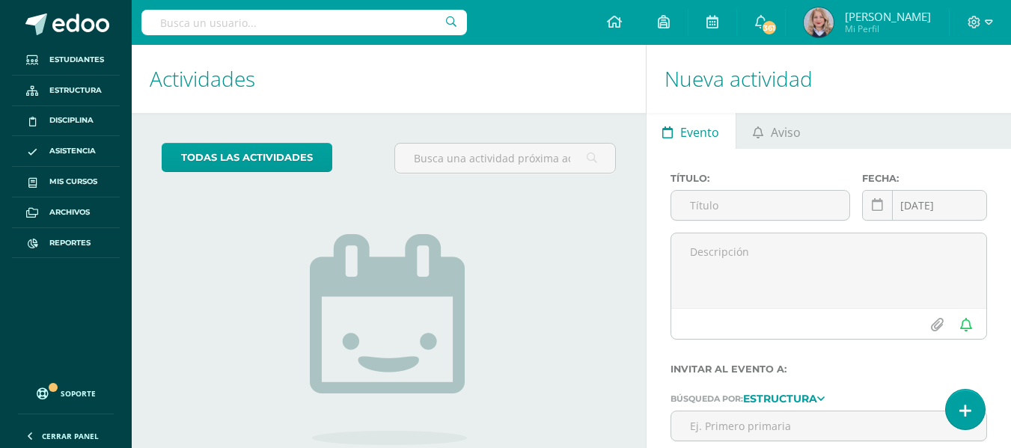
click at [277, 27] on input "text" at bounding box center [303, 22] width 325 height 25
type input "mia enriquez"
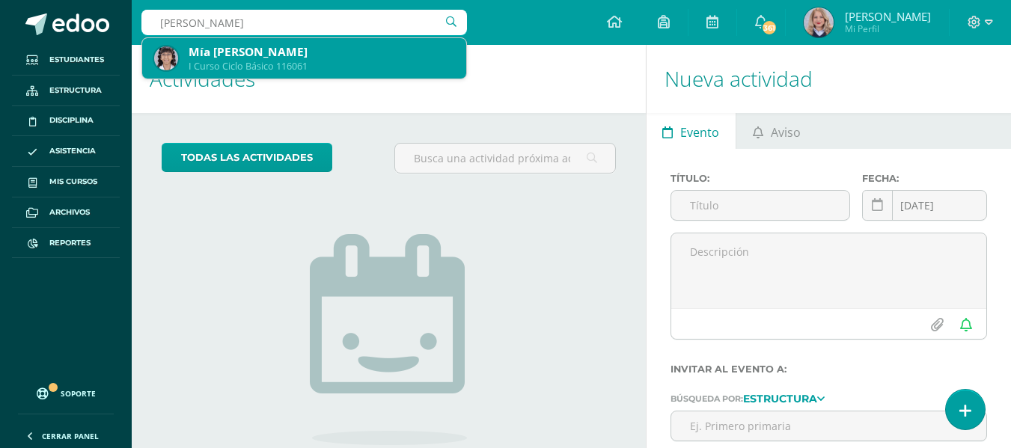
click at [286, 63] on div "I Curso Ciclo Básico 116061" at bounding box center [322, 66] width 266 height 13
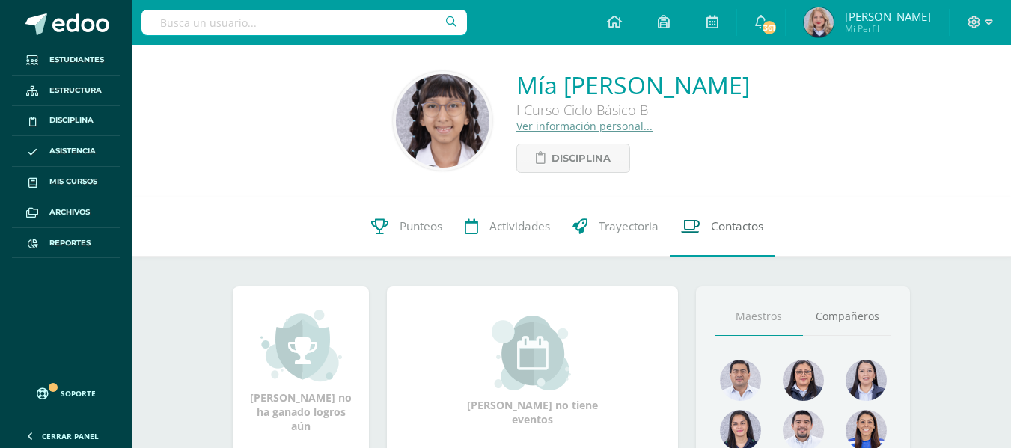
click at [757, 234] on span "Contactos" at bounding box center [737, 226] width 52 height 16
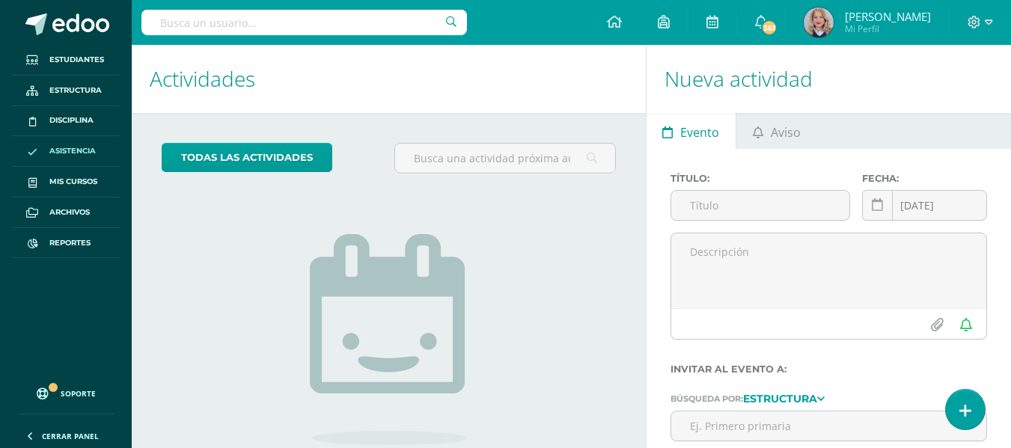
click at [76, 144] on link "Asistencia" at bounding box center [66, 151] width 108 height 31
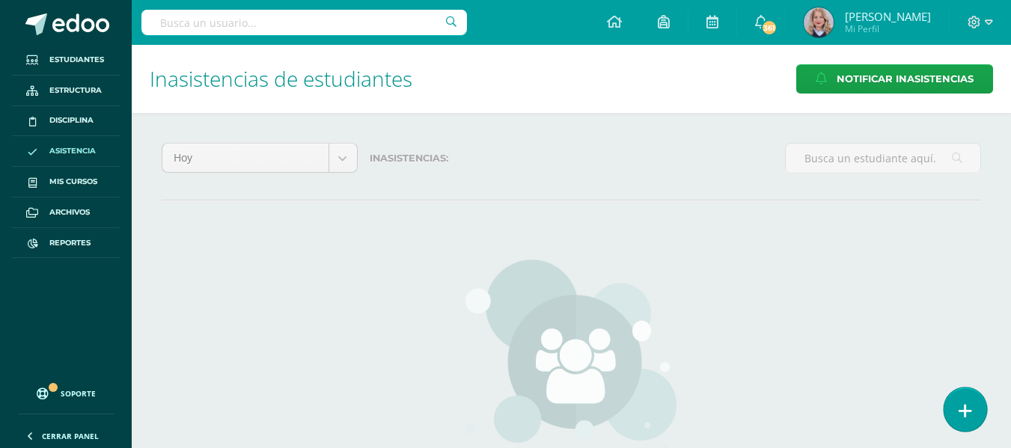
click at [981, 408] on link at bounding box center [964, 409] width 43 height 43
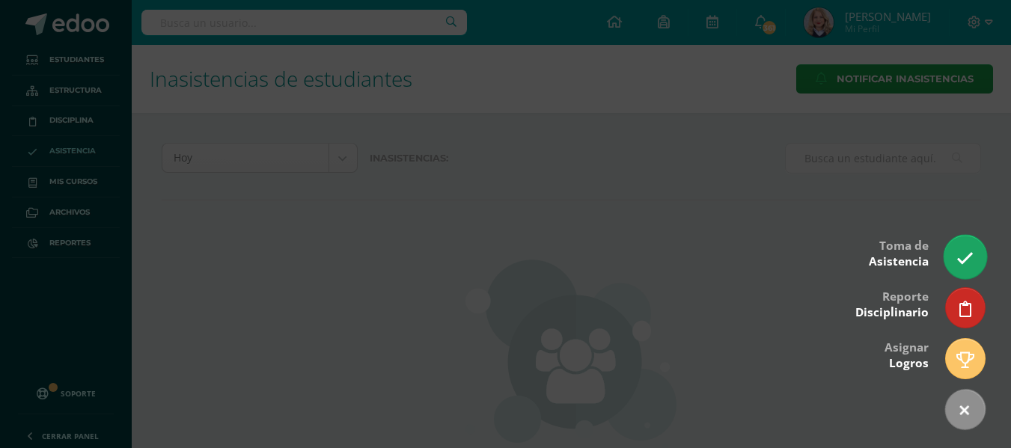
click at [982, 265] on link at bounding box center [964, 256] width 43 height 43
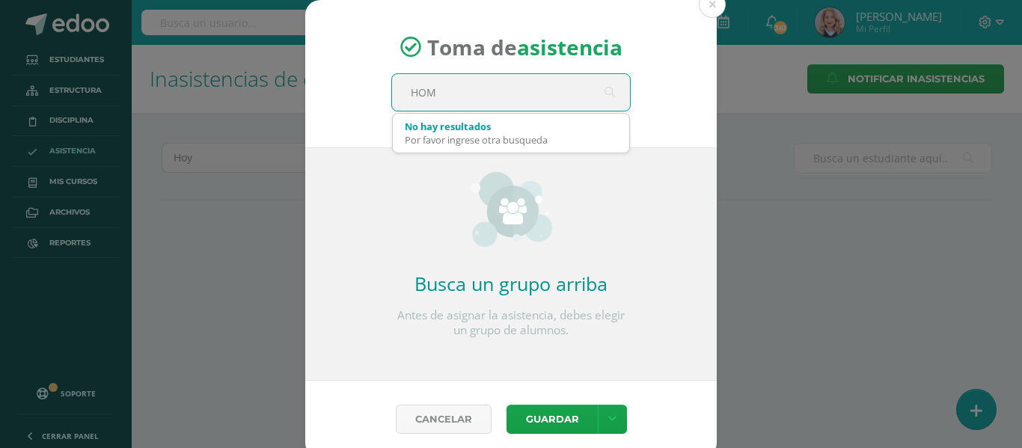
type input "HOME"
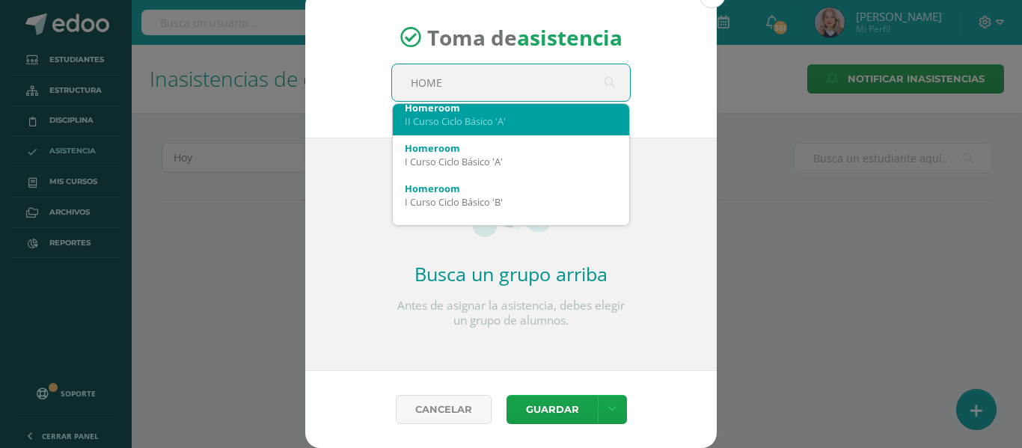
scroll to position [150, 0]
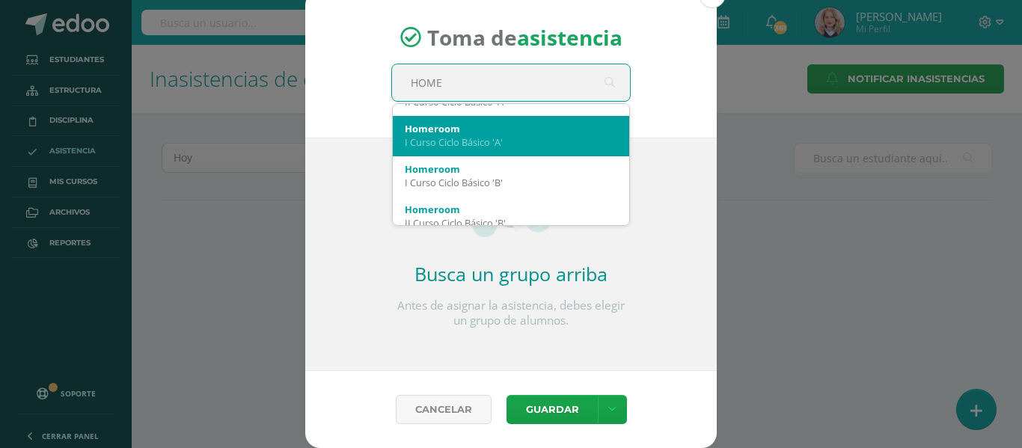
click at [519, 153] on div "Homeroom I Curso Ciclo Básico 'A'" at bounding box center [511, 135] width 212 height 39
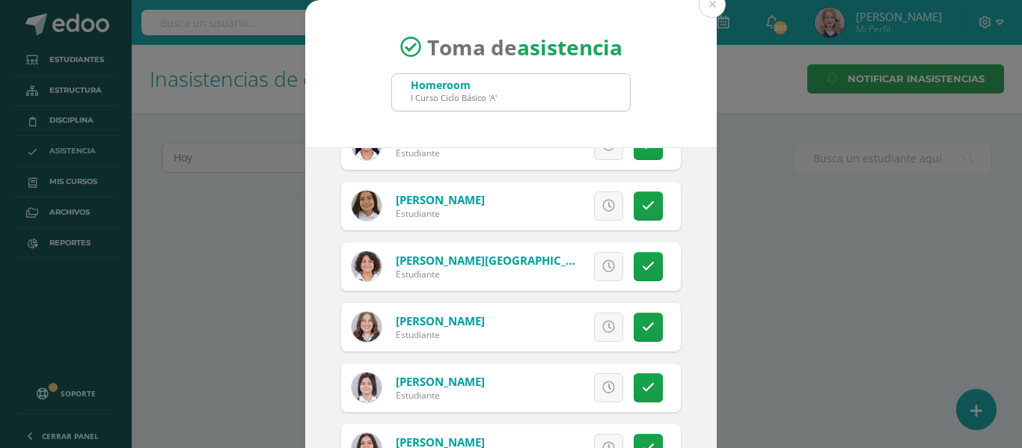
scroll to position [299, 0]
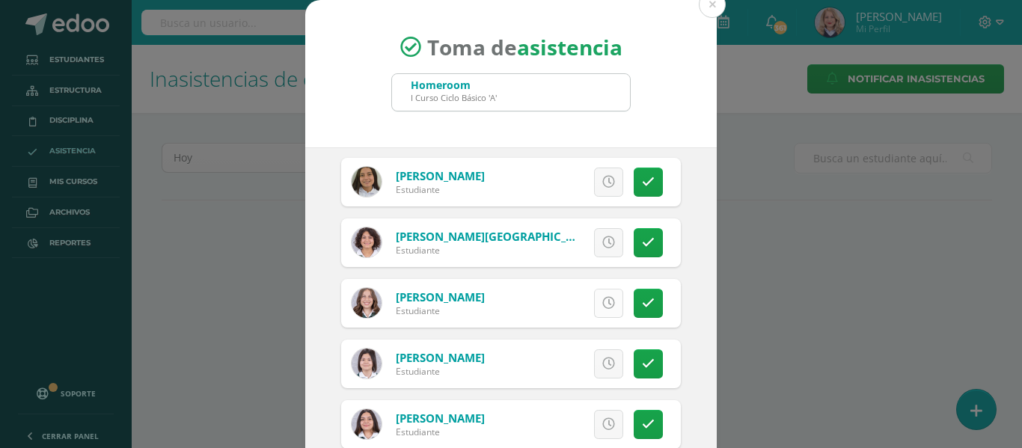
click at [602, 305] on icon at bounding box center [608, 303] width 13 height 13
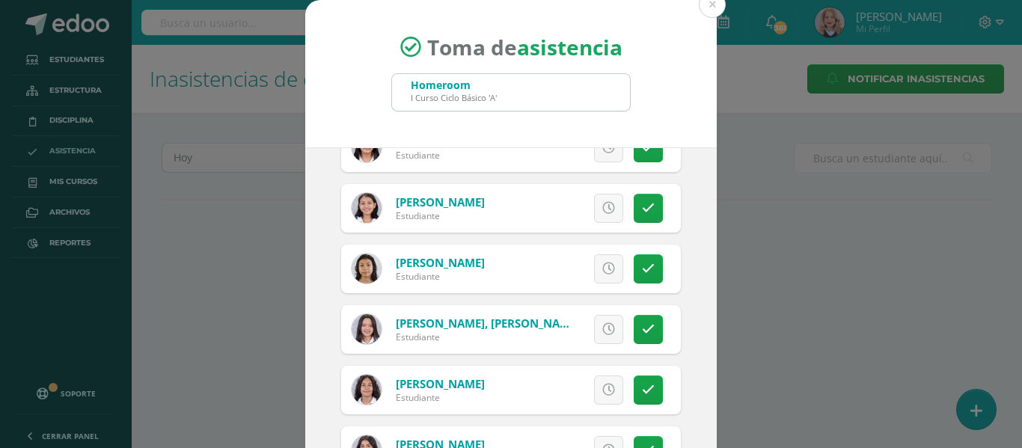
scroll to position [709, 0]
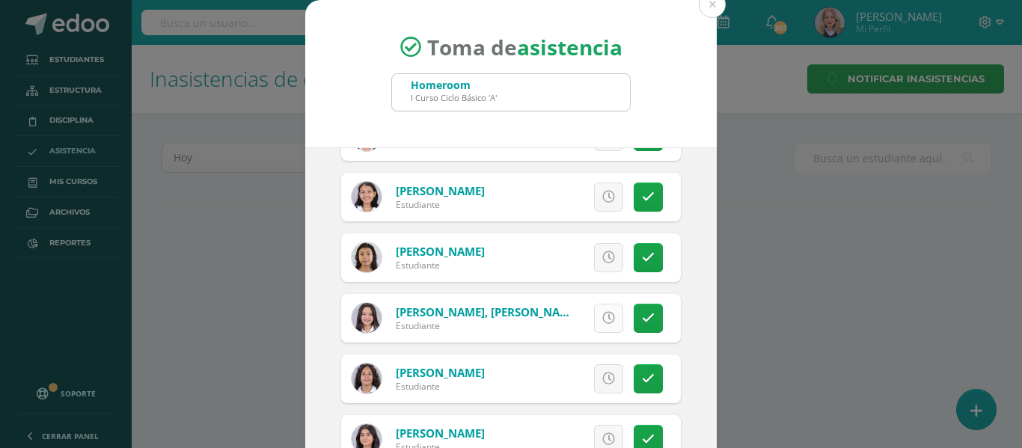
click at [602, 315] on icon at bounding box center [608, 318] width 13 height 13
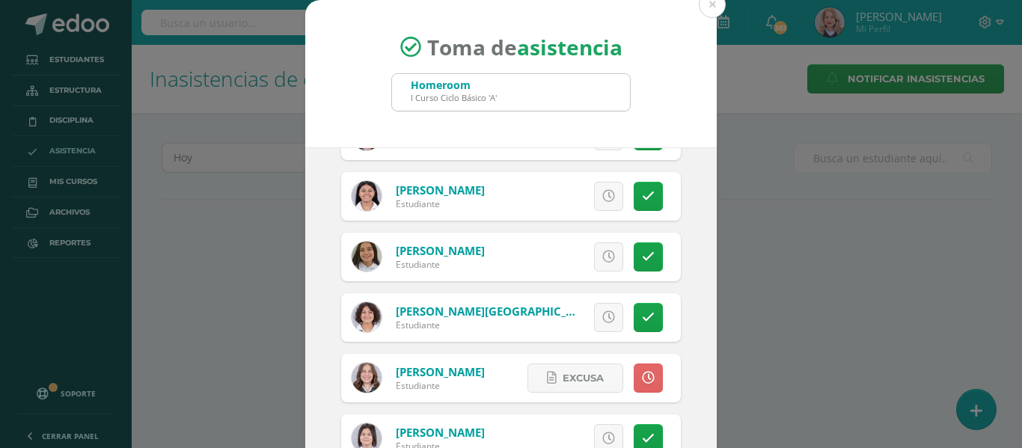
scroll to position [449, 0]
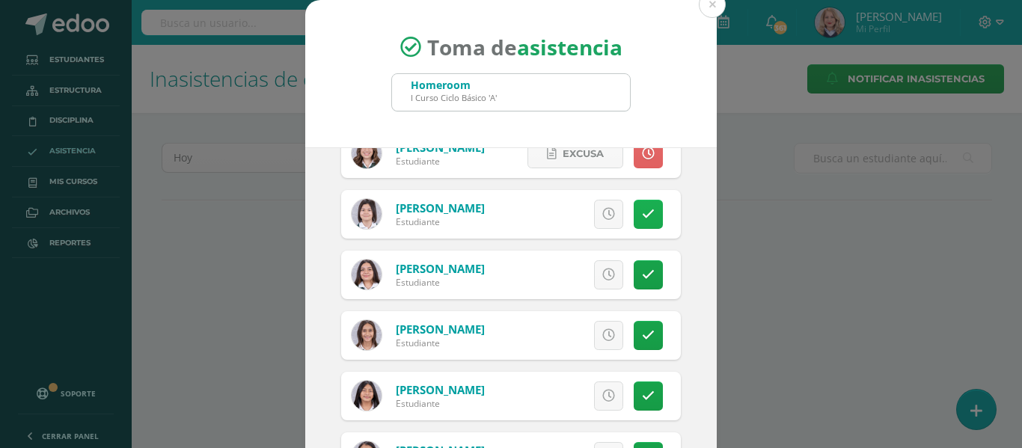
click at [634, 228] on link at bounding box center [648, 214] width 29 height 29
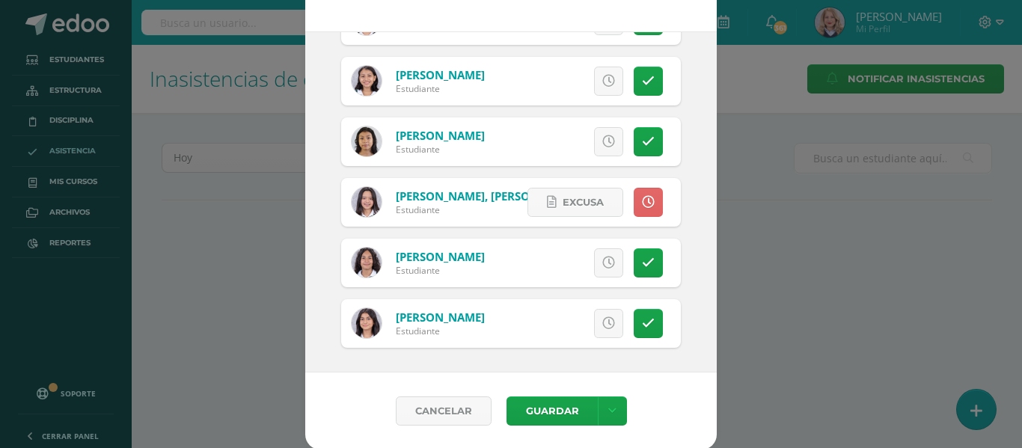
scroll to position [117, 0]
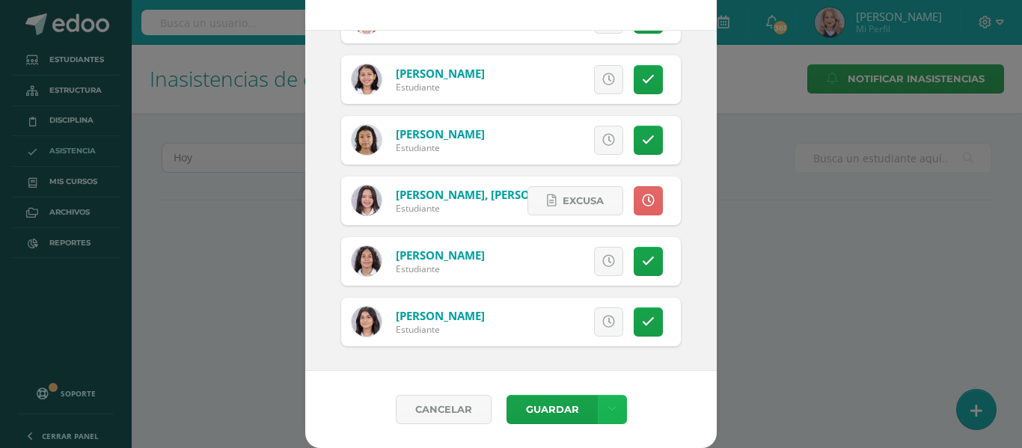
click at [611, 405] on link at bounding box center [612, 409] width 29 height 29
click at [602, 353] on link "Guardar sin notificar inasistencias" at bounding box center [575, 353] width 165 height 36
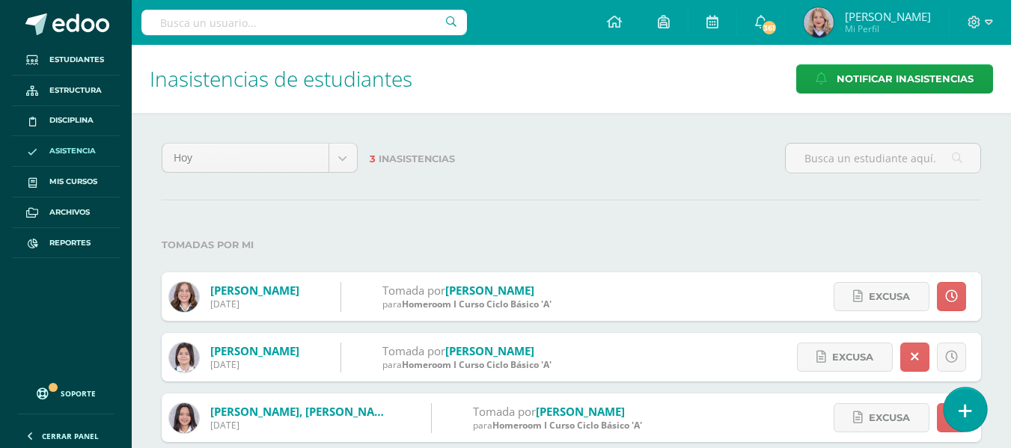
click at [976, 418] on link at bounding box center [964, 409] width 43 height 43
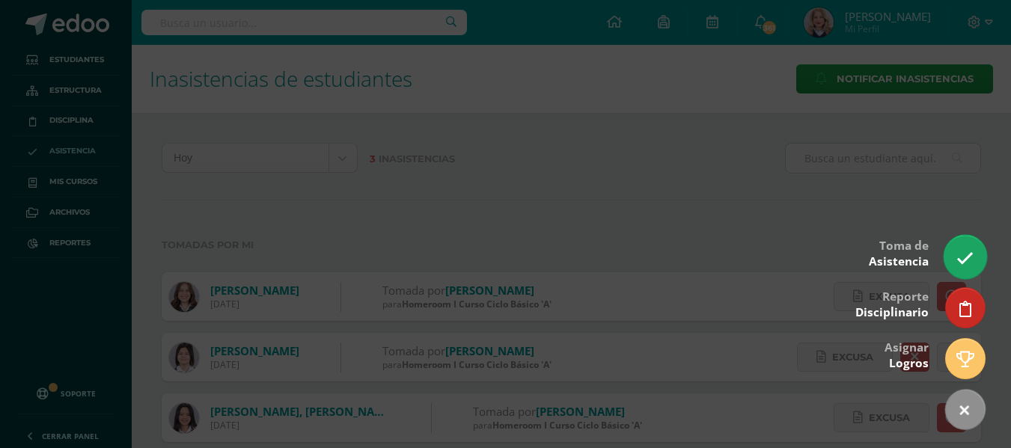
click at [972, 252] on icon at bounding box center [964, 258] width 17 height 17
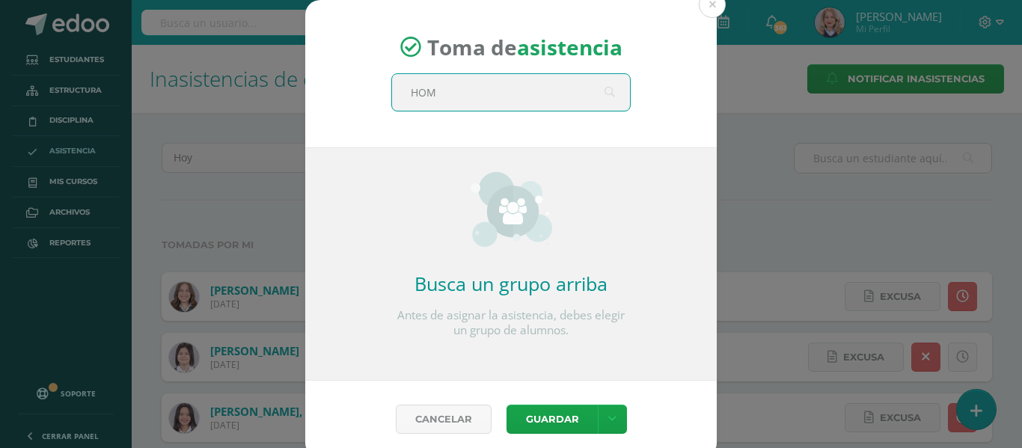
type input "HOME"
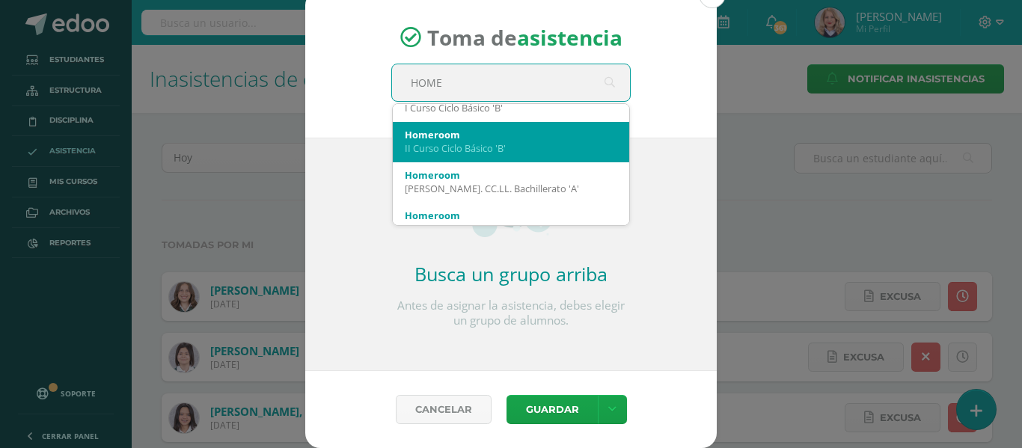
scroll to position [150, 0]
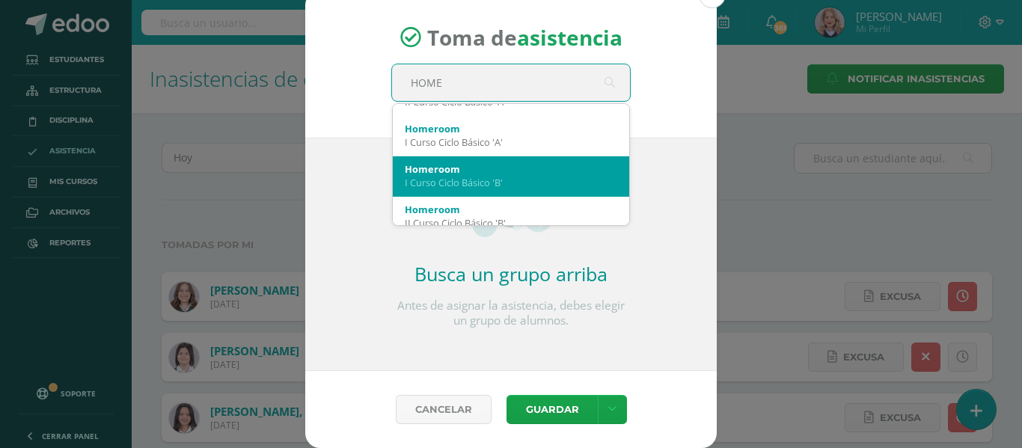
click at [507, 174] on div "Homeroom" at bounding box center [511, 168] width 212 height 13
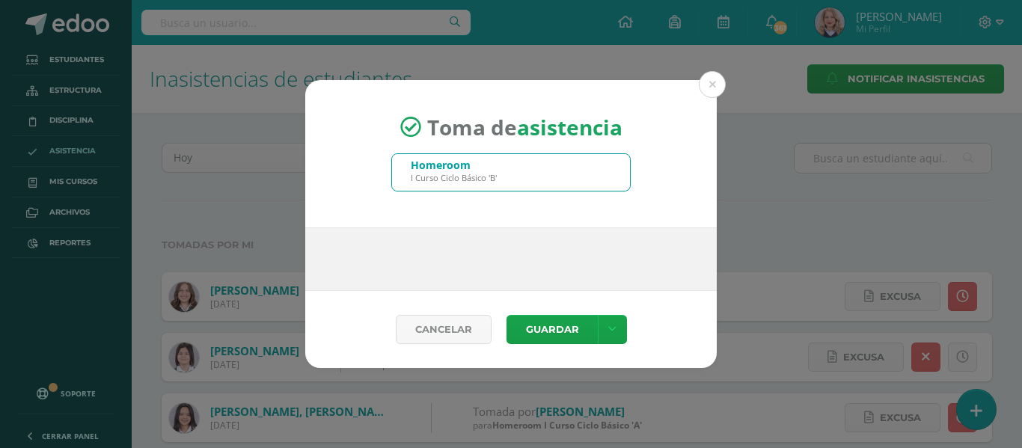
scroll to position [0, 0]
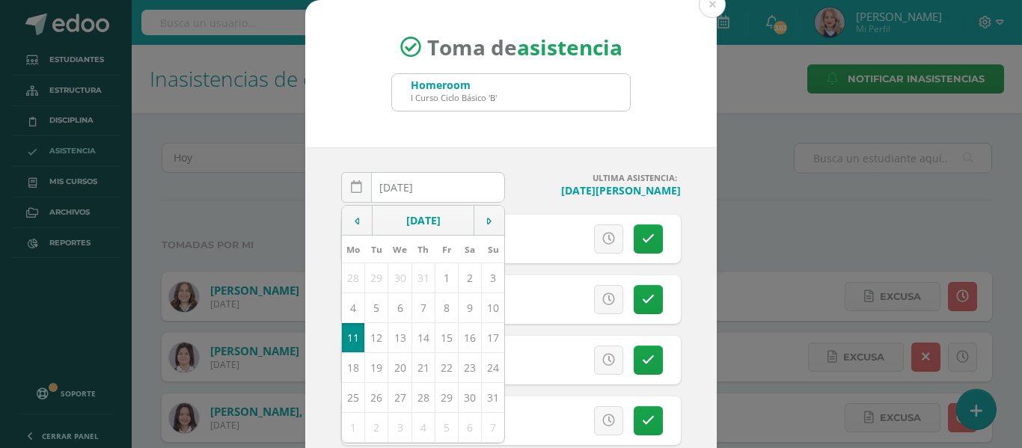
click at [600, 123] on div "Toma de asistencia Homeroom I Curso Ciclo Básico 'B' HOME" at bounding box center [511, 73] width 412 height 147
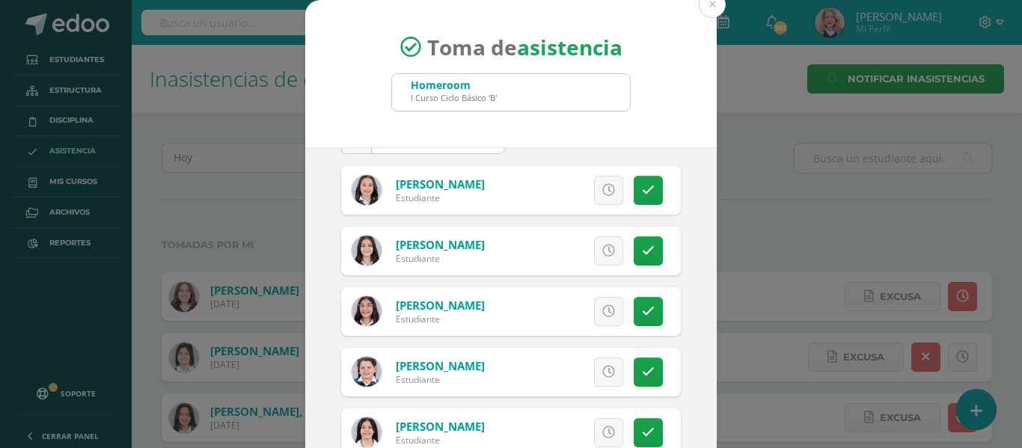
scroll to position [150, 0]
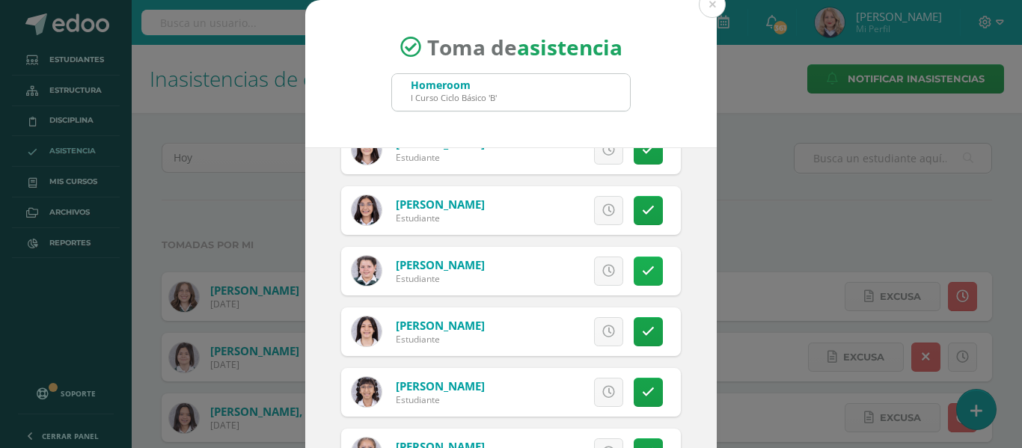
click at [636, 283] on link at bounding box center [648, 271] width 29 height 29
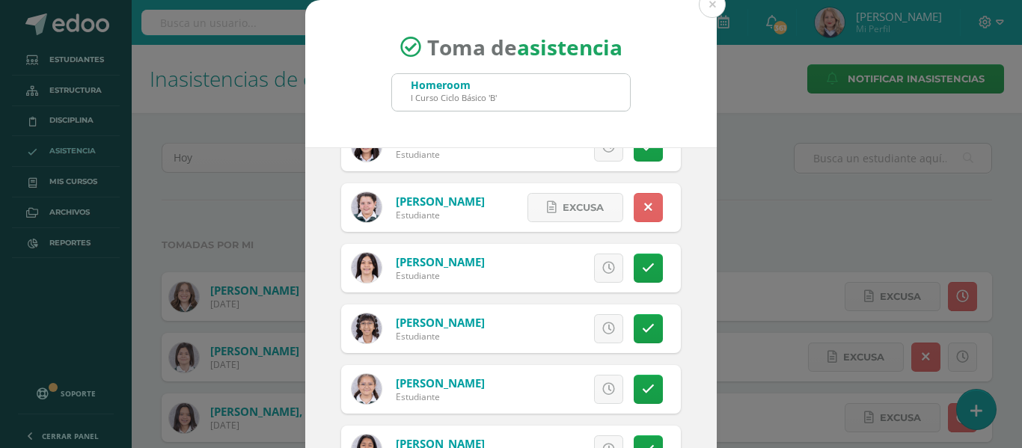
scroll to position [299, 0]
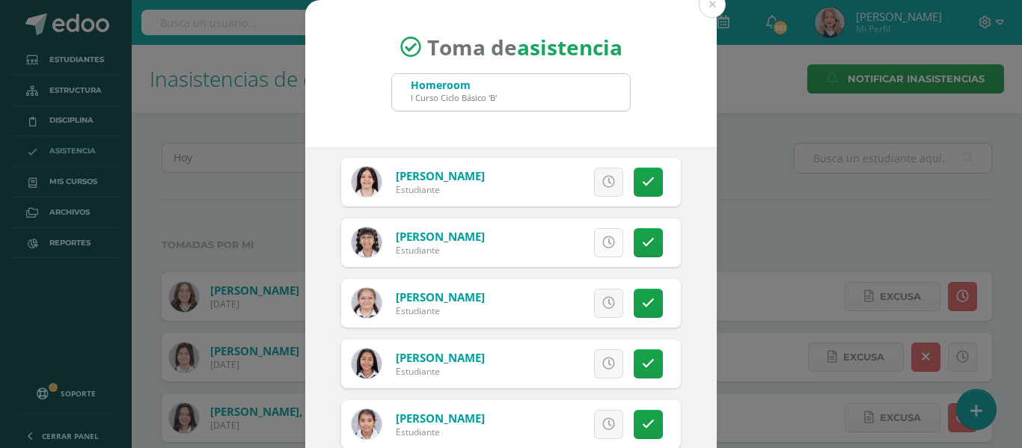
click at [598, 248] on link at bounding box center [608, 242] width 29 height 29
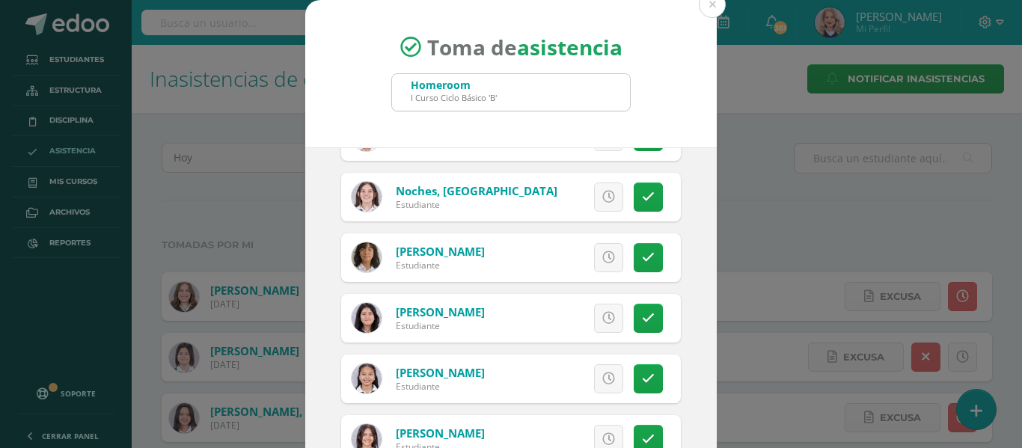
scroll to position [117, 0]
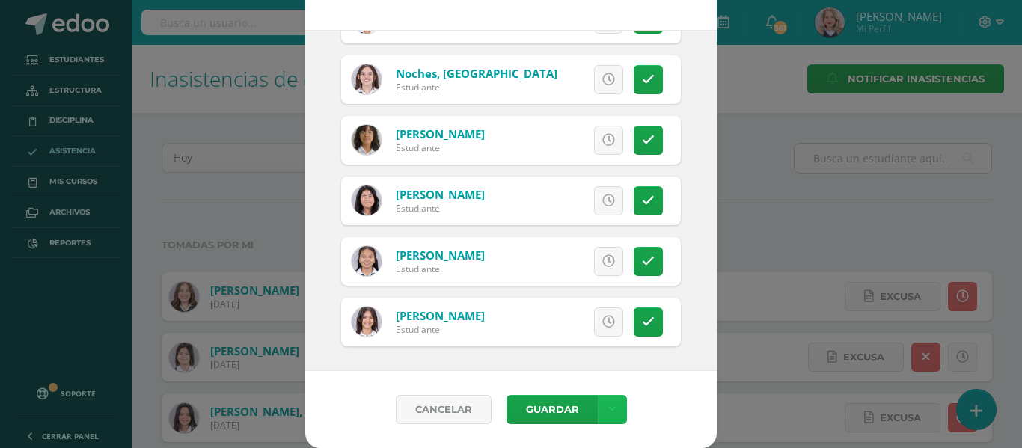
click at [599, 396] on link at bounding box center [612, 409] width 29 height 29
click at [598, 341] on link "Guardar sin notificar inasistencias" at bounding box center [575, 353] width 165 height 36
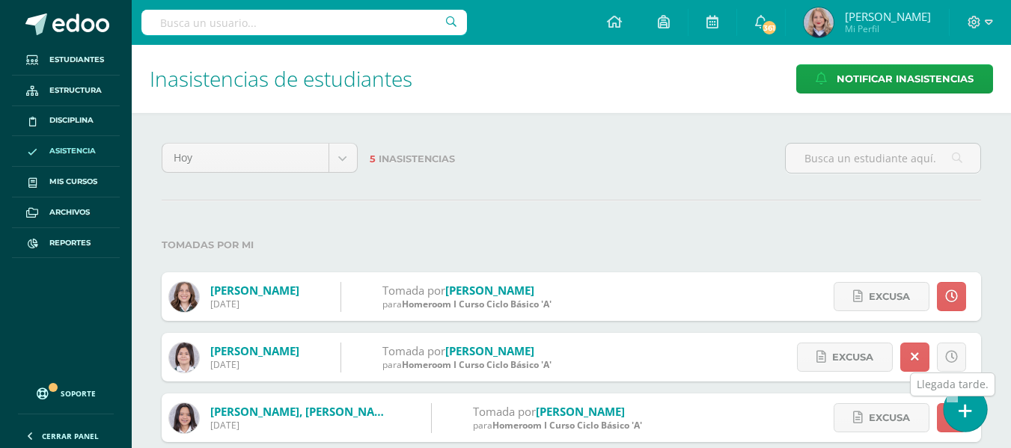
click at [951, 413] on link at bounding box center [964, 409] width 43 height 43
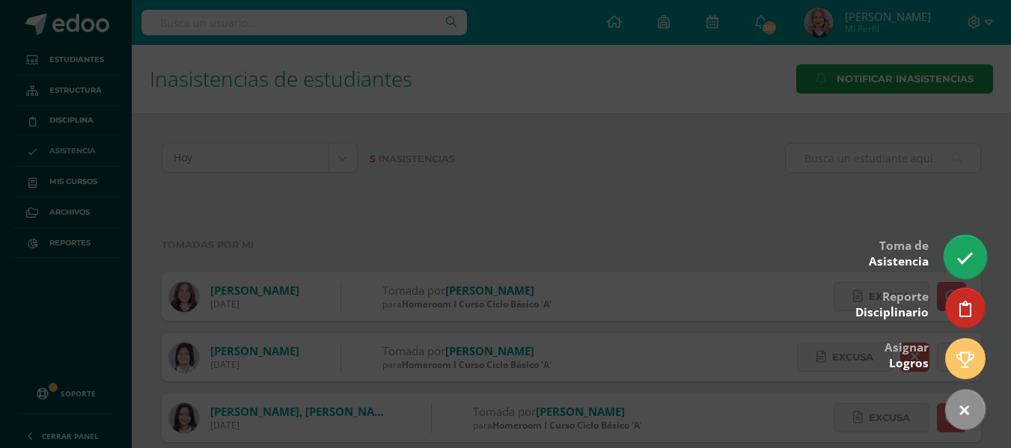
click at [973, 260] on icon at bounding box center [964, 258] width 17 height 17
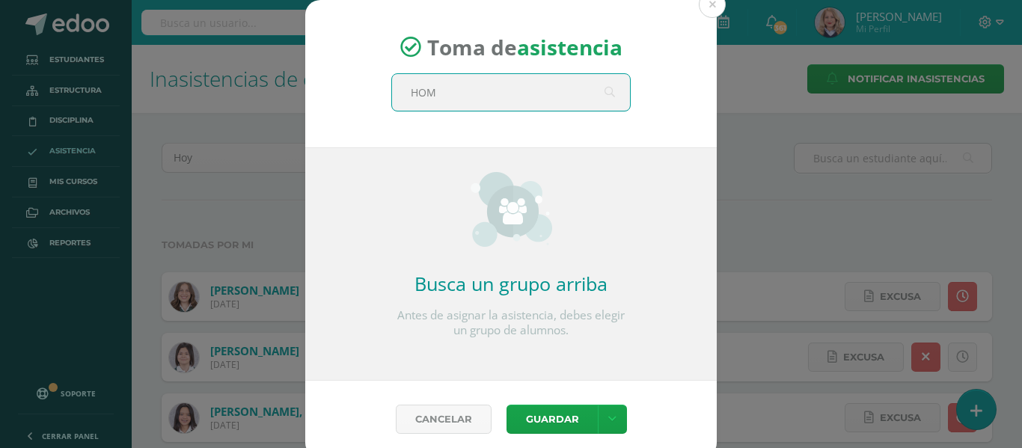
type input "HOME"
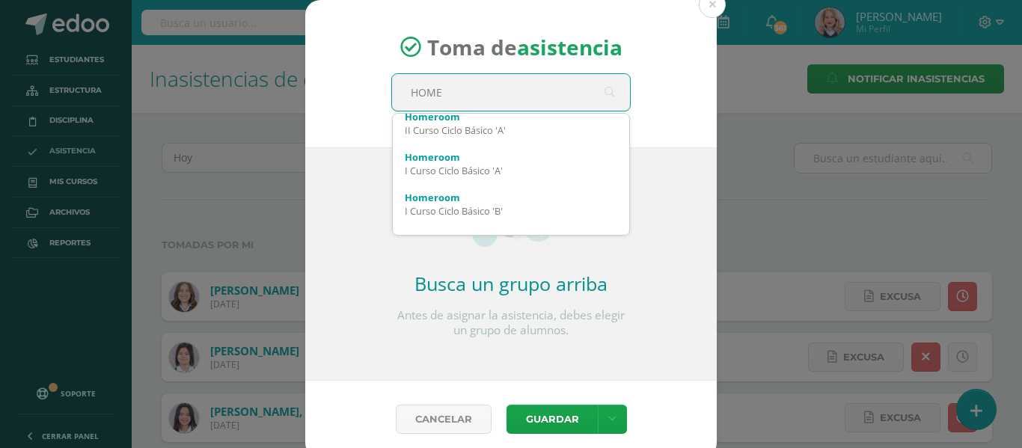
scroll to position [105, 0]
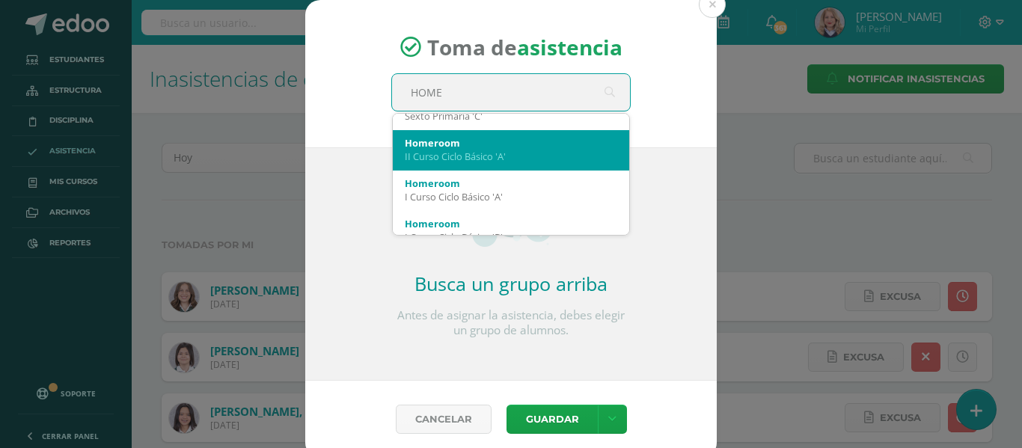
click at [491, 159] on div "II Curso Ciclo Básico 'A'" at bounding box center [511, 156] width 212 height 13
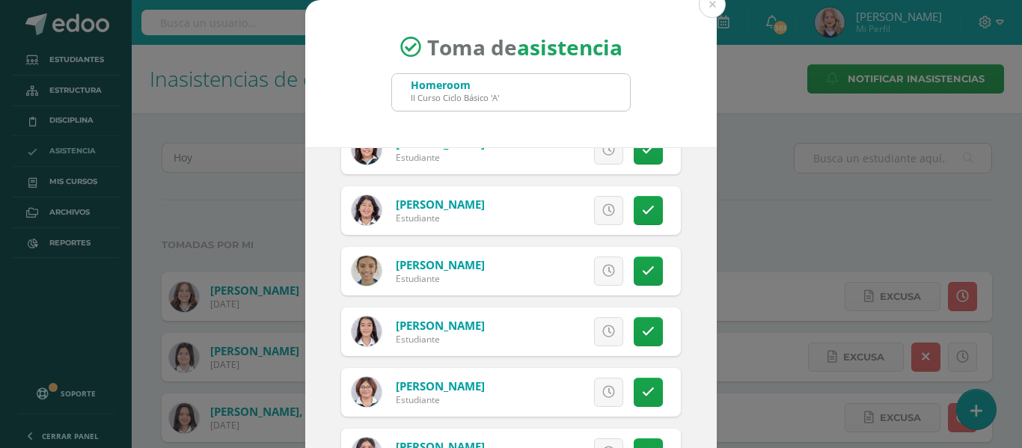
scroll to position [299, 0]
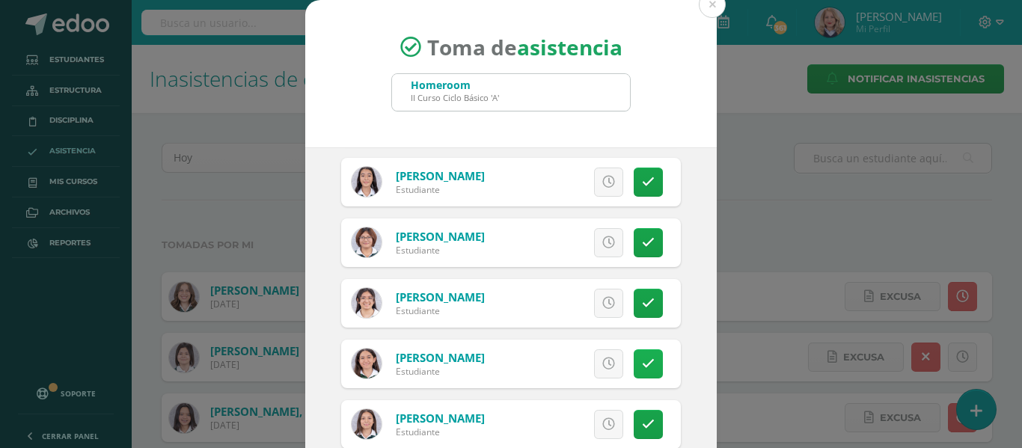
click at [642, 355] on link at bounding box center [648, 363] width 29 height 29
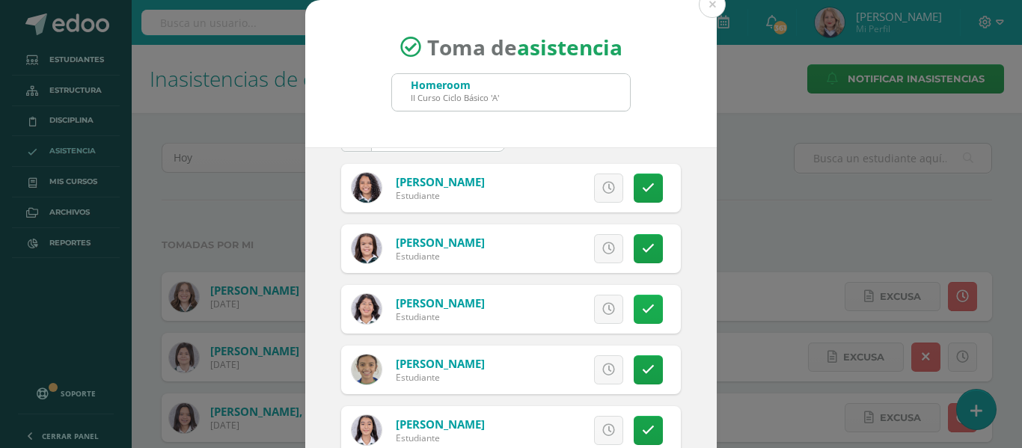
scroll to position [75, 0]
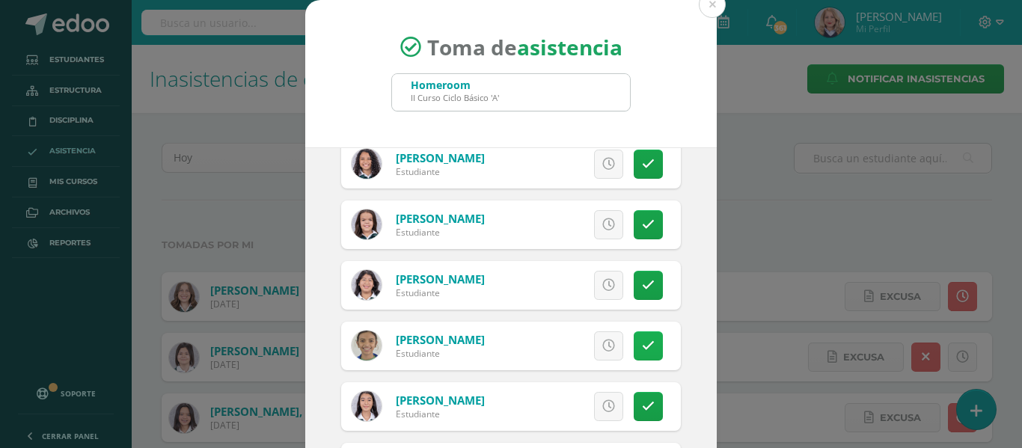
click at [642, 341] on icon at bounding box center [648, 346] width 13 height 13
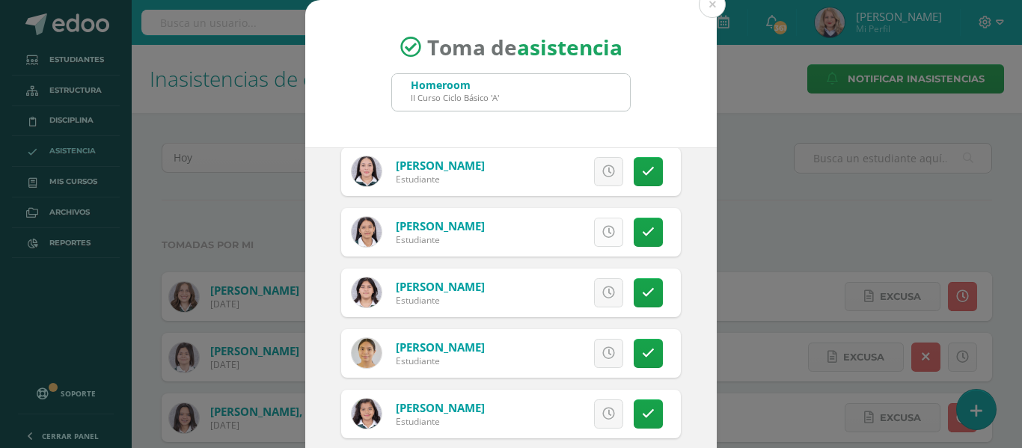
click at [597, 224] on link at bounding box center [608, 232] width 29 height 29
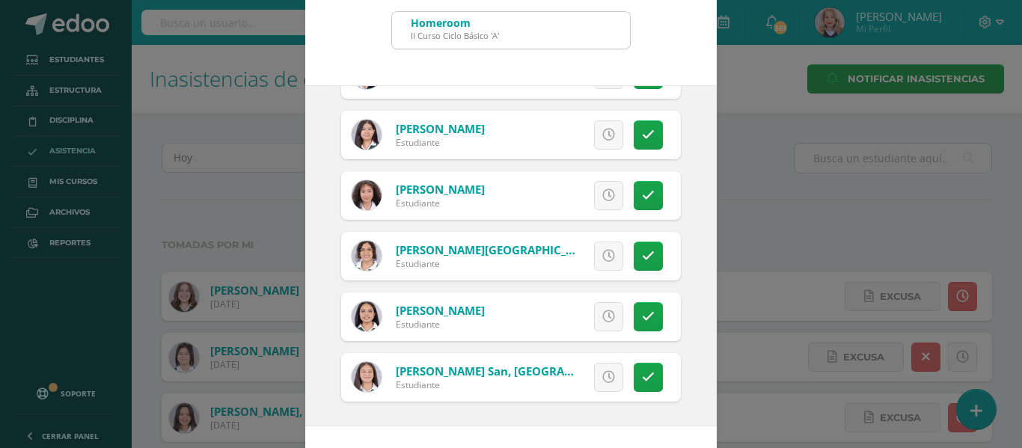
scroll to position [117, 0]
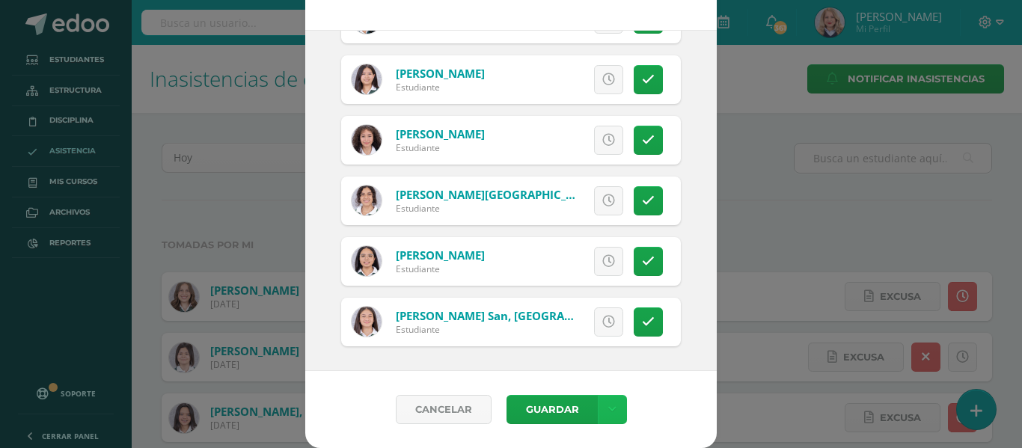
click at [617, 415] on link at bounding box center [612, 409] width 29 height 29
click at [591, 341] on link "Guardar sin notificar inasistencias" at bounding box center [575, 353] width 165 height 36
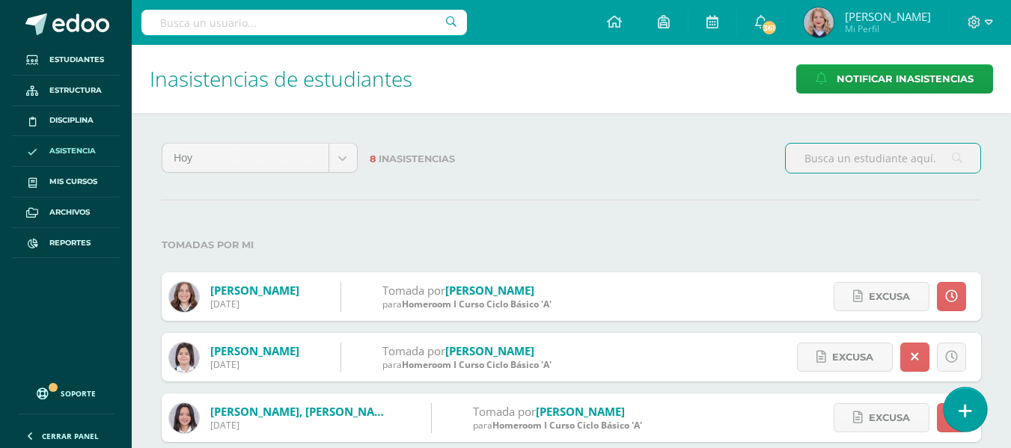
click at [966, 415] on icon at bounding box center [964, 411] width 13 height 17
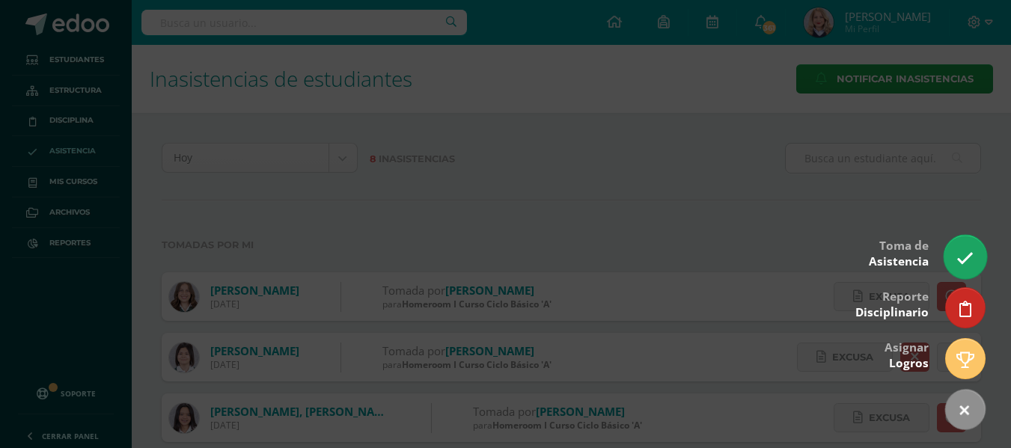
click at [967, 254] on icon at bounding box center [964, 258] width 17 height 17
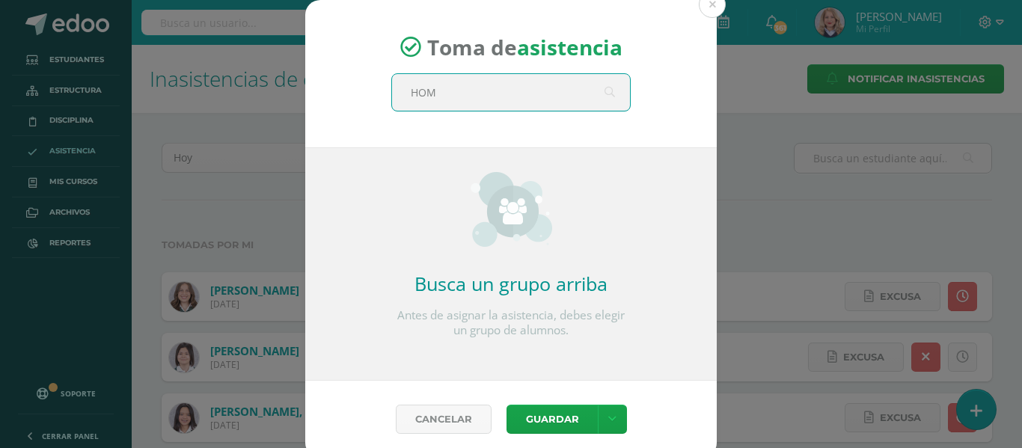
type input "HOME"
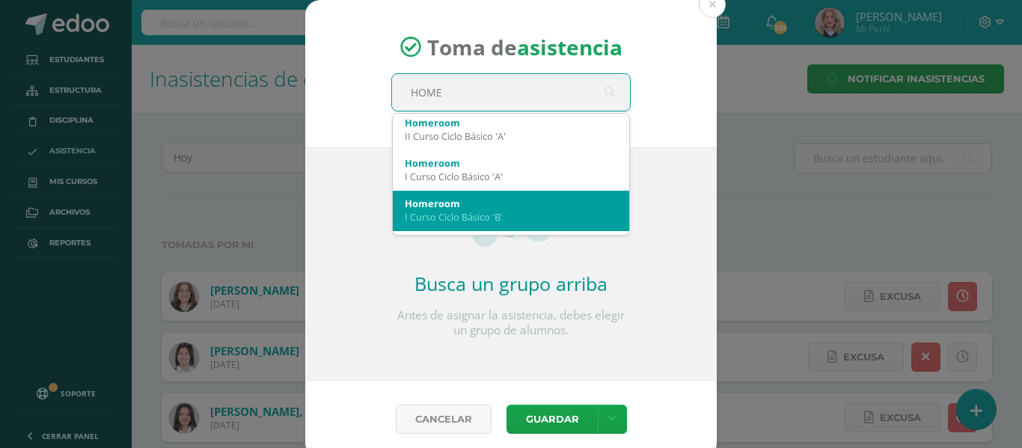
scroll to position [224, 0]
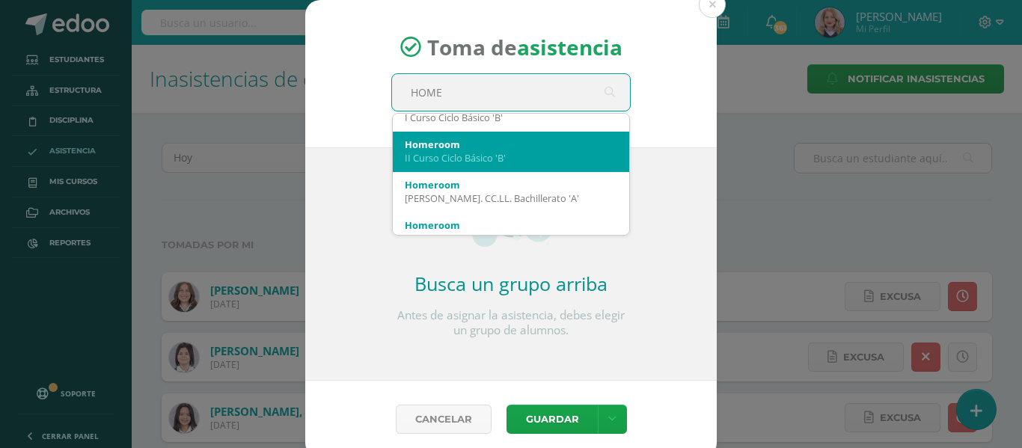
click at [507, 158] on div "II Curso Ciclo Básico 'B'" at bounding box center [511, 157] width 212 height 13
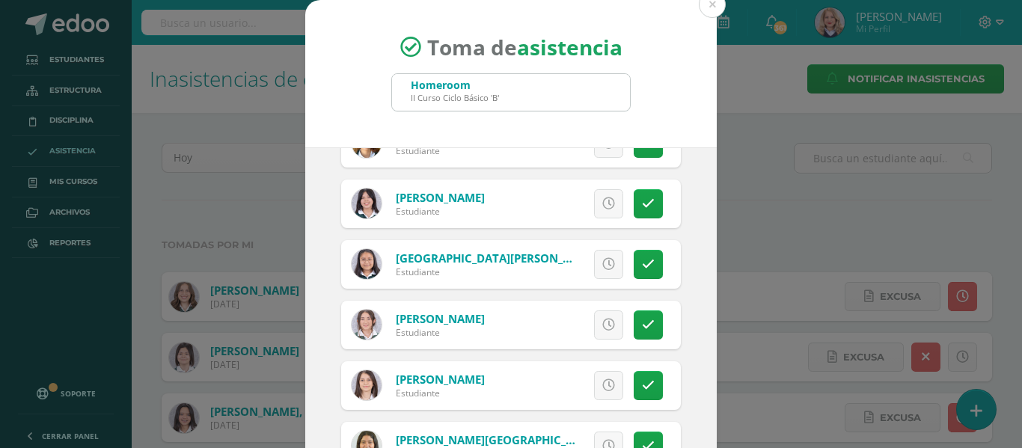
scroll to position [951, 0]
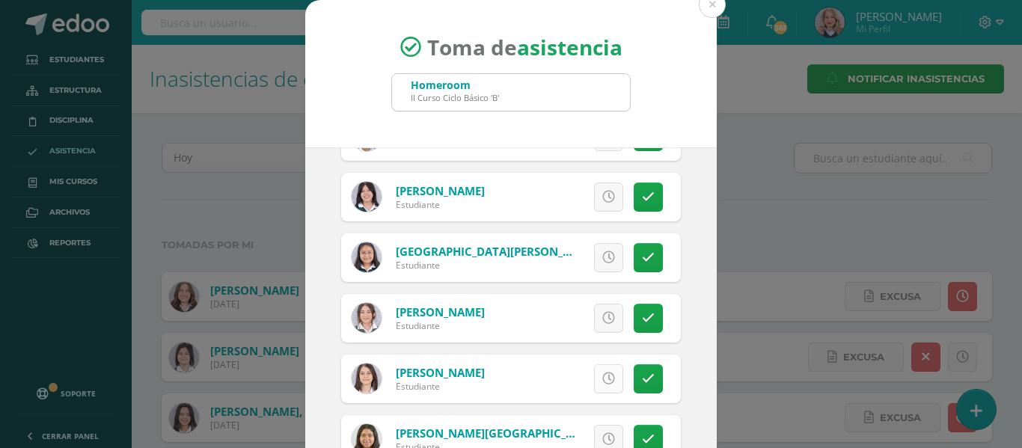
click at [602, 382] on icon at bounding box center [608, 379] width 13 height 13
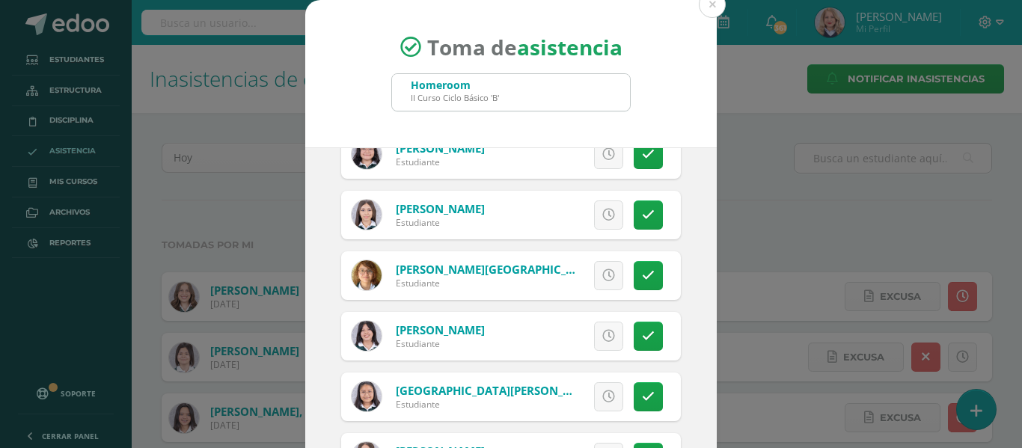
scroll to position [726, 0]
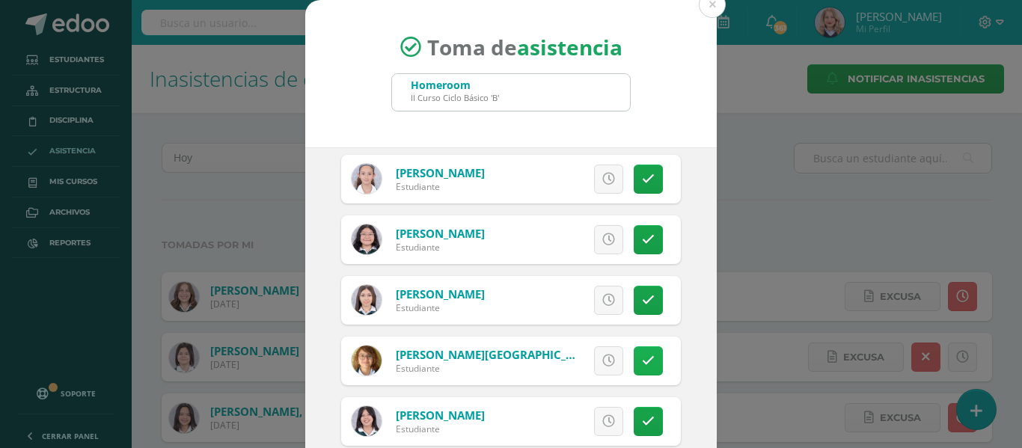
click at [637, 364] on link at bounding box center [648, 360] width 29 height 29
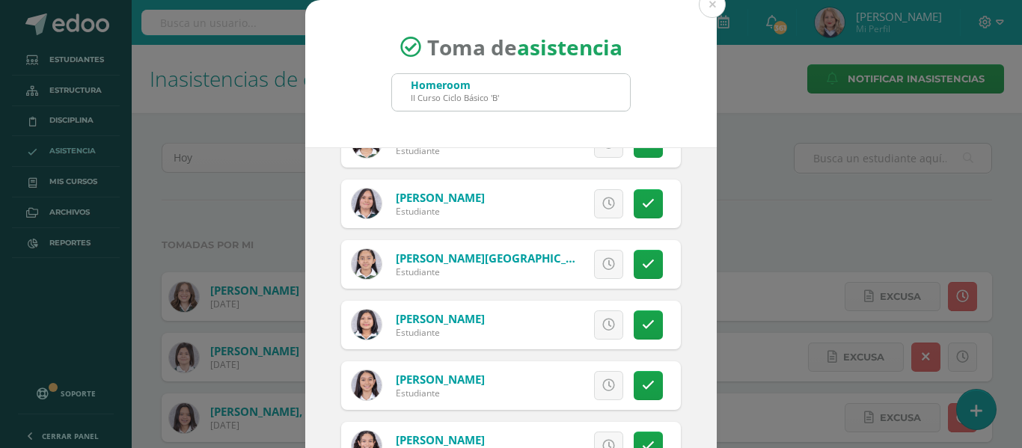
scroll to position [0, 0]
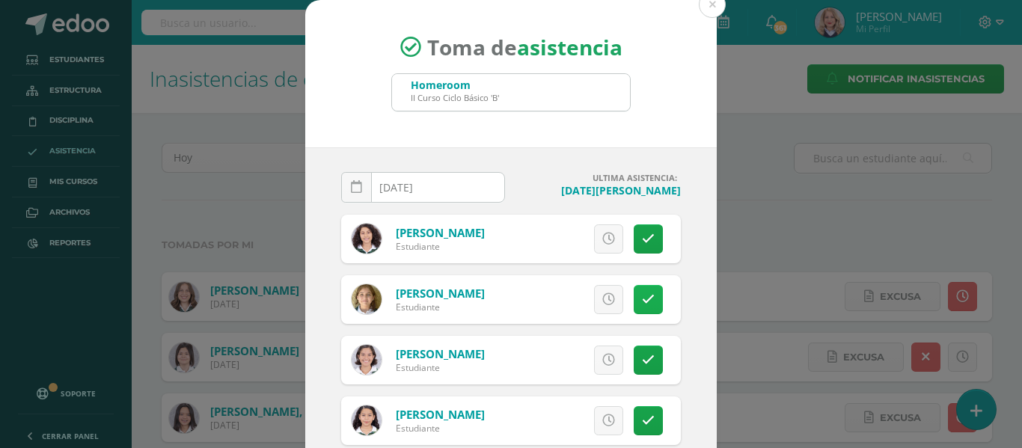
click at [641, 303] on link at bounding box center [648, 299] width 29 height 29
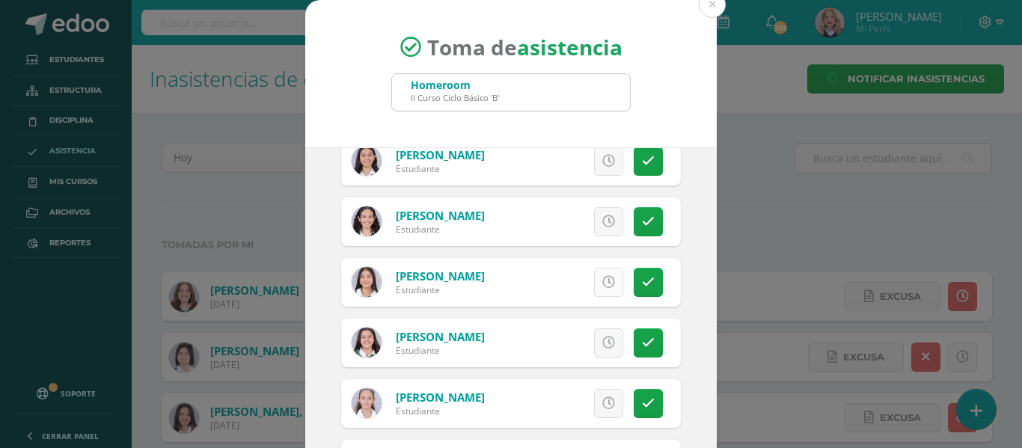
scroll to position [427, 0]
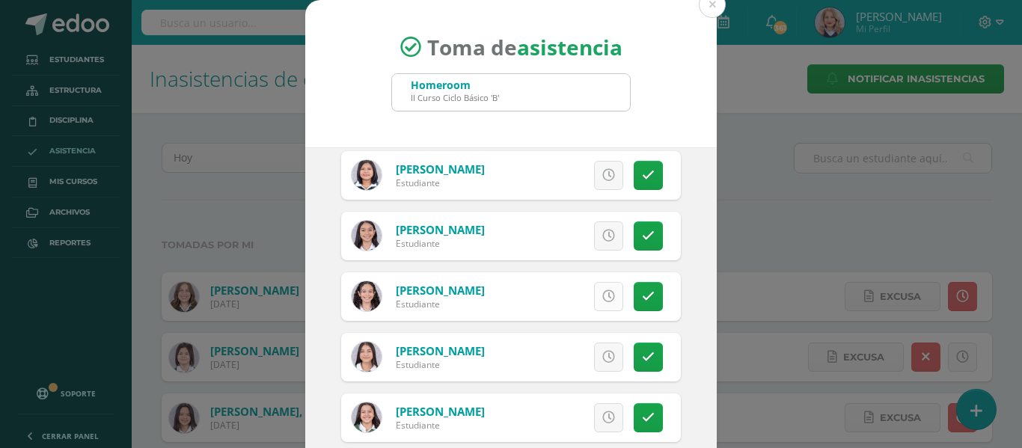
click at [602, 294] on icon at bounding box center [608, 296] width 13 height 13
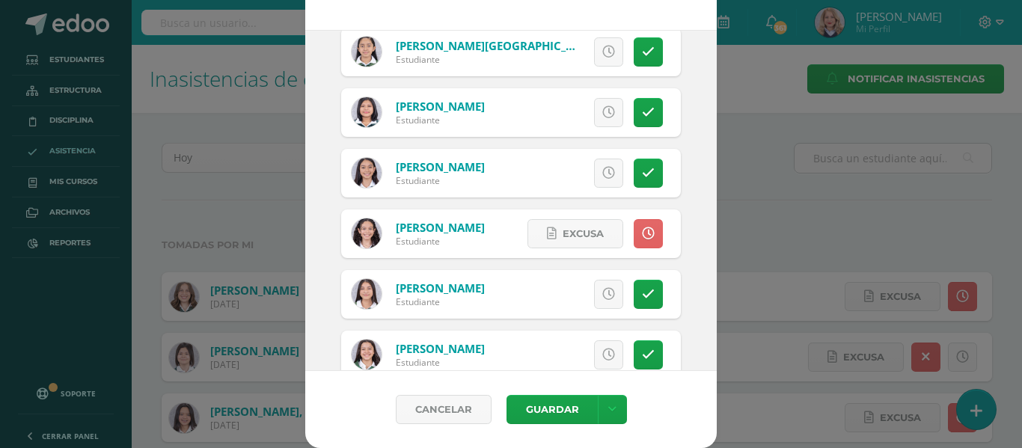
scroll to position [374, 0]
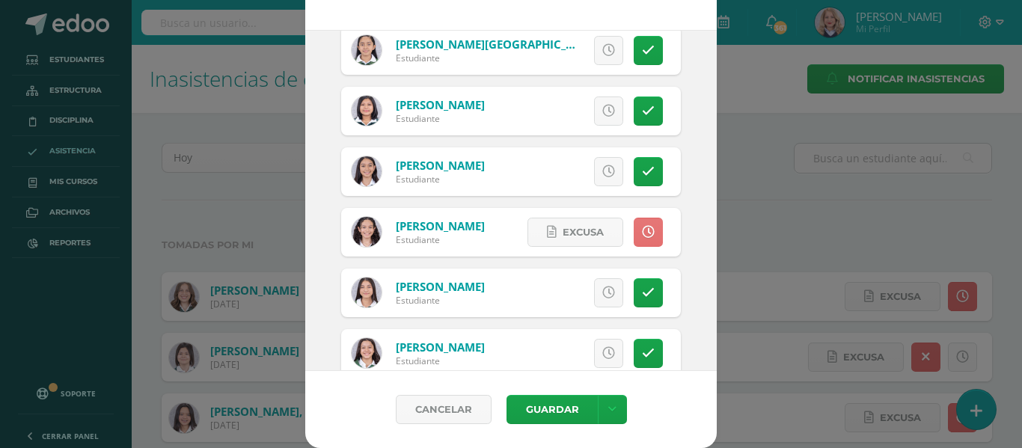
click at [642, 236] on icon at bounding box center [648, 232] width 13 height 13
click at [602, 165] on icon at bounding box center [608, 171] width 13 height 13
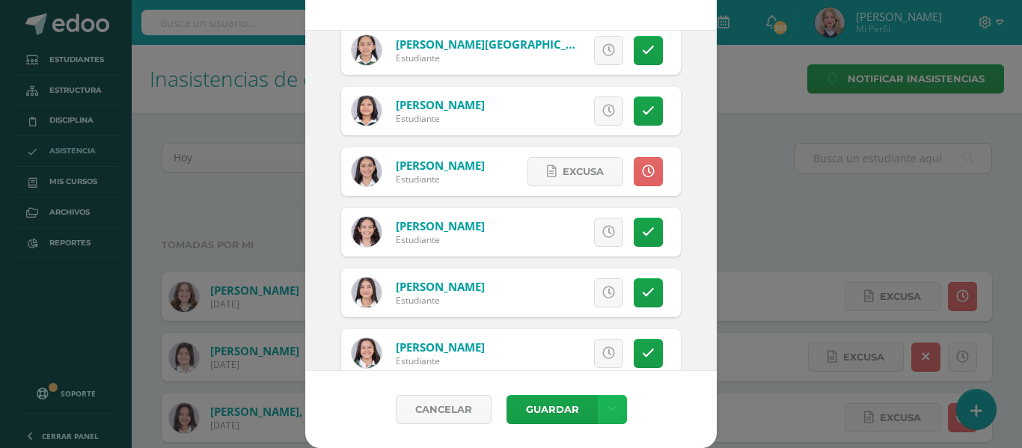
click at [608, 413] on icon at bounding box center [612, 409] width 8 height 13
click at [588, 362] on link "Guardar sin notificar inasistencias" at bounding box center [575, 353] width 165 height 36
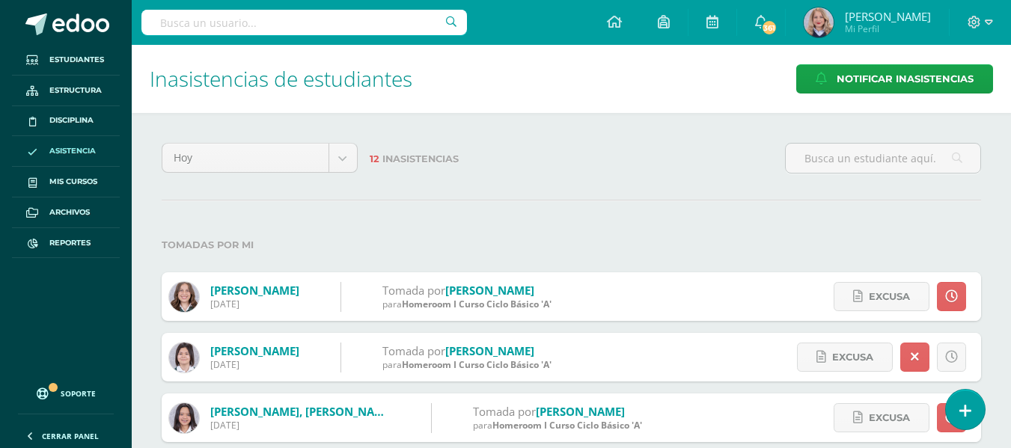
click at [579, 337] on form "[PERSON_NAME] [DATE] Tomada por [PERSON_NAME] para Homeroom I Curso Ciclo Básic…" at bounding box center [571, 357] width 819 height 49
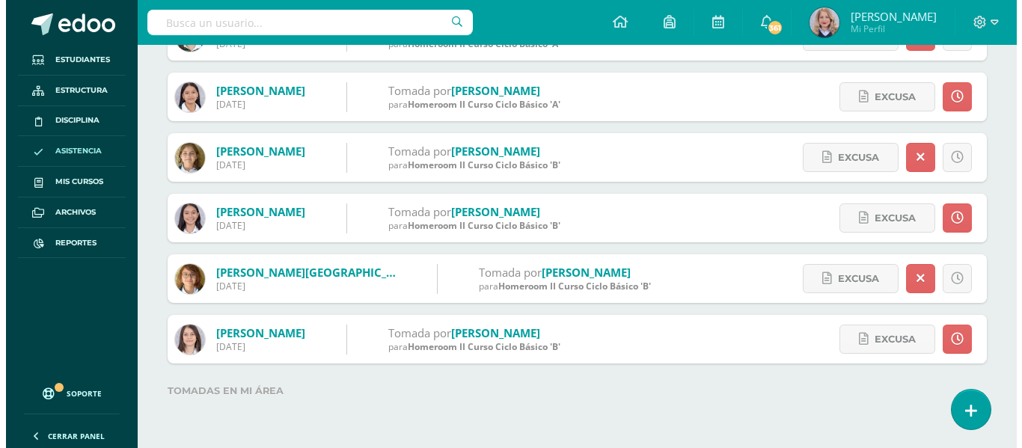
scroll to position [549, 0]
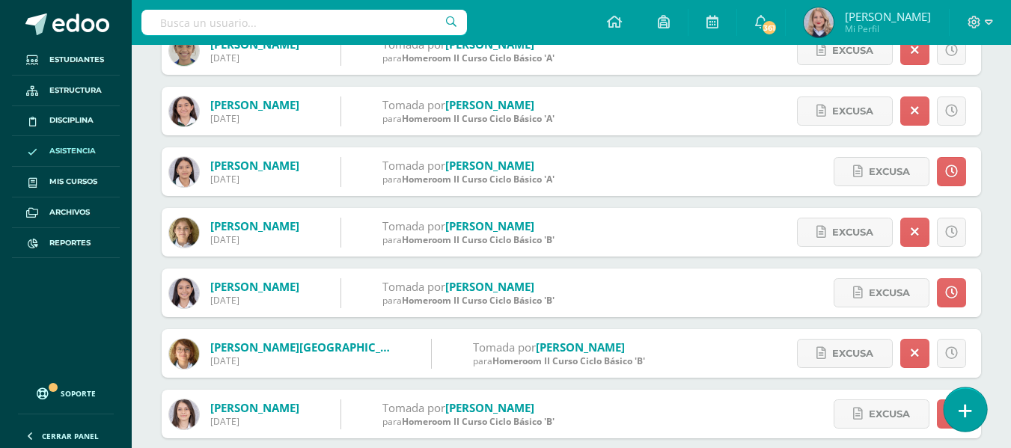
click at [961, 394] on link at bounding box center [964, 409] width 43 height 43
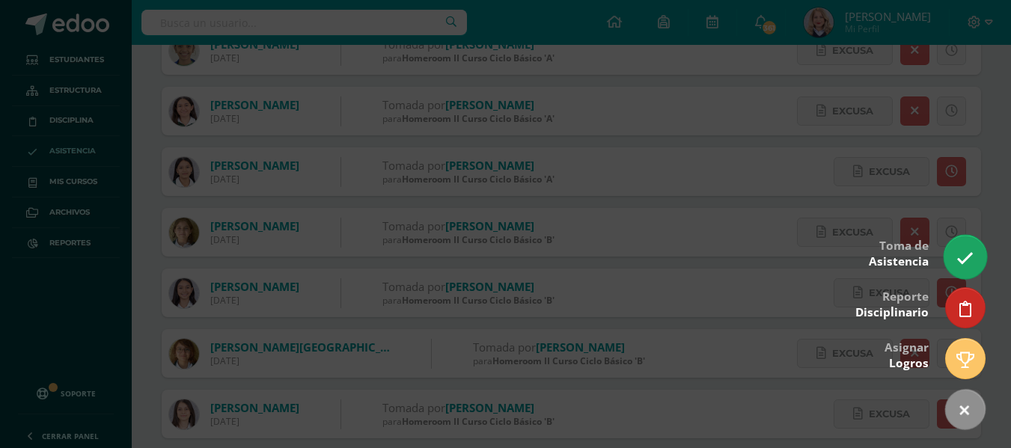
click at [964, 257] on icon at bounding box center [964, 258] width 17 height 17
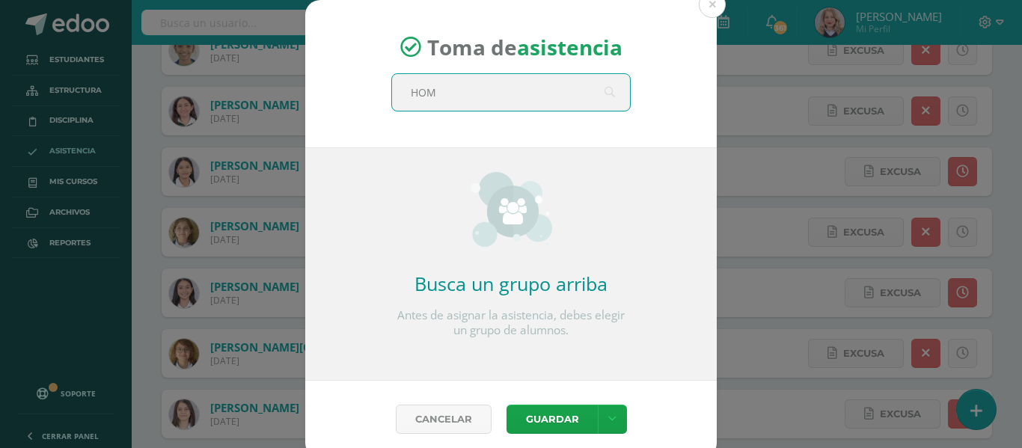
type input "HOME"
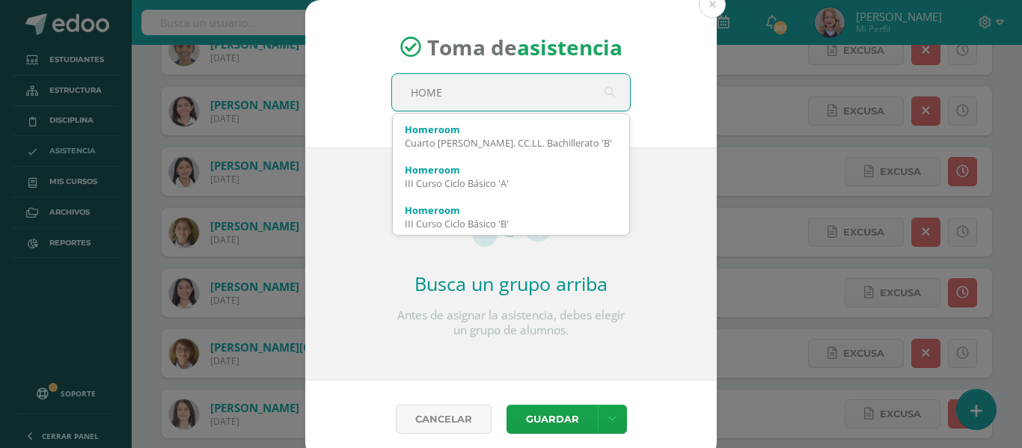
scroll to position [404, 0]
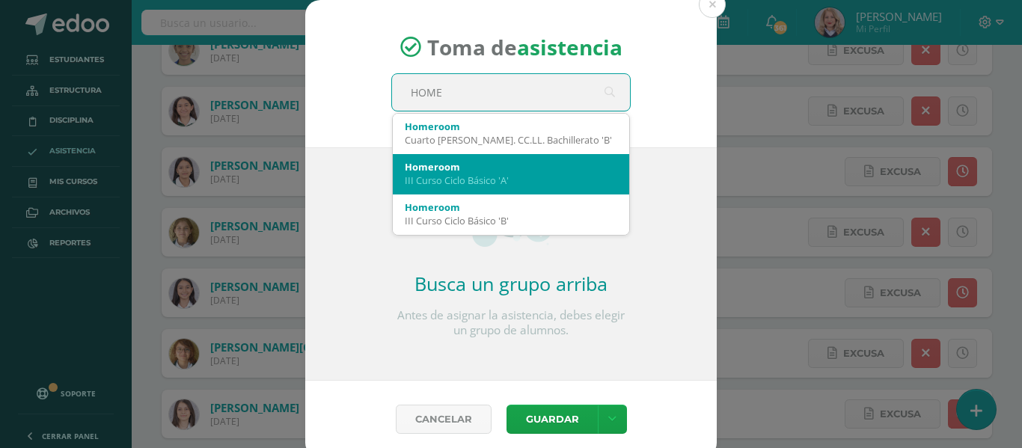
click at [532, 158] on div "Homeroom III Curso Ciclo Básico 'A'" at bounding box center [511, 173] width 212 height 39
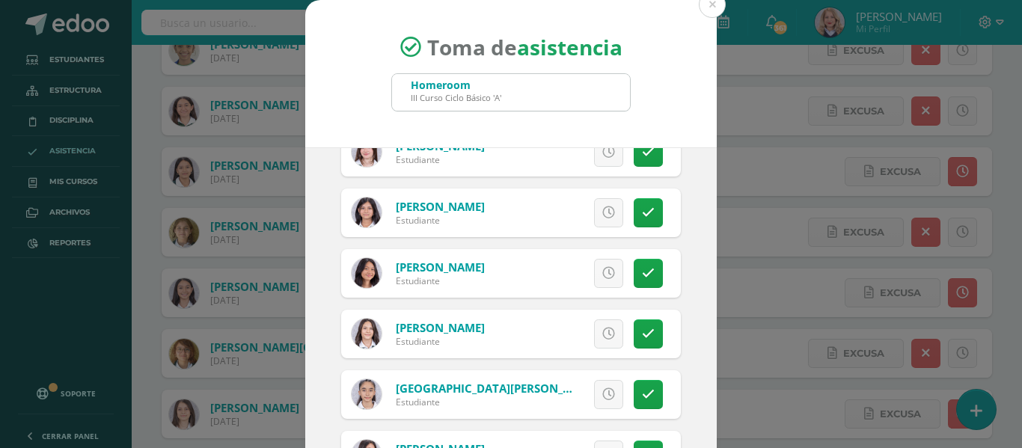
scroll to position [951, 0]
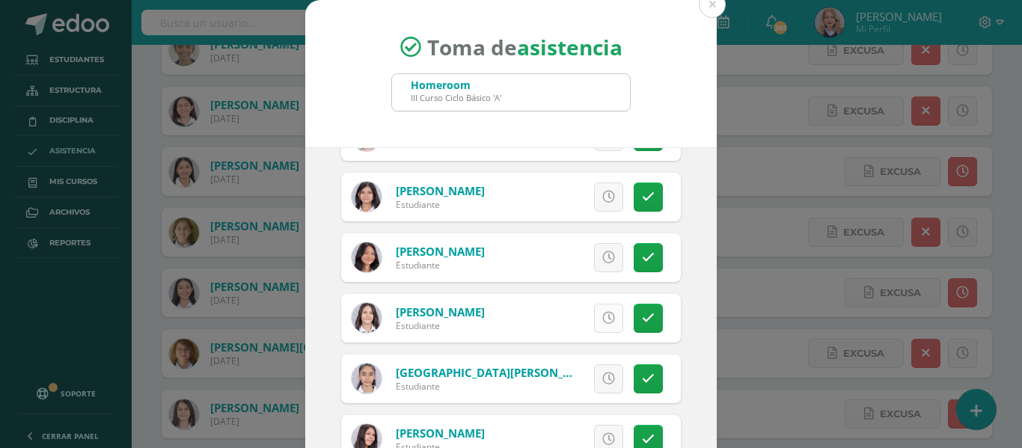
click at [602, 322] on icon at bounding box center [608, 318] width 13 height 13
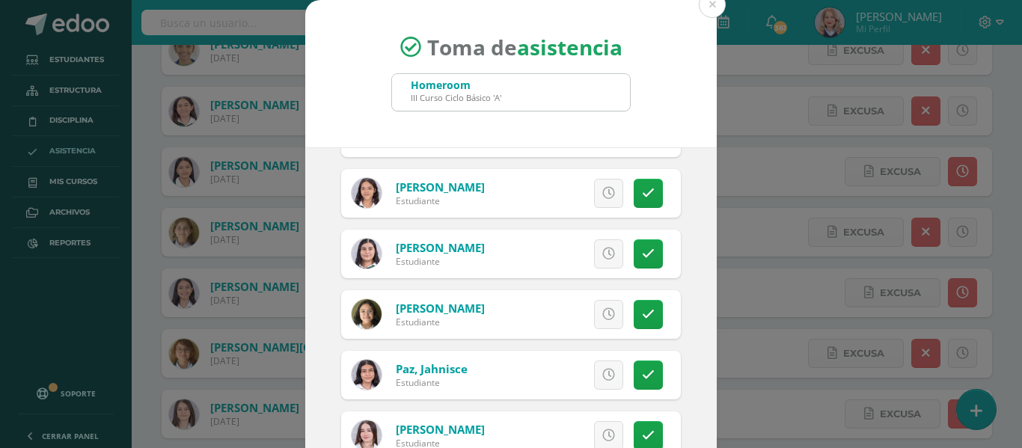
scroll to position [577, 0]
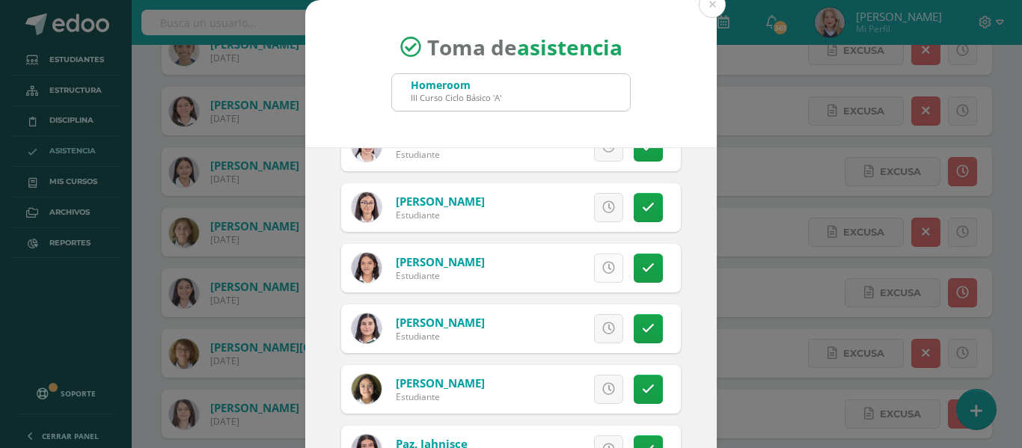
click at [599, 275] on link at bounding box center [608, 268] width 29 height 29
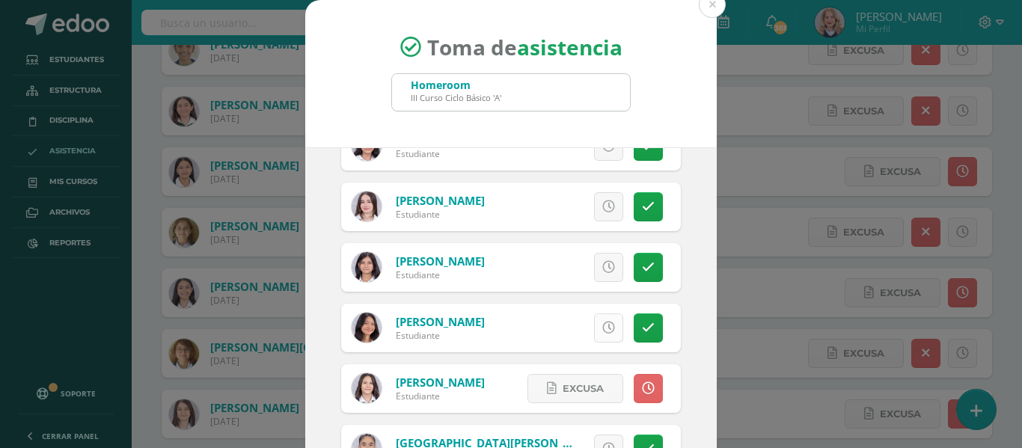
scroll to position [801, 0]
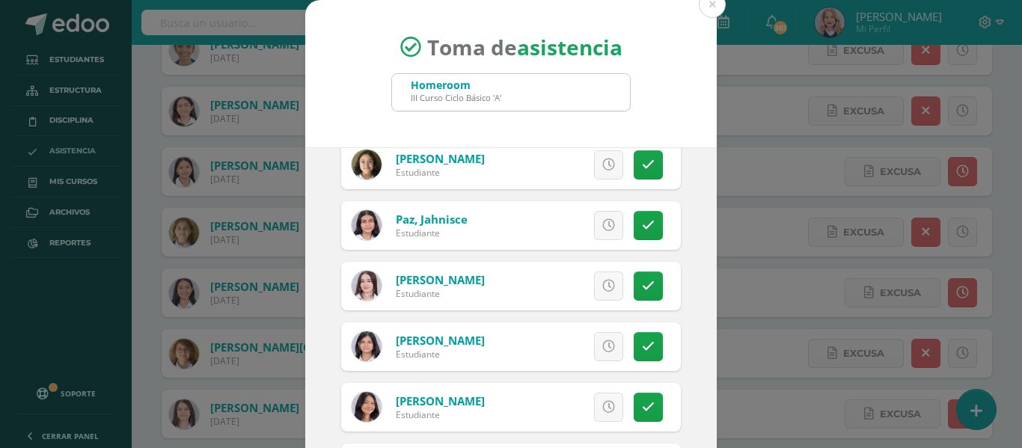
click at [602, 344] on icon at bounding box center [608, 346] width 13 height 13
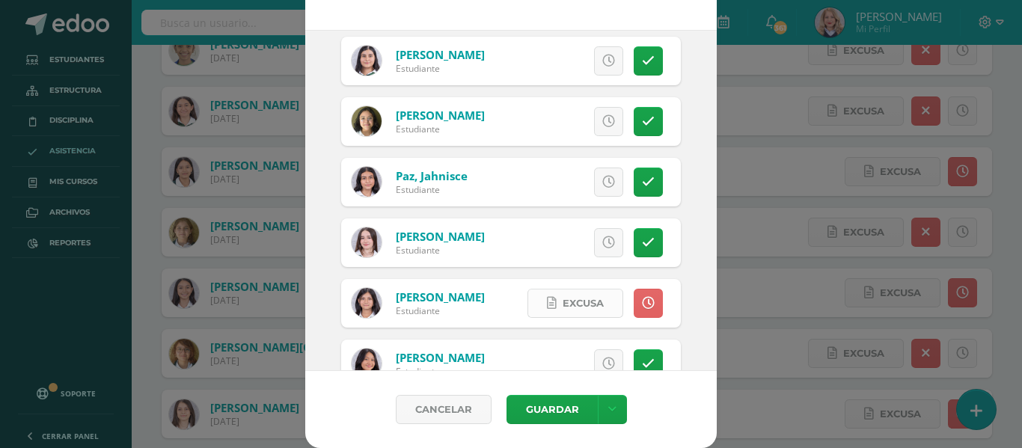
scroll to position [726, 0]
click at [642, 177] on icon at bounding box center [648, 183] width 13 height 13
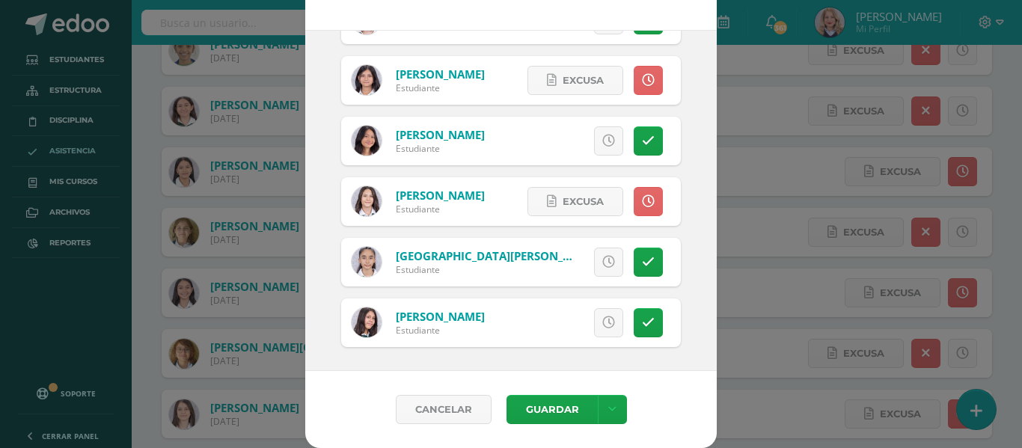
scroll to position [951, 0]
click at [610, 400] on link at bounding box center [612, 409] width 29 height 29
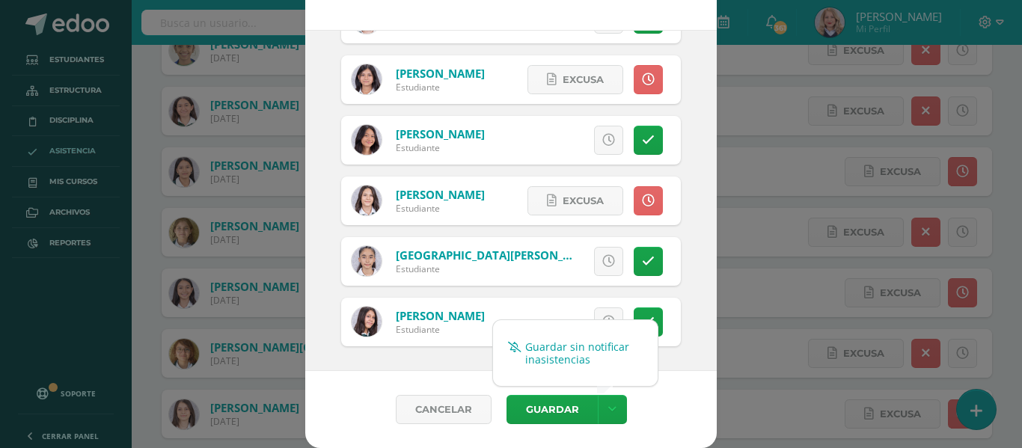
click at [607, 346] on link "Guardar sin notificar inasistencias" at bounding box center [575, 353] width 165 height 36
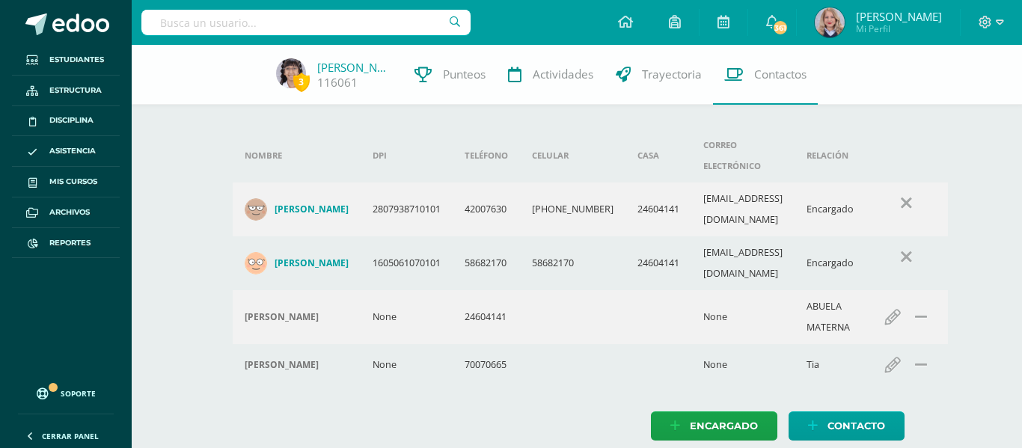
click at [327, 16] on input "text" at bounding box center [305, 22] width 329 height 25
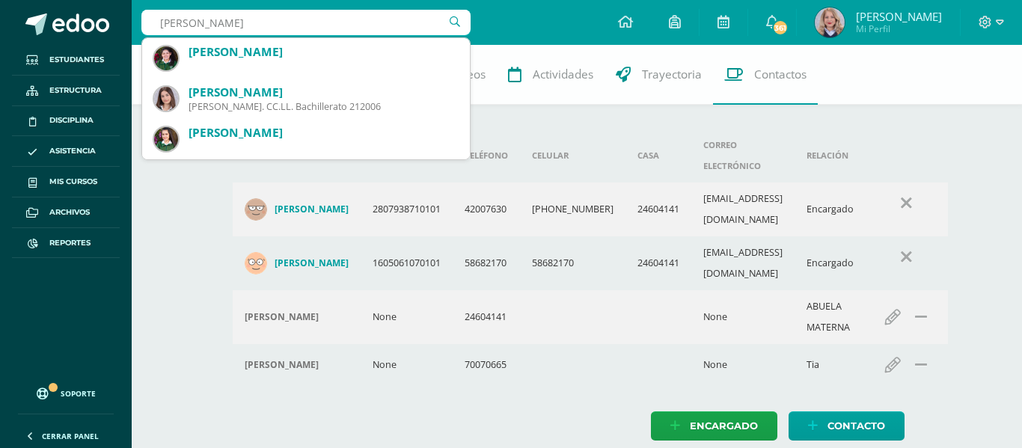
type input "[PERSON_NAME]"
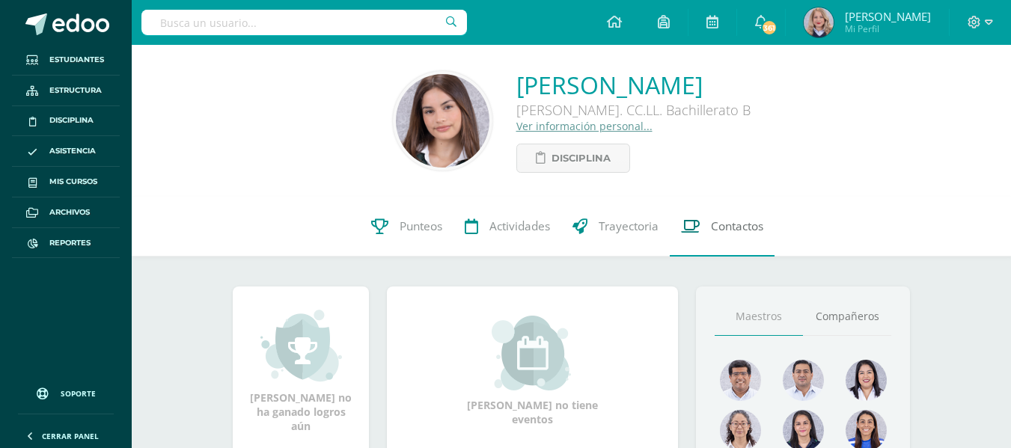
click at [727, 231] on span "Contactos" at bounding box center [737, 226] width 52 height 16
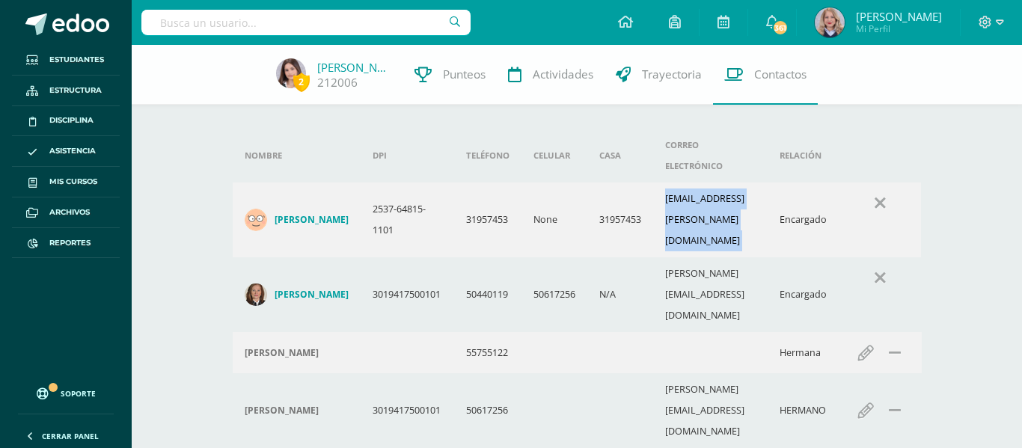
drag, startPoint x: 670, startPoint y: 192, endPoint x: 814, endPoint y: 194, distance: 143.7
click at [814, 194] on tr "[PERSON_NAME] 2537-64815-1101 31957453 None 31957453 [EMAIL_ADDRESS][PERSON_NAM…" at bounding box center [577, 220] width 689 height 75
click at [674, 332] on td at bounding box center [710, 352] width 114 height 41
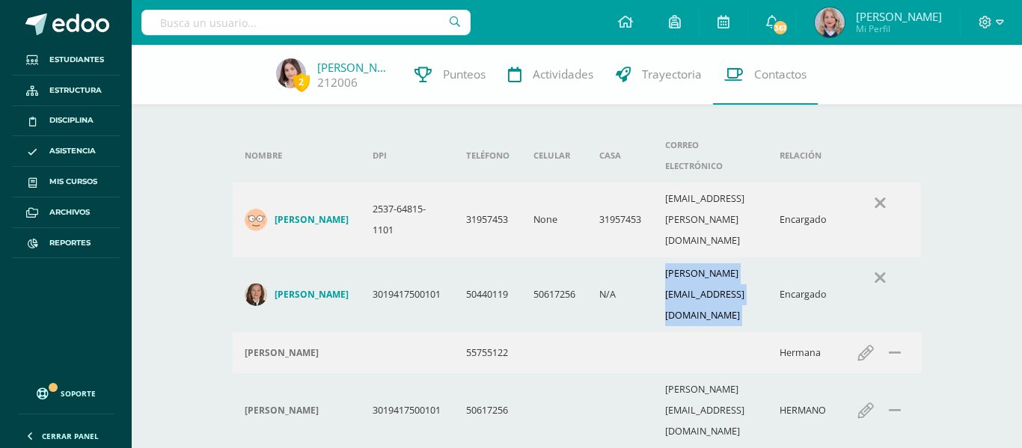
drag, startPoint x: 674, startPoint y: 238, endPoint x: 815, endPoint y: 237, distance: 140.7
click at [815, 257] on tr "[PERSON_NAME] 3019417500101 50440119 50617256 N/A [EMAIL_ADDRESS][DOMAIN_NAME] …" at bounding box center [577, 294] width 689 height 75
copy td "[PERSON_NAME][EMAIL_ADDRESS][DOMAIN_NAME]"
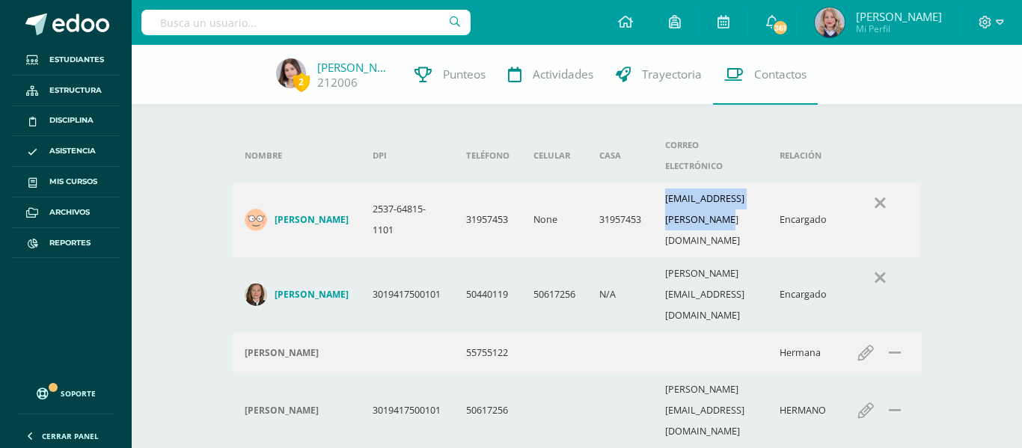
drag, startPoint x: 676, startPoint y: 198, endPoint x: 807, endPoint y: 192, distance: 131.8
click at [768, 192] on td "[EMAIL_ADDRESS][PERSON_NAME][DOMAIN_NAME]" at bounding box center [710, 220] width 114 height 75
copy td "[EMAIL_ADDRESS][PERSON_NAME][DOMAIN_NAME]"
drag, startPoint x: 676, startPoint y: 257, endPoint x: 787, endPoint y: 254, distance: 111.5
click at [805, 332] on tr "María Alejandra Morales Lavagnino 55755122 Hermana Editar contacto Nombre María…" at bounding box center [577, 352] width 689 height 41
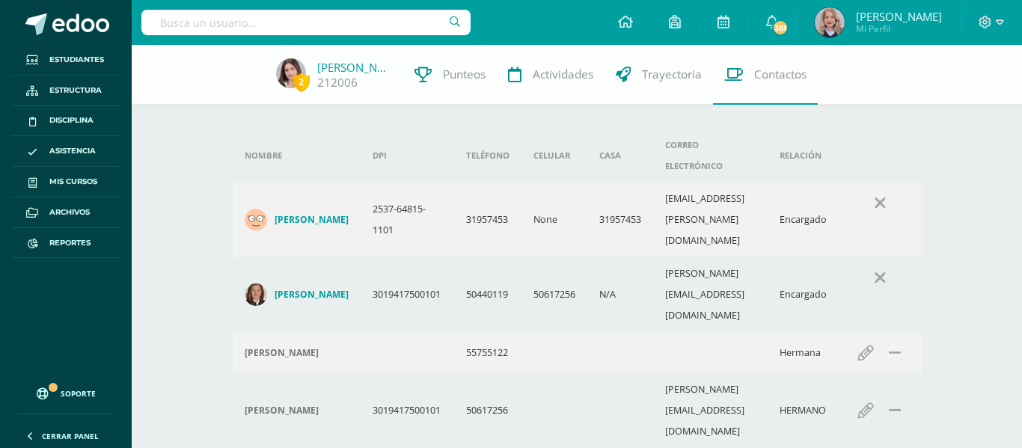
click at [668, 257] on td "jorgea.lopezlava@gmail.com" at bounding box center [710, 294] width 114 height 75
drag, startPoint x: 669, startPoint y: 241, endPoint x: 712, endPoint y: 245, distance: 42.9
click at [712, 257] on td "jorgea.lopezlava@gmail.com" at bounding box center [710, 294] width 114 height 75
click at [679, 257] on td "jorgea.lopezlava@gmail.com" at bounding box center [710, 294] width 114 height 75
drag, startPoint x: 664, startPoint y: 239, endPoint x: 807, endPoint y: 241, distance: 142.9
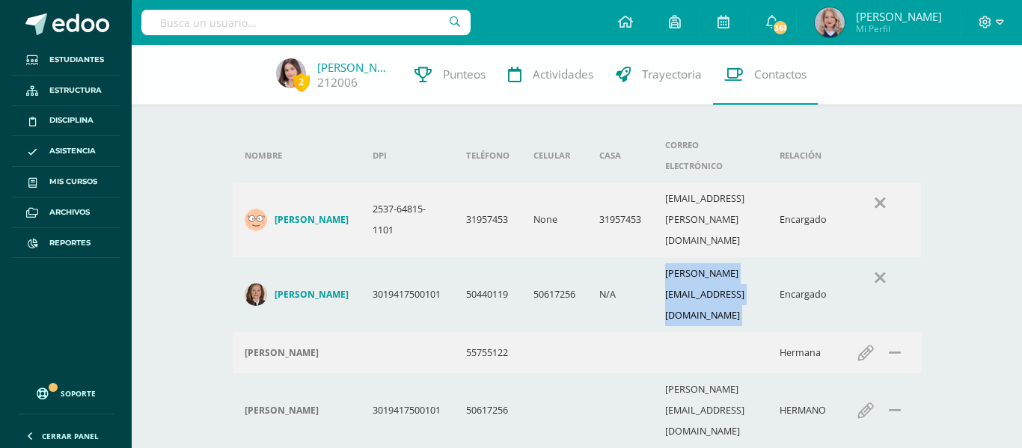
click at [807, 257] on tr "Jorge Andres Lopez Lavagnino 3019417500101 50440119 50617256 N/A jorgea.lopezla…" at bounding box center [577, 294] width 689 height 75
copy td "jorgea.lopezlava@gmail.com"
click at [68, 154] on span "Asistencia" at bounding box center [72, 151] width 46 height 12
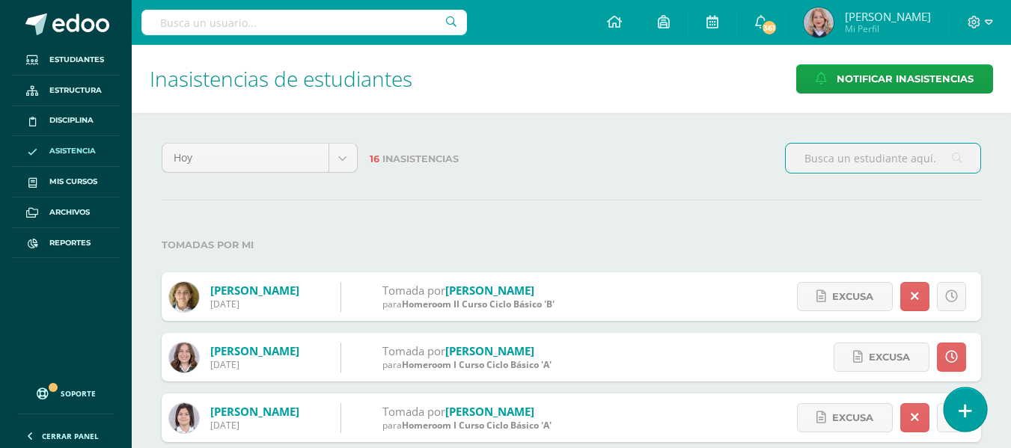
click at [960, 411] on icon at bounding box center [964, 411] width 13 height 17
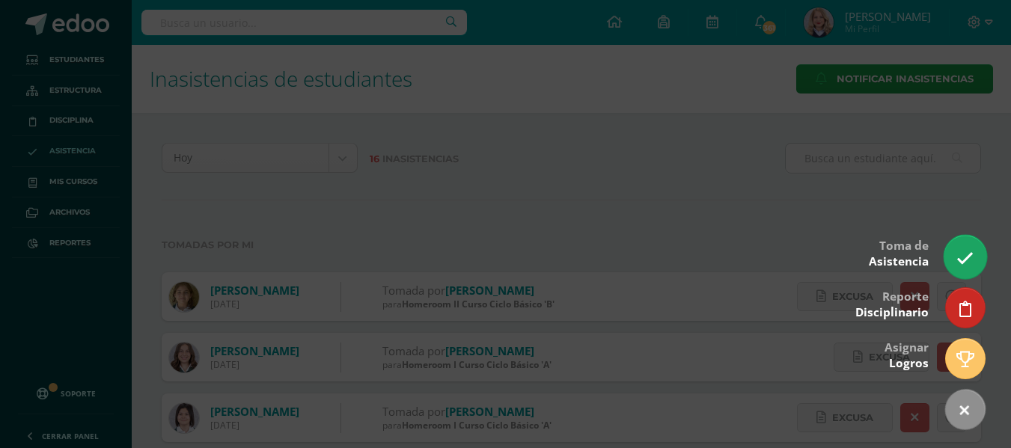
click at [967, 255] on icon at bounding box center [964, 258] width 17 height 17
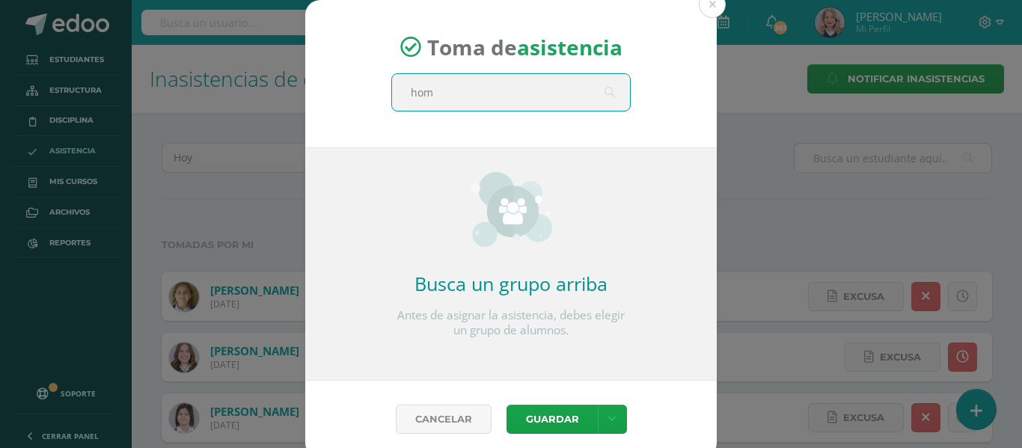
type input "home"
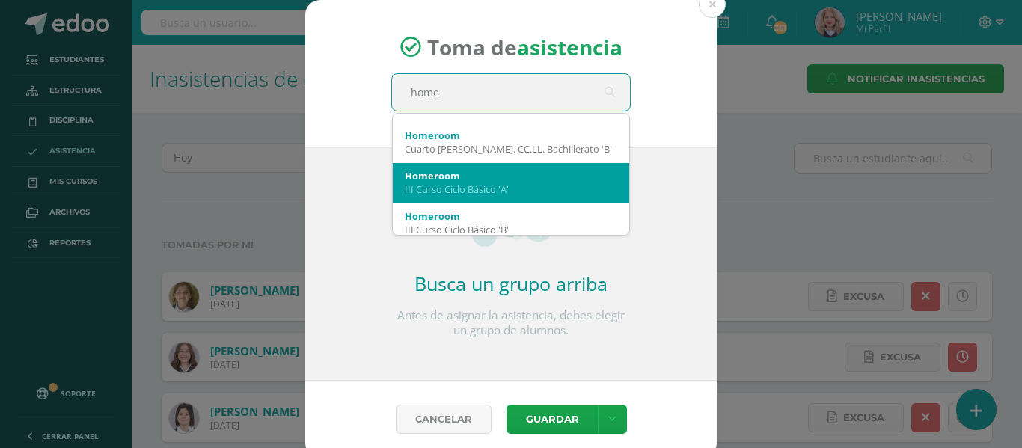
scroll to position [404, 0]
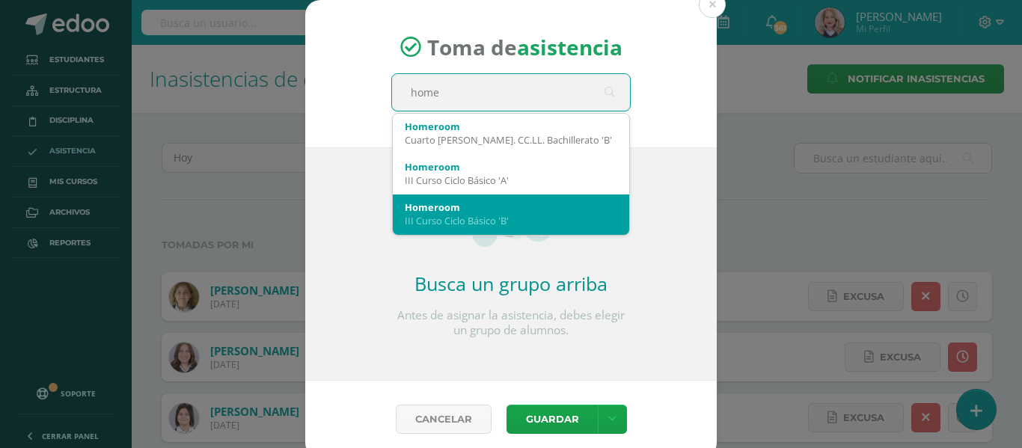
click at [491, 215] on div "III Curso Ciclo Básico 'B'" at bounding box center [511, 220] width 212 height 13
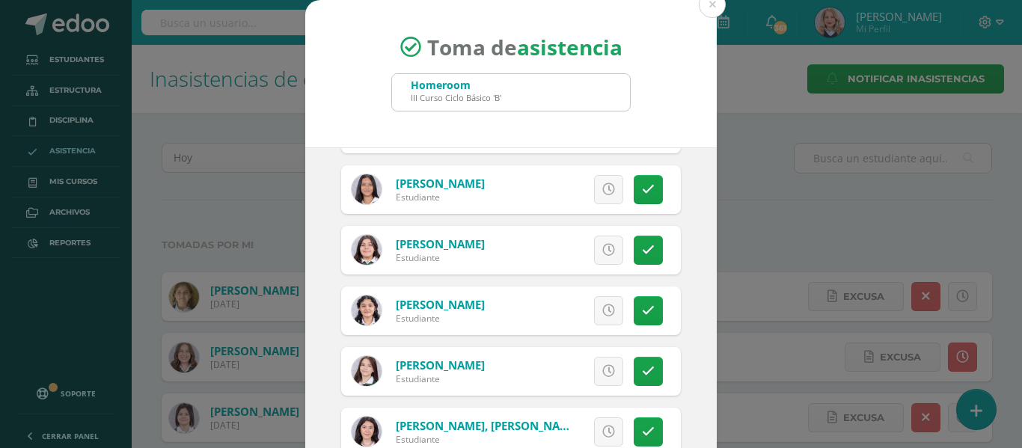
scroll to position [599, 0]
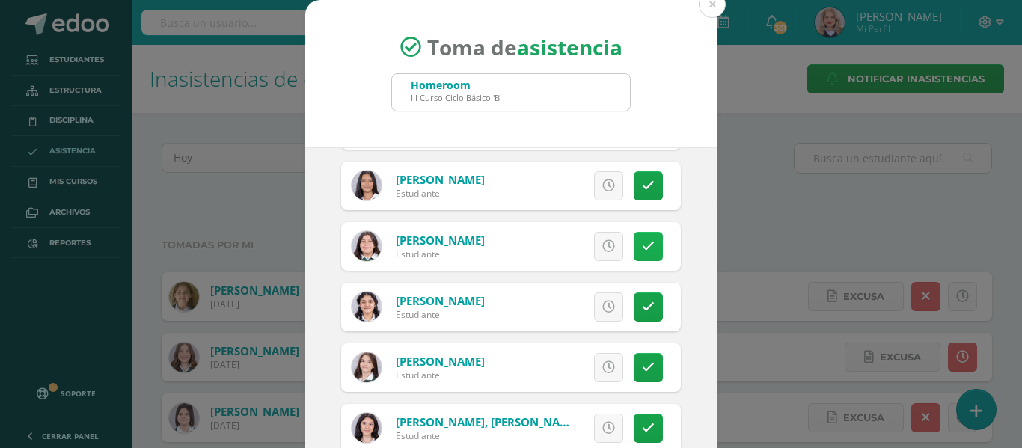
click at [640, 243] on link at bounding box center [648, 246] width 29 height 29
click at [642, 305] on icon at bounding box center [648, 307] width 13 height 13
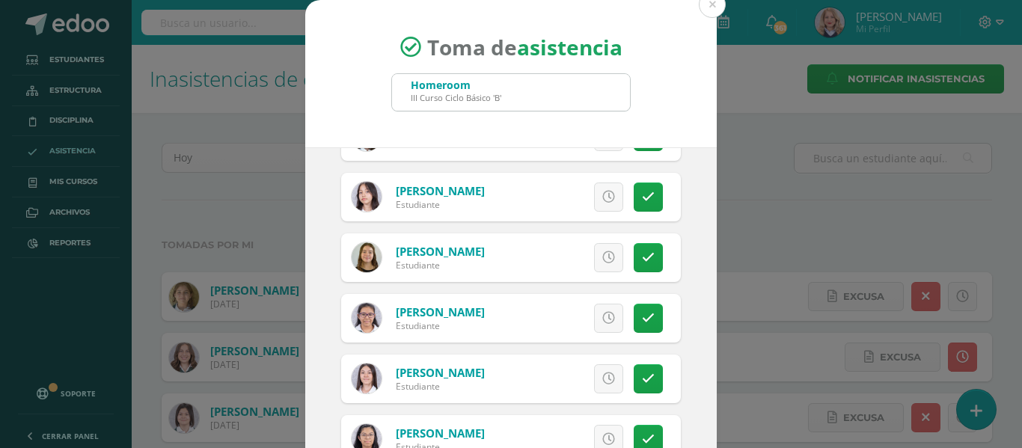
scroll to position [117, 0]
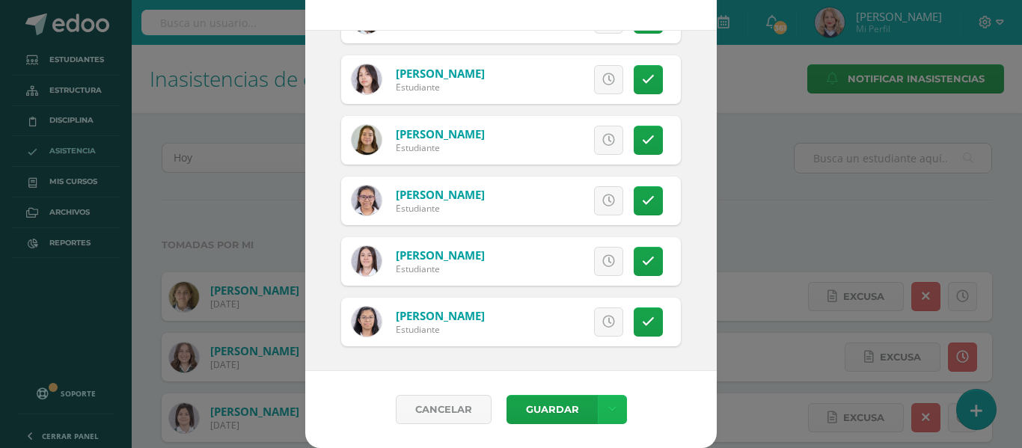
click at [598, 403] on link at bounding box center [612, 409] width 29 height 29
click at [586, 352] on link "Guardar sin notificar inasistencias" at bounding box center [575, 353] width 165 height 36
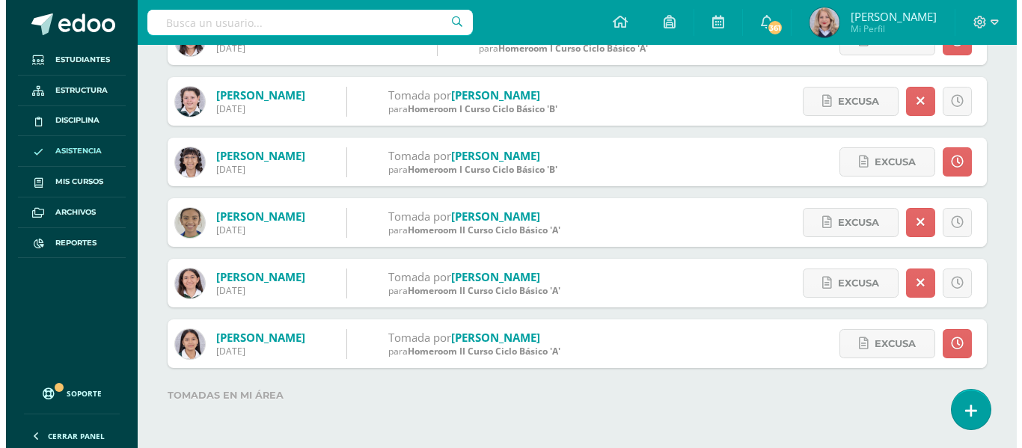
scroll to position [988, 0]
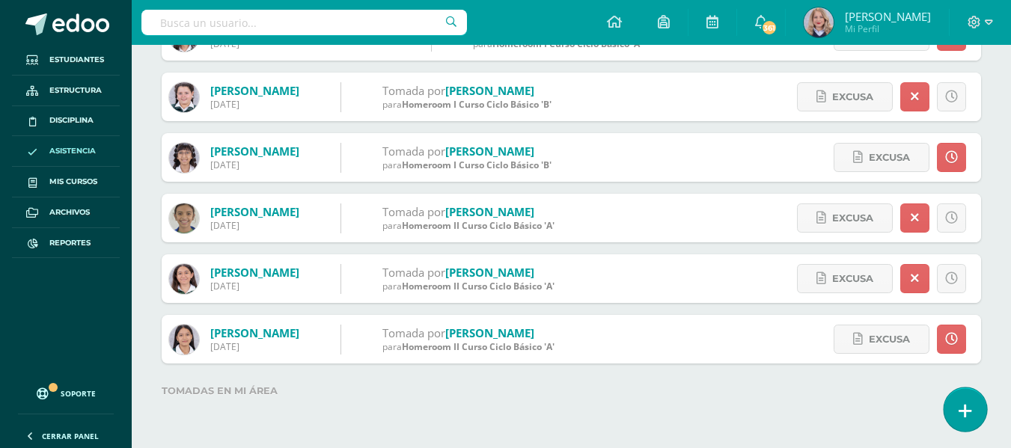
click at [974, 419] on link at bounding box center [964, 409] width 43 height 43
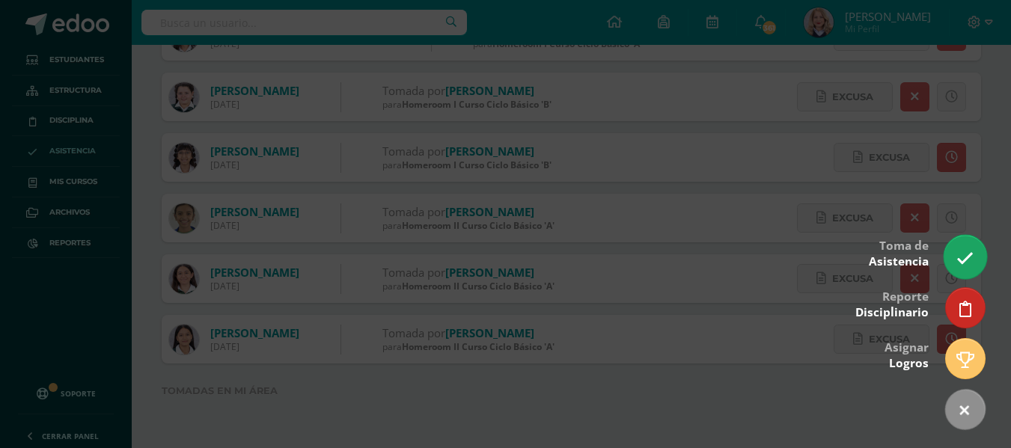
click at [969, 266] on icon at bounding box center [964, 258] width 17 height 17
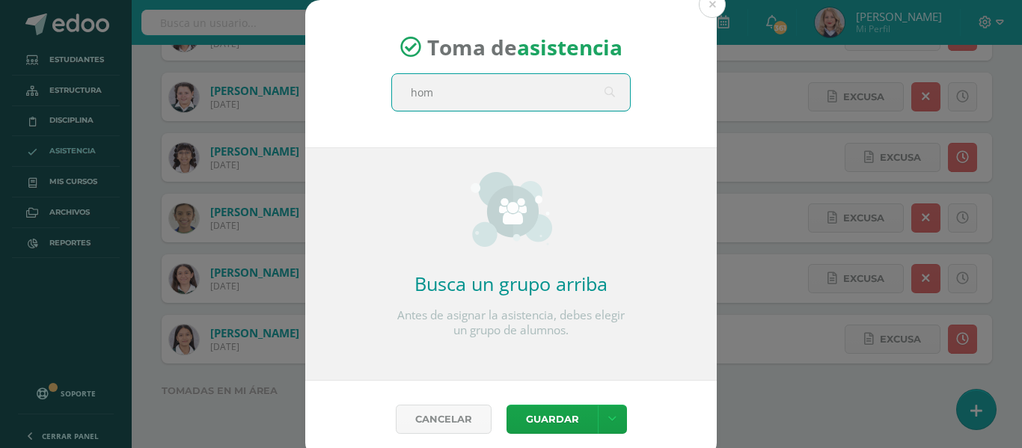
type input "home"
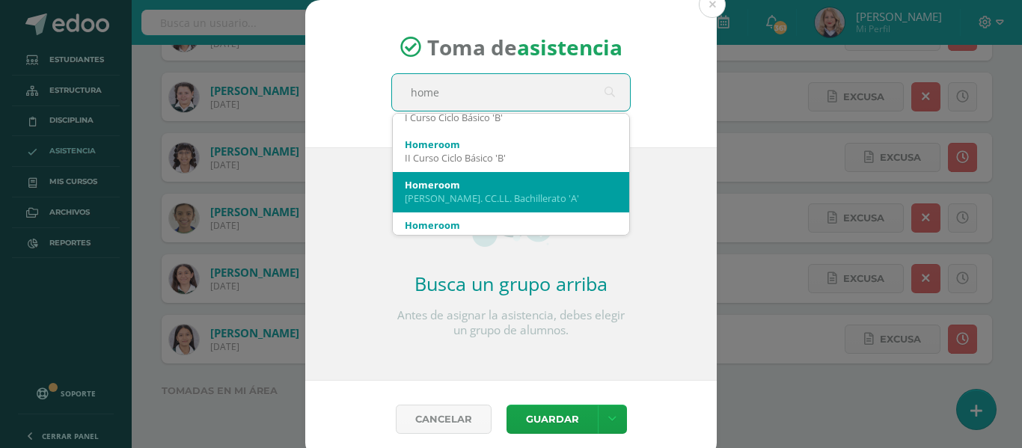
scroll to position [299, 0]
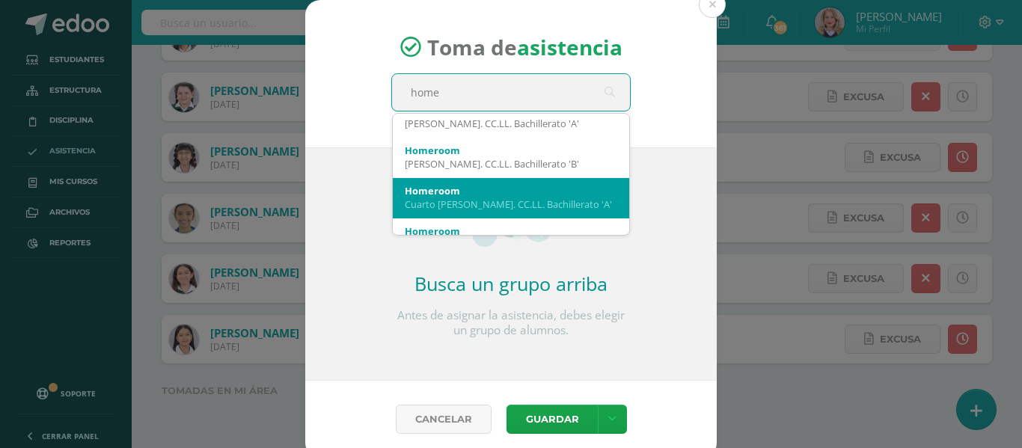
click at [505, 195] on div "Homeroom" at bounding box center [511, 190] width 212 height 13
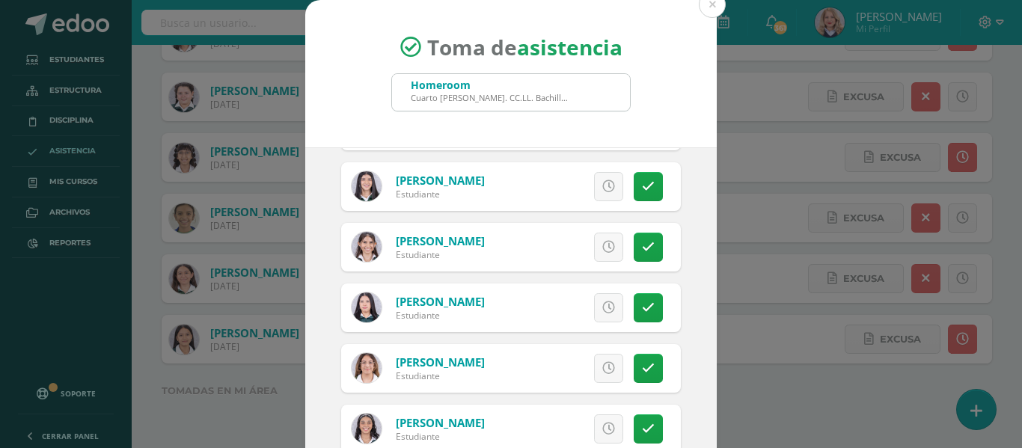
scroll to position [973, 0]
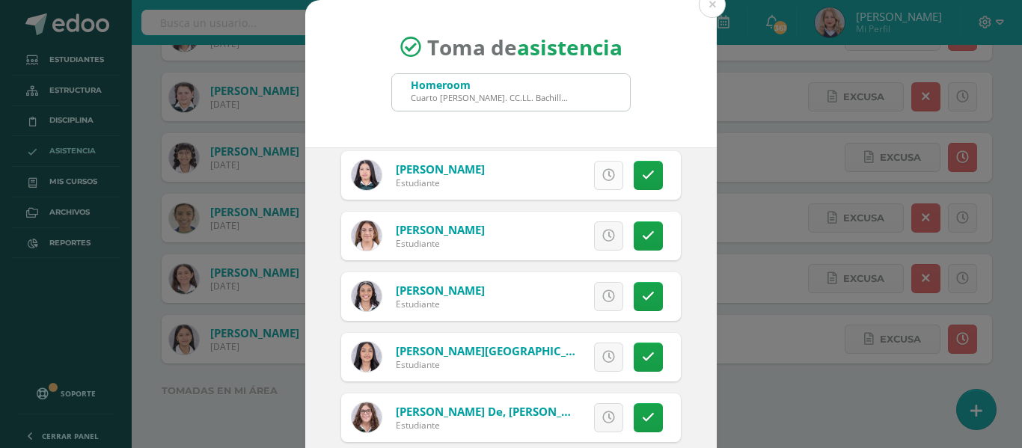
click at [602, 178] on icon at bounding box center [608, 175] width 13 height 13
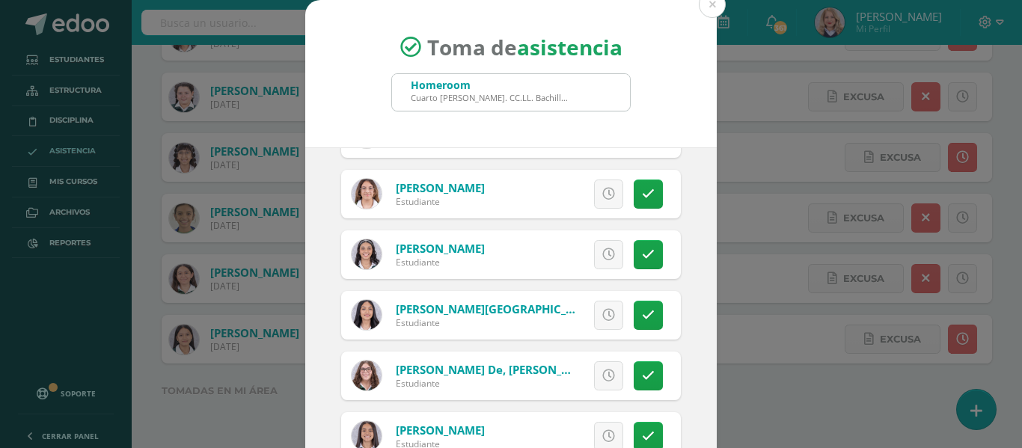
scroll to position [1047, 0]
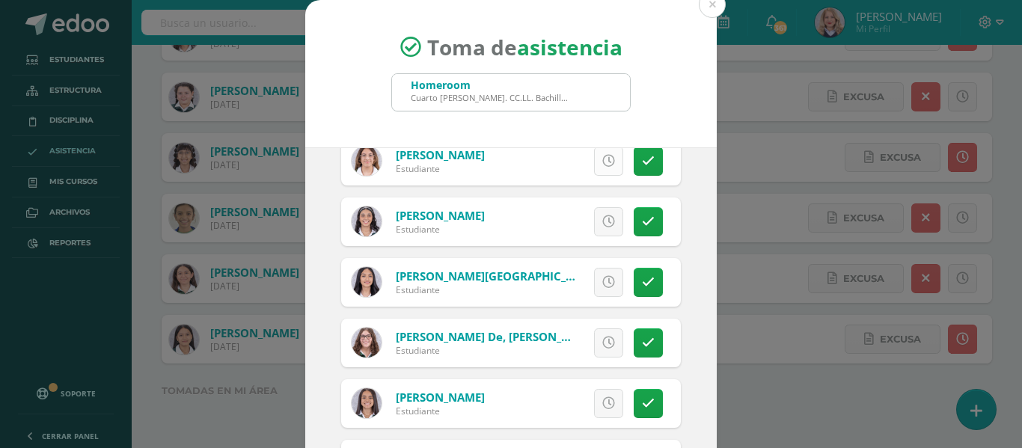
click at [594, 162] on link at bounding box center [608, 161] width 29 height 29
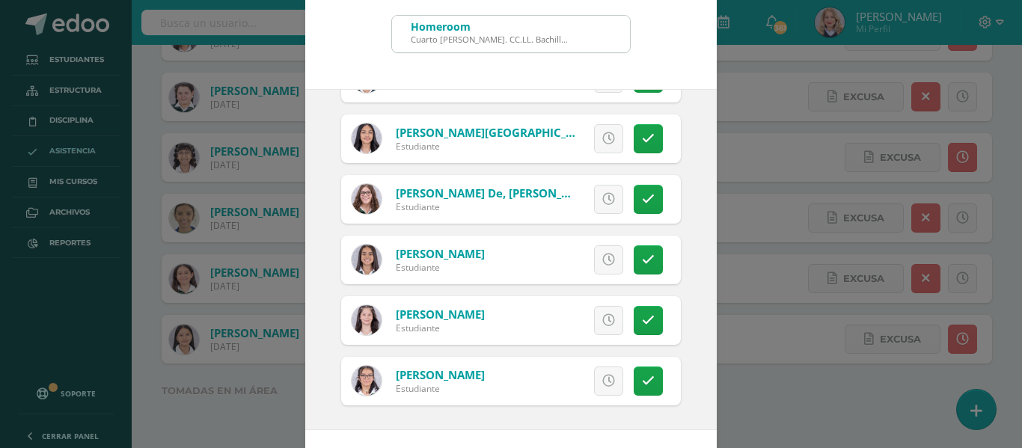
scroll to position [117, 0]
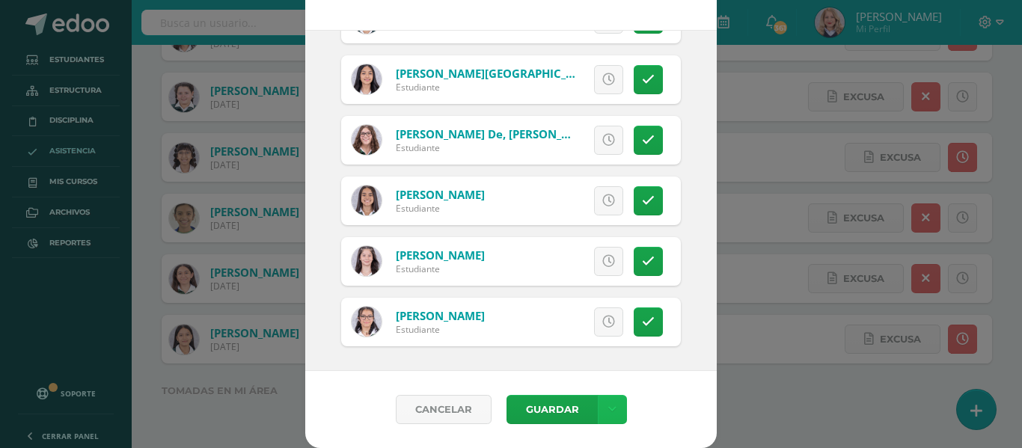
click at [609, 397] on link at bounding box center [612, 409] width 29 height 29
click at [598, 358] on link "Guardar sin notificar inasistencias" at bounding box center [575, 353] width 165 height 36
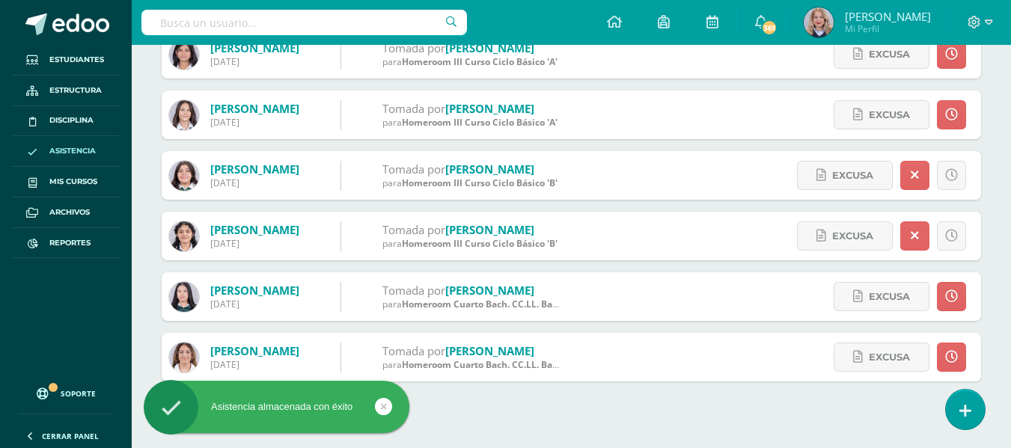
scroll to position [1109, 0]
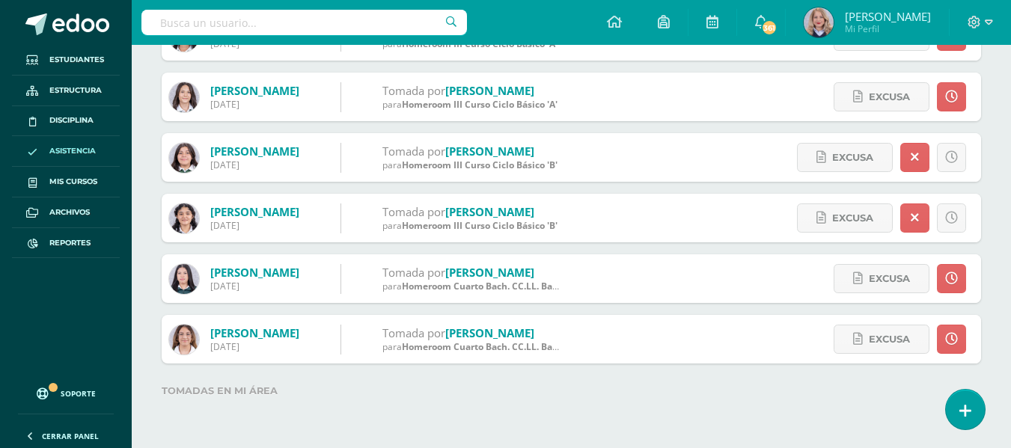
click at [230, 2] on div at bounding box center [303, 22] width 325 height 45
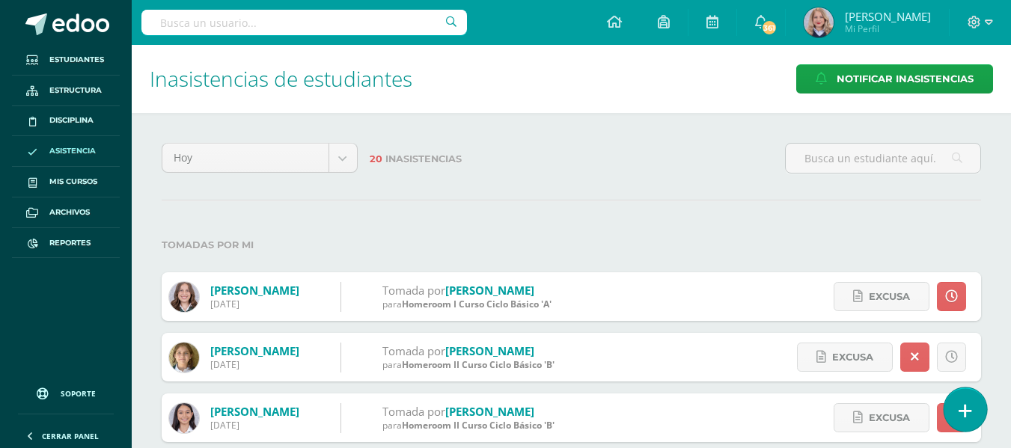
click at [957, 406] on link at bounding box center [964, 409] width 43 height 43
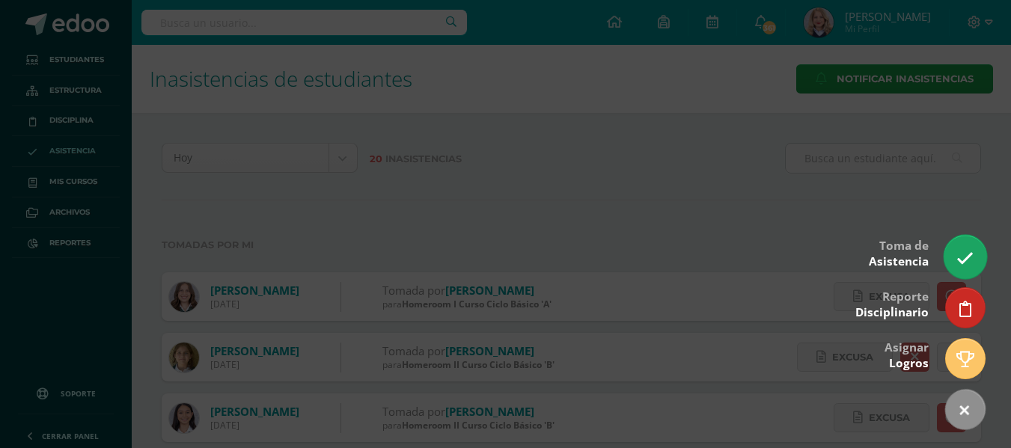
click at [967, 256] on icon at bounding box center [964, 258] width 17 height 17
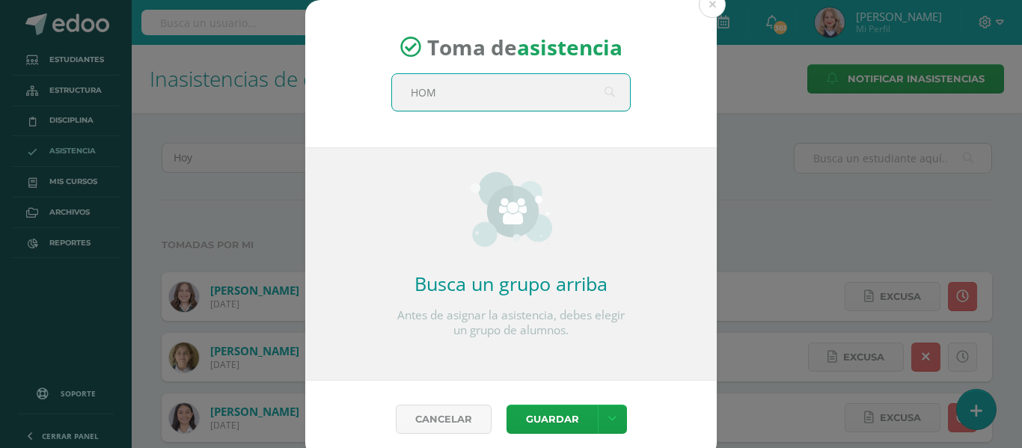
type input "HOME"
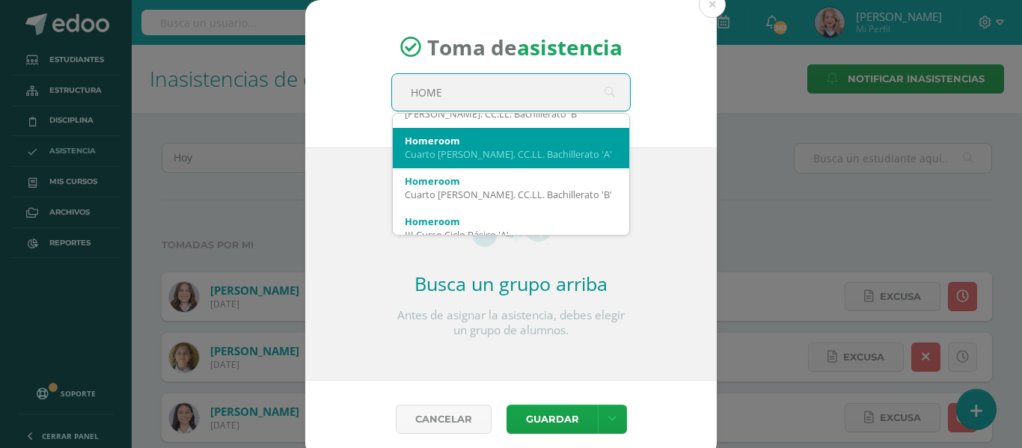
scroll to position [374, 0]
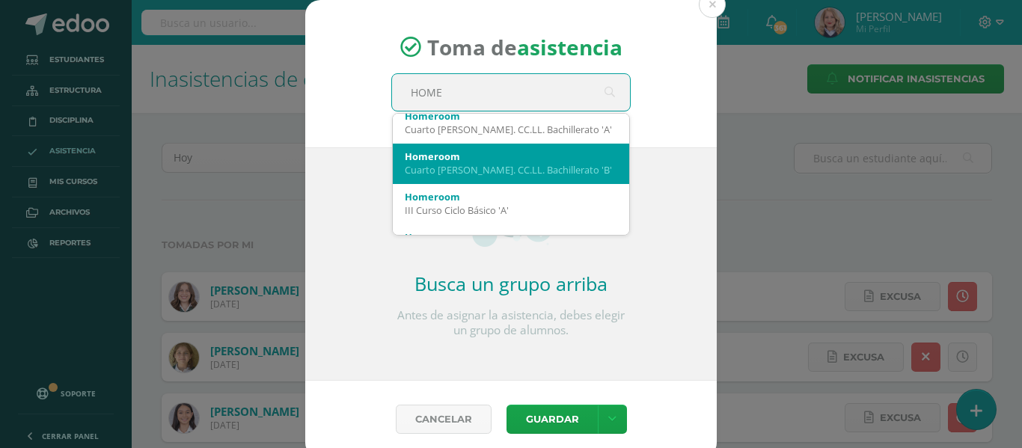
click at [513, 170] on div "Cuarto [PERSON_NAME]. CC.LL. Bachillerato 'B'" at bounding box center [511, 169] width 212 height 13
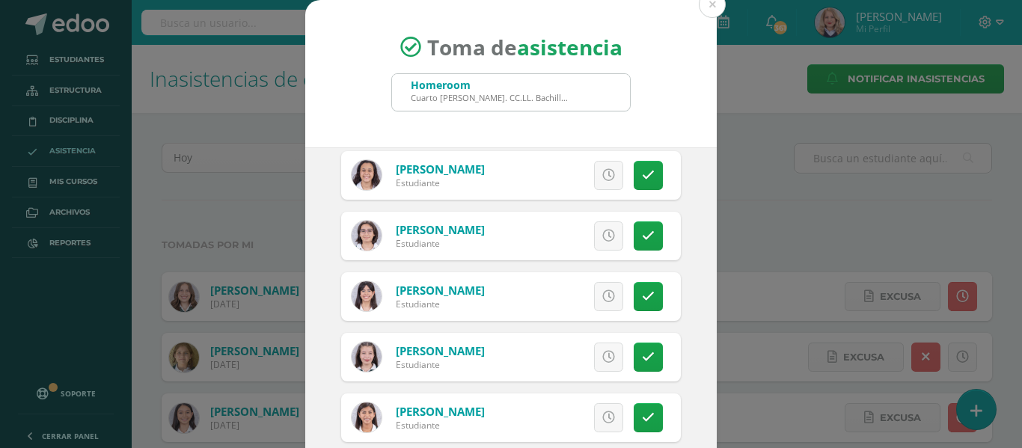
scroll to position [1047, 0]
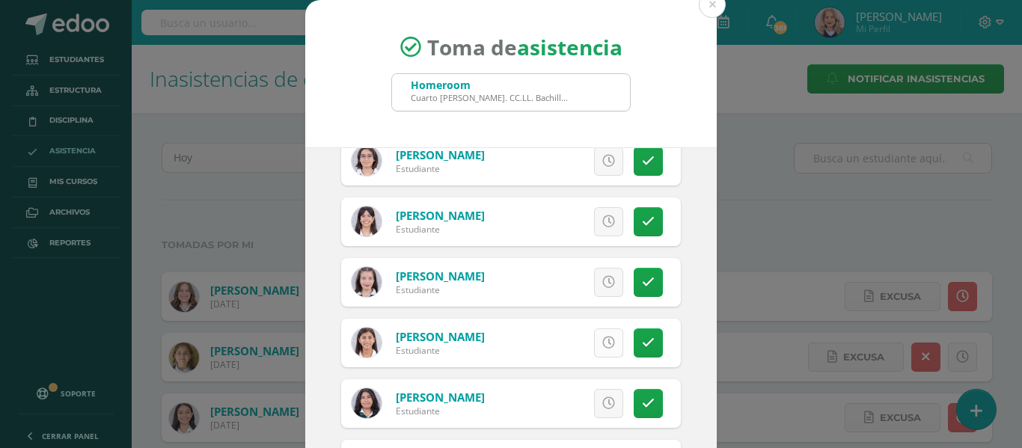
click at [602, 343] on icon at bounding box center [608, 343] width 13 height 13
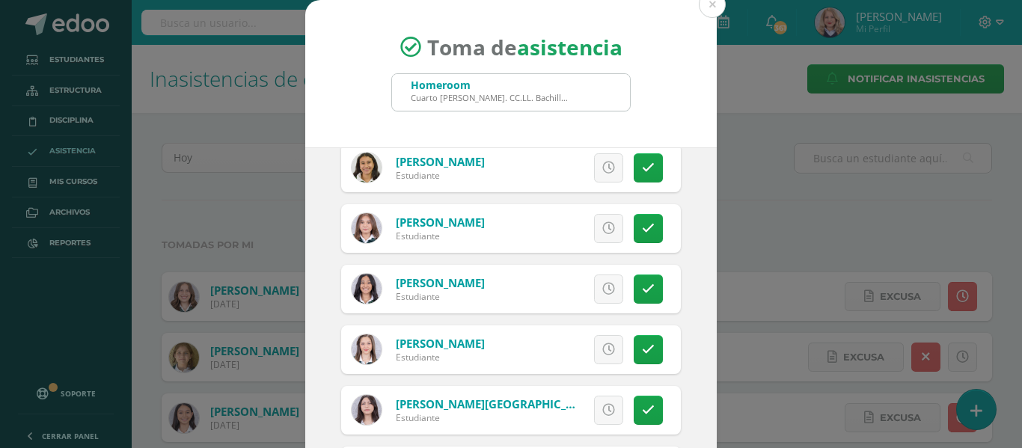
scroll to position [0, 0]
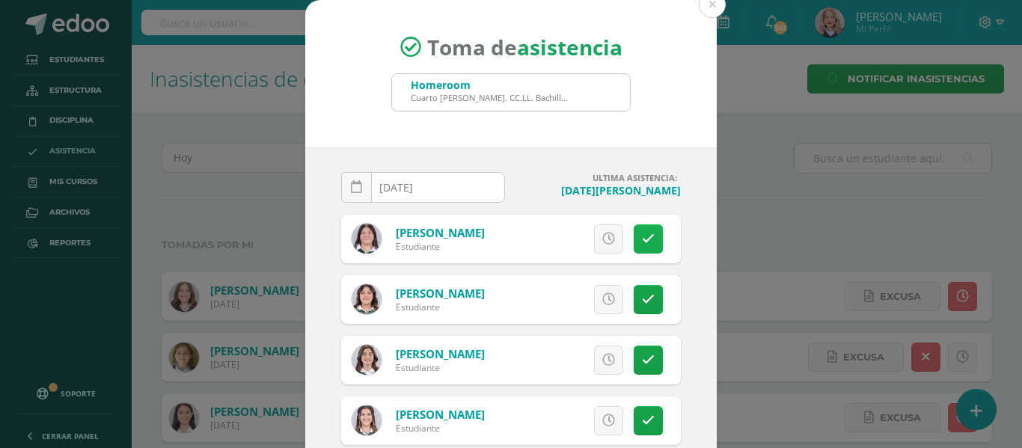
click at [638, 239] on link at bounding box center [648, 238] width 29 height 29
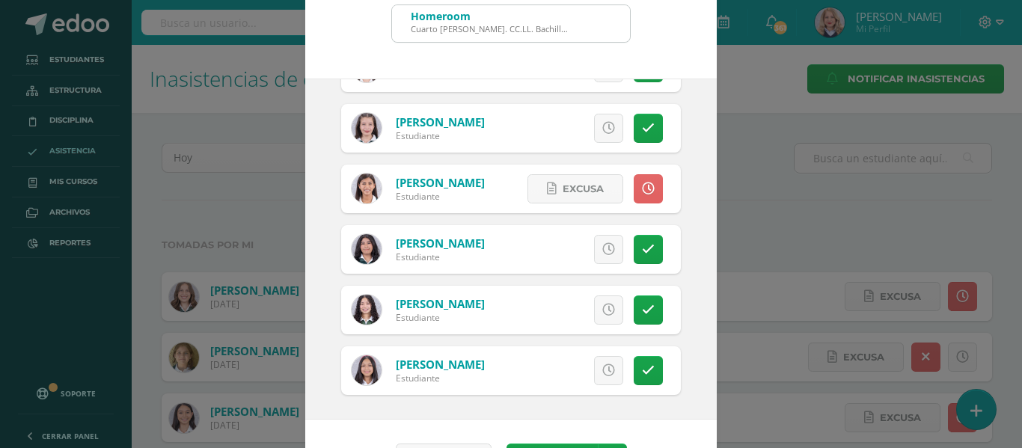
scroll to position [117, 0]
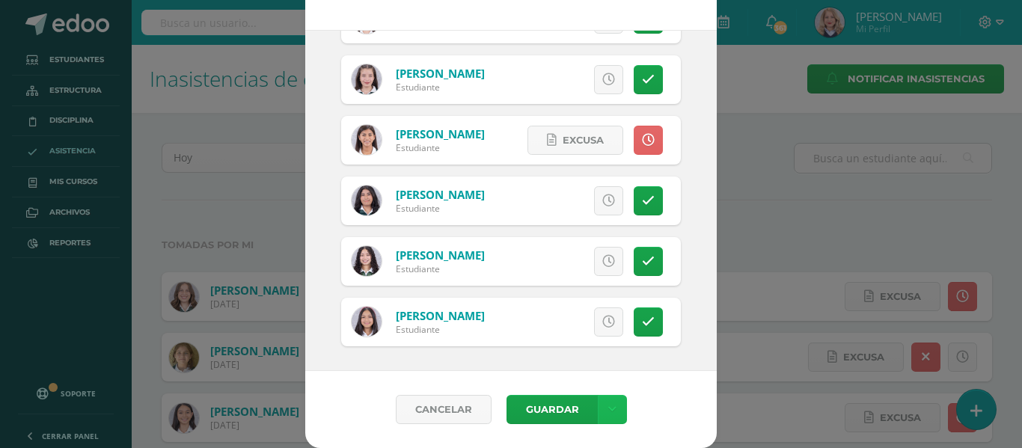
click at [608, 407] on icon at bounding box center [612, 409] width 8 height 13
click at [584, 348] on link "Guardar sin notificar inasistencias" at bounding box center [575, 353] width 165 height 36
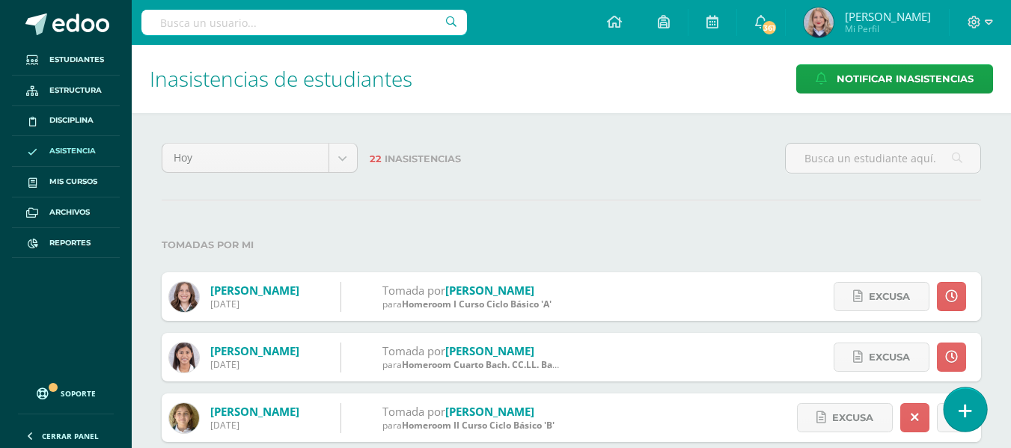
click at [961, 404] on icon at bounding box center [964, 411] width 13 height 17
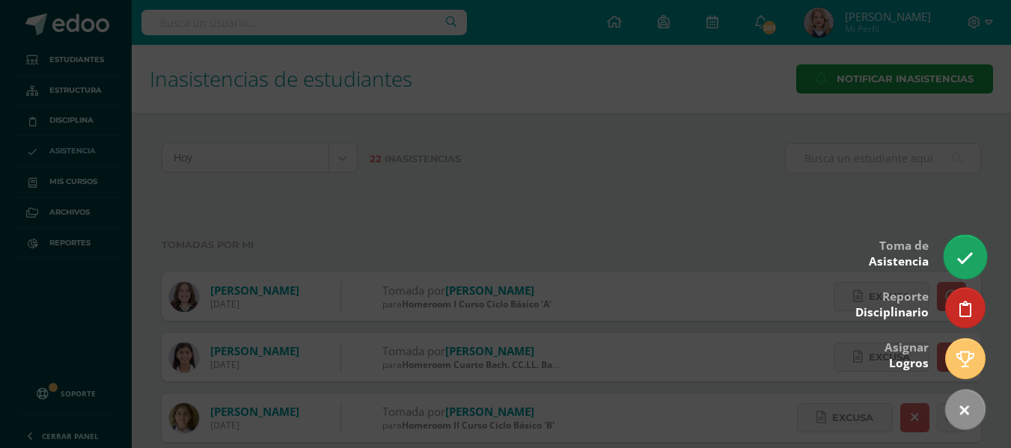
click at [969, 257] on icon at bounding box center [964, 258] width 17 height 17
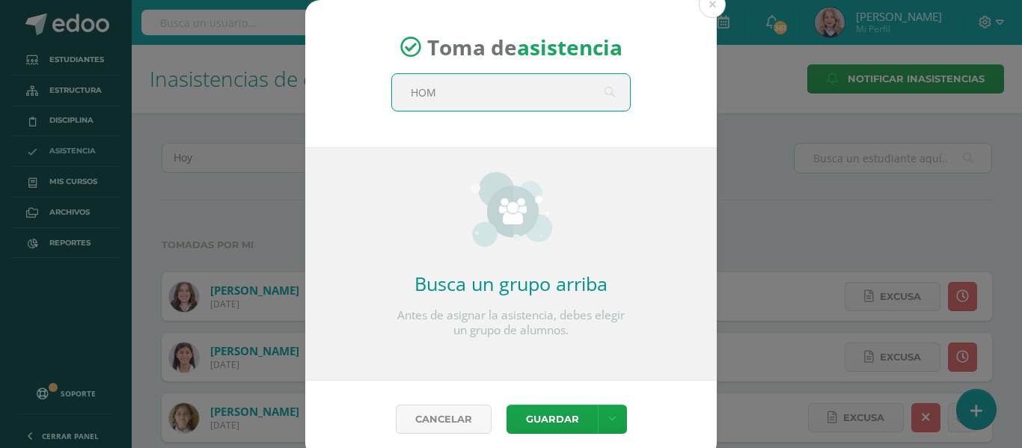
type input "HOME"
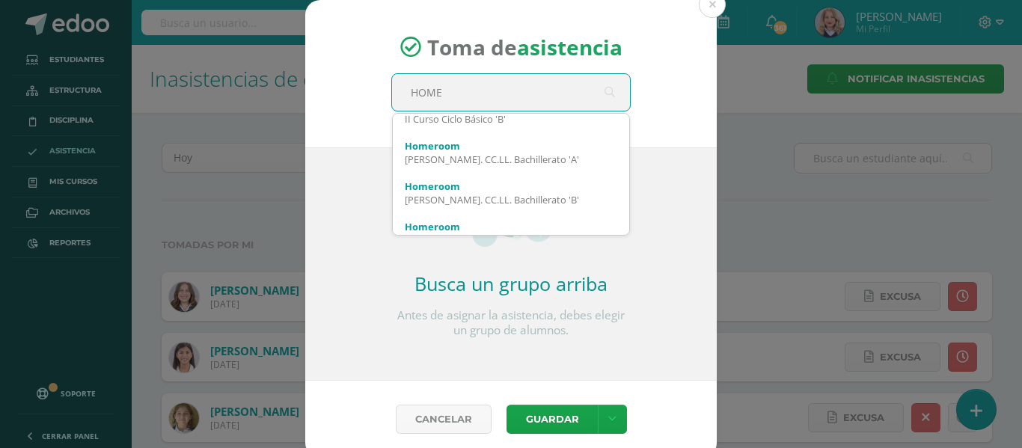
scroll to position [254, 0]
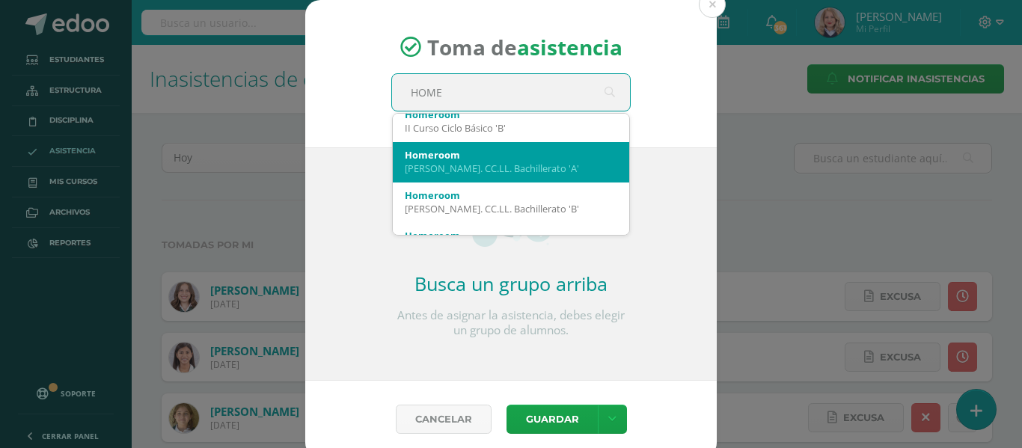
click at [477, 171] on div "[PERSON_NAME]. CC.LL. Bachillerato 'A'" at bounding box center [511, 168] width 212 height 13
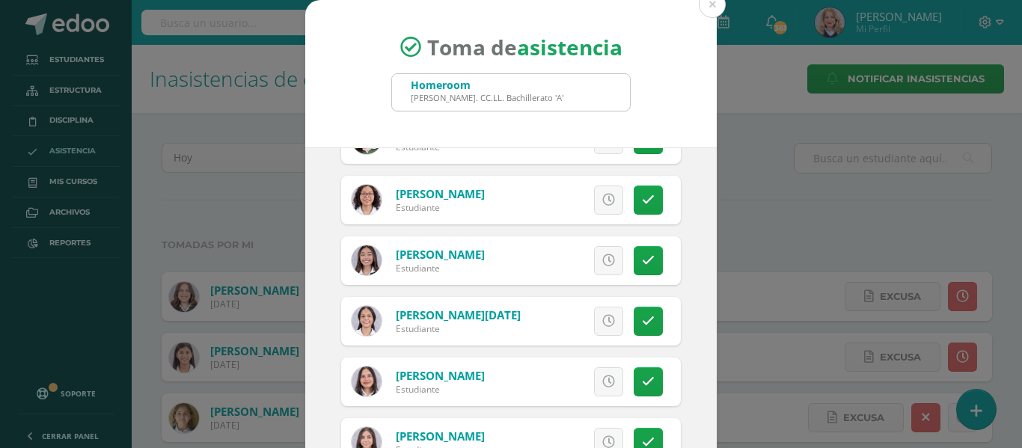
scroll to position [374, 0]
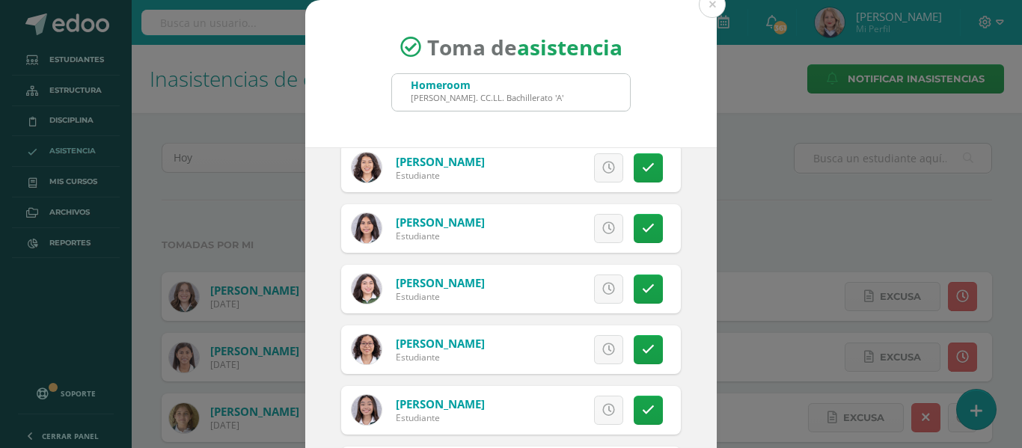
click at [602, 292] on icon at bounding box center [608, 289] width 13 height 13
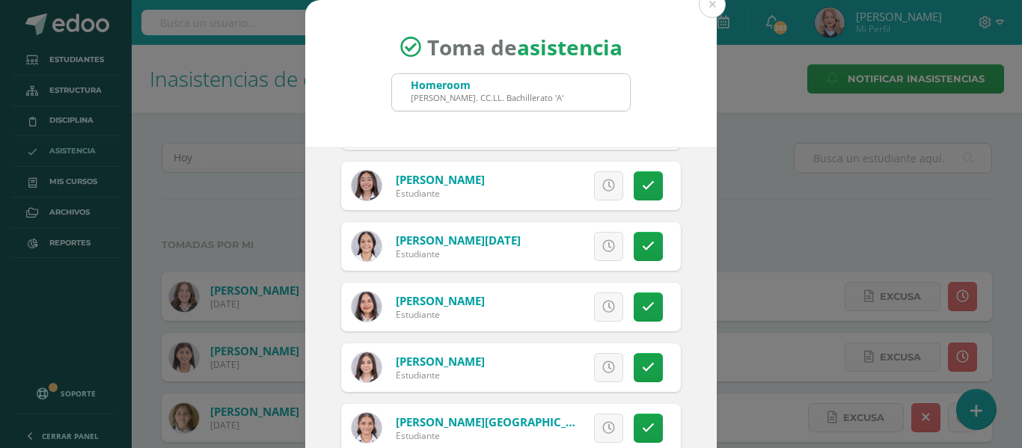
scroll to position [748, 0]
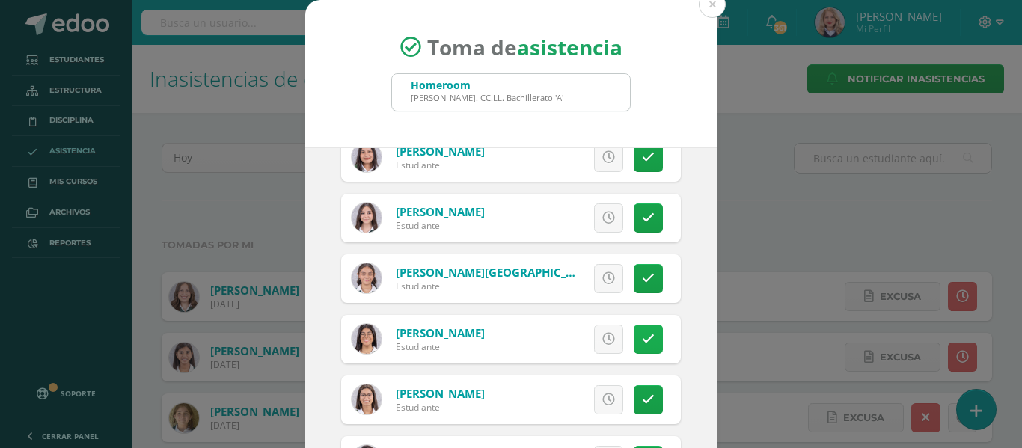
click at [642, 343] on icon at bounding box center [648, 339] width 13 height 13
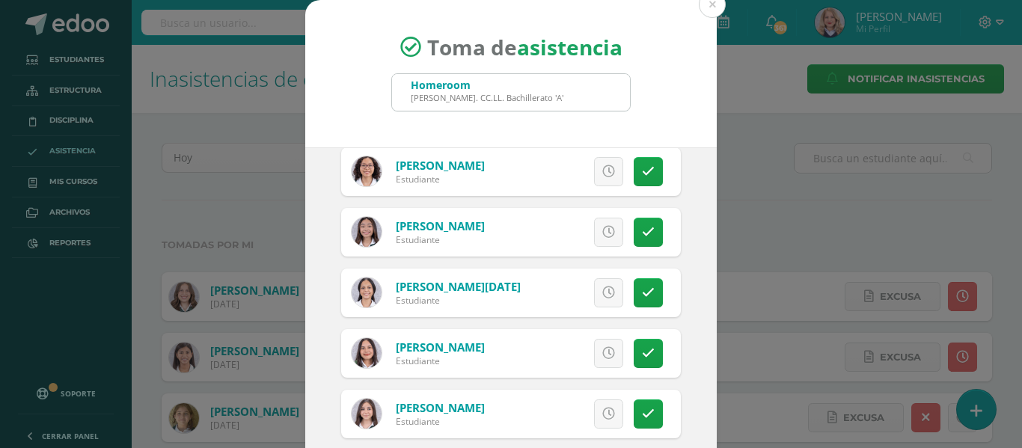
scroll to position [530, 0]
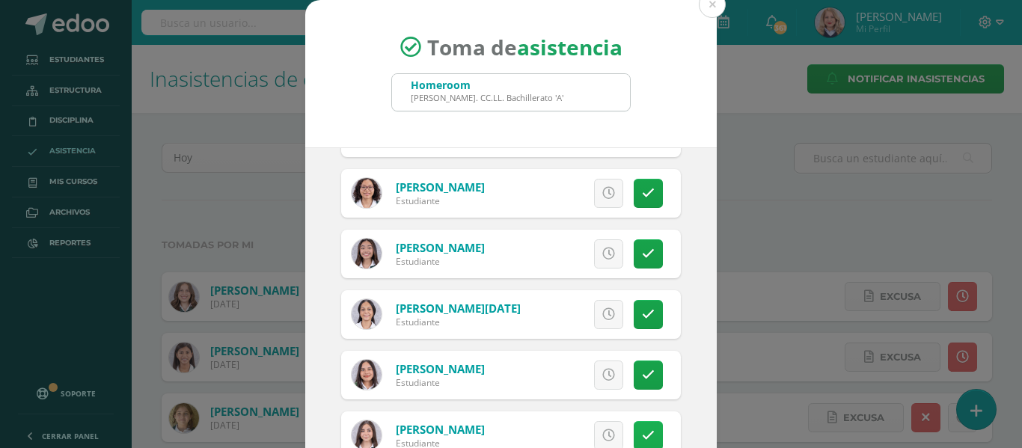
click at [642, 433] on icon at bounding box center [648, 435] width 13 height 13
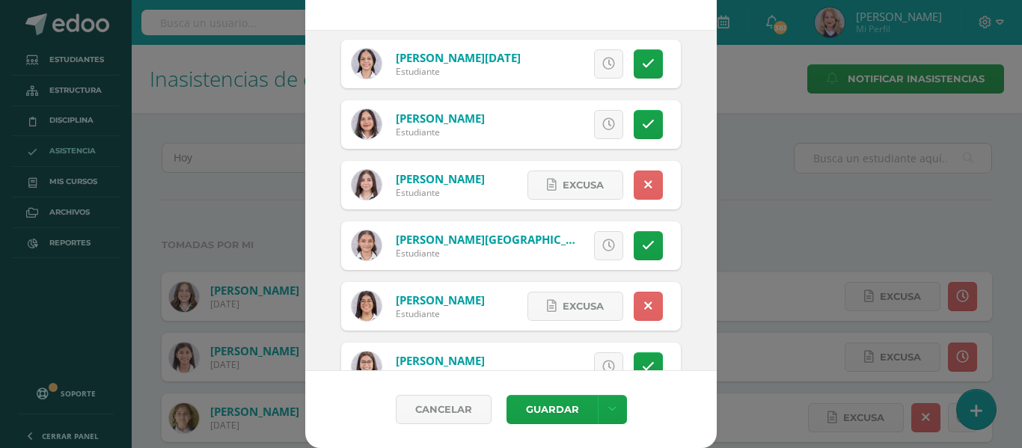
scroll to position [830, 0]
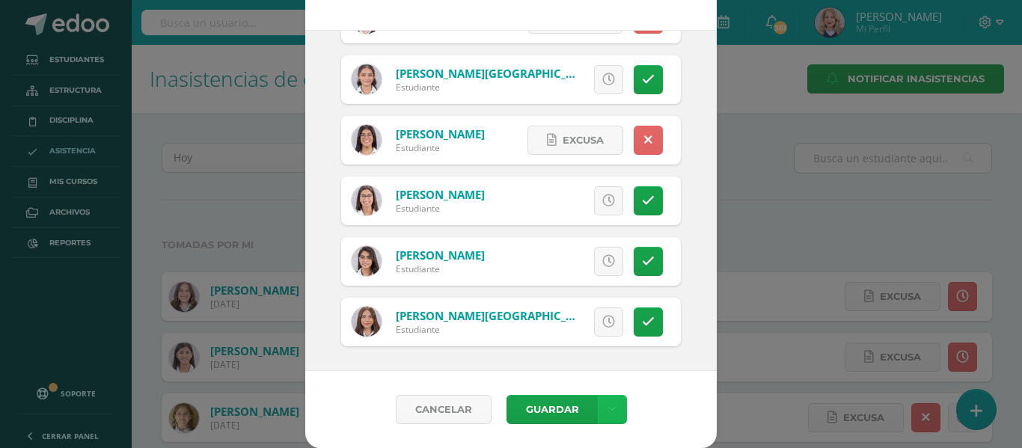
click at [599, 412] on link at bounding box center [612, 409] width 29 height 29
click at [591, 351] on link "Guardar sin notificar inasistencias" at bounding box center [575, 353] width 165 height 36
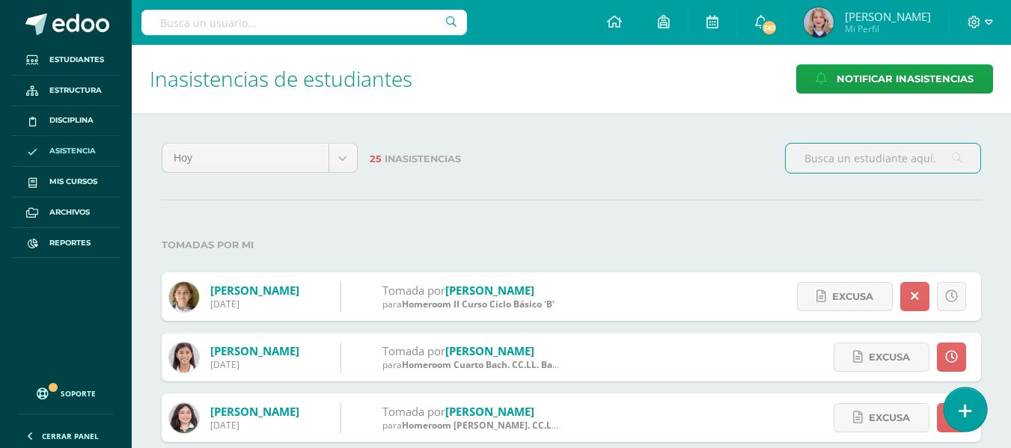
click at [979, 409] on link at bounding box center [964, 409] width 43 height 43
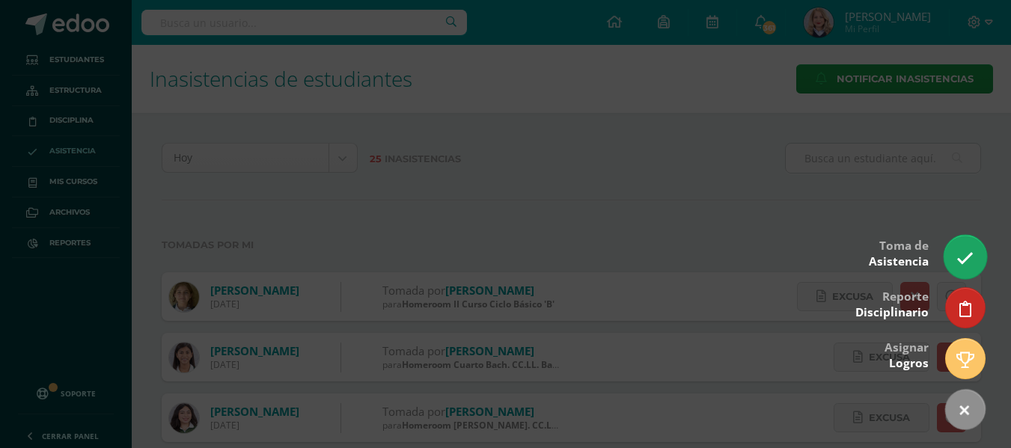
click at [971, 257] on icon at bounding box center [964, 258] width 17 height 17
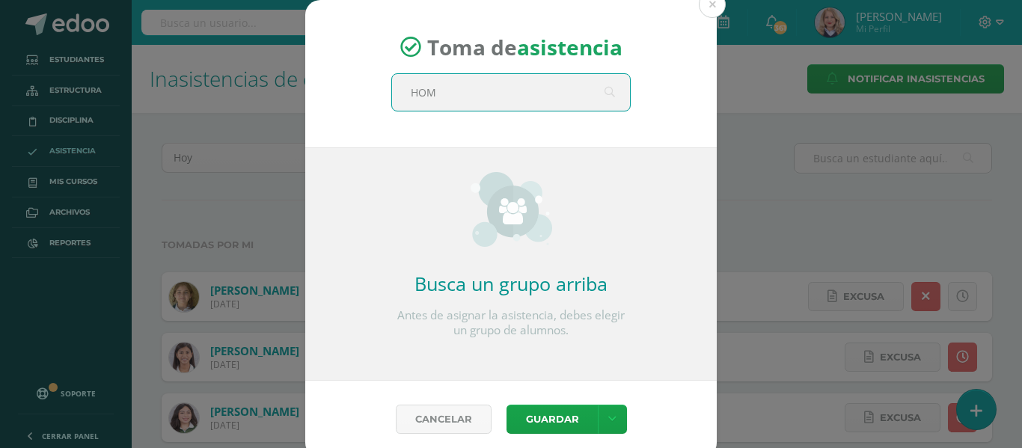
type input "HOME"
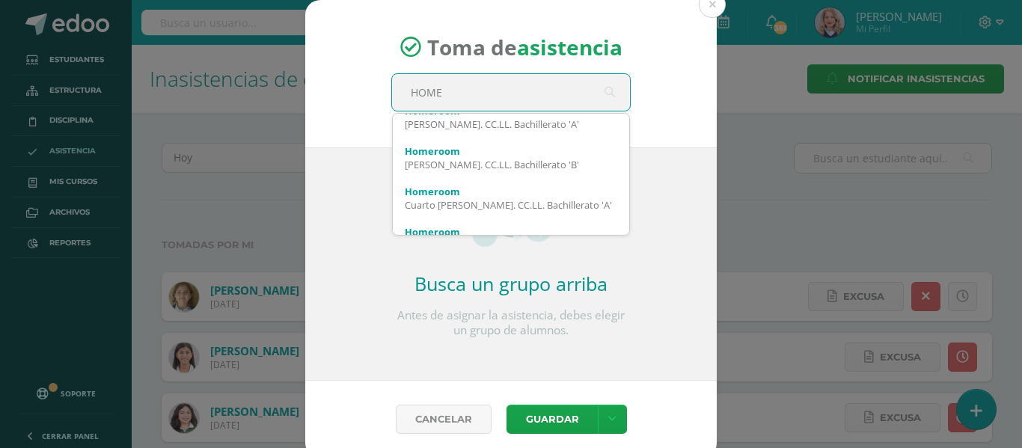
scroll to position [299, 0]
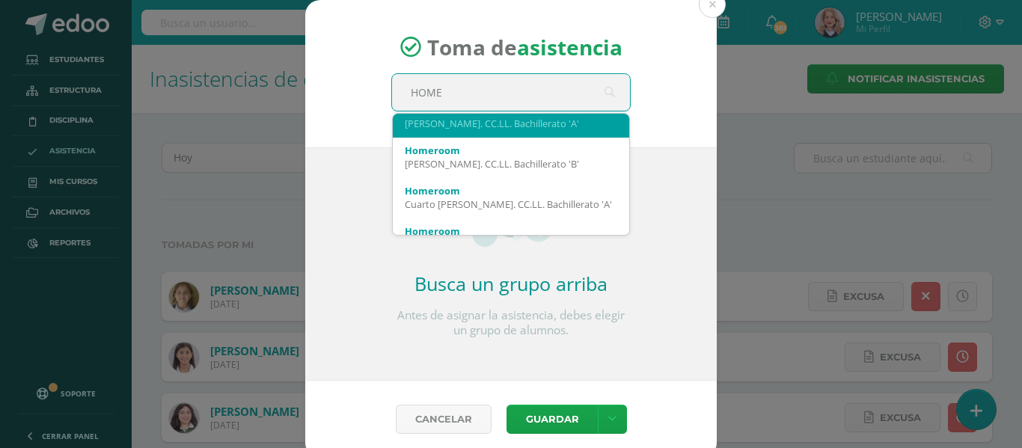
click at [537, 126] on div "[PERSON_NAME]. CC.LL. Bachillerato 'A'" at bounding box center [511, 123] width 212 height 13
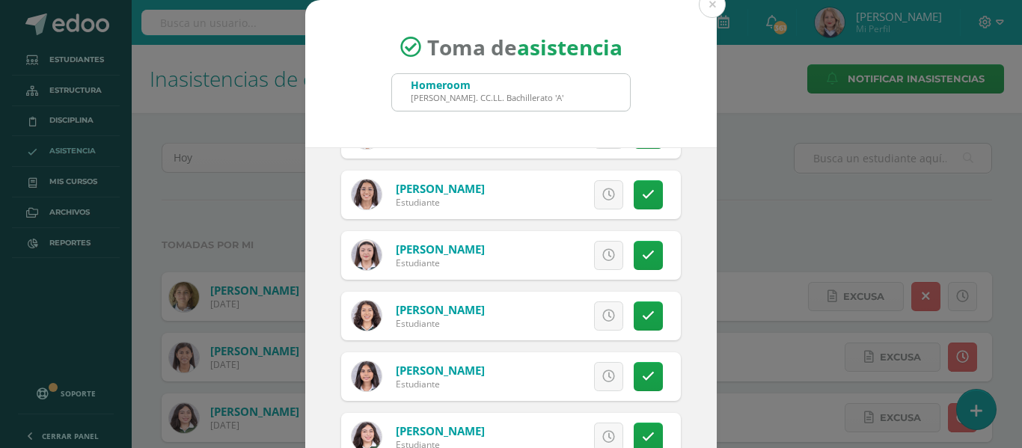
scroll to position [374, 0]
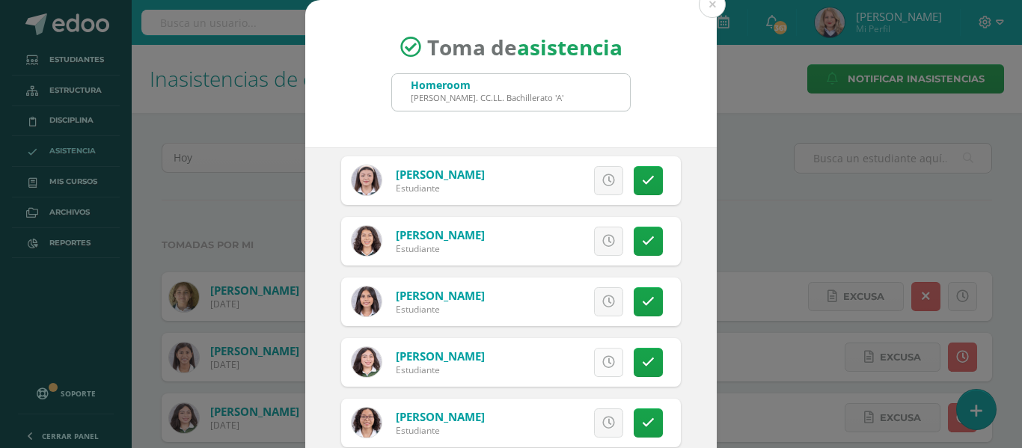
click at [602, 368] on icon at bounding box center [608, 362] width 13 height 13
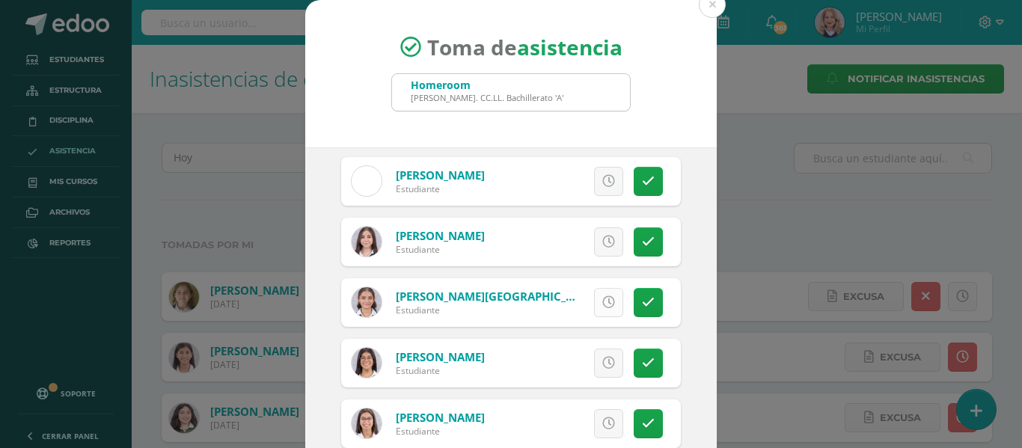
scroll to position [823, 0]
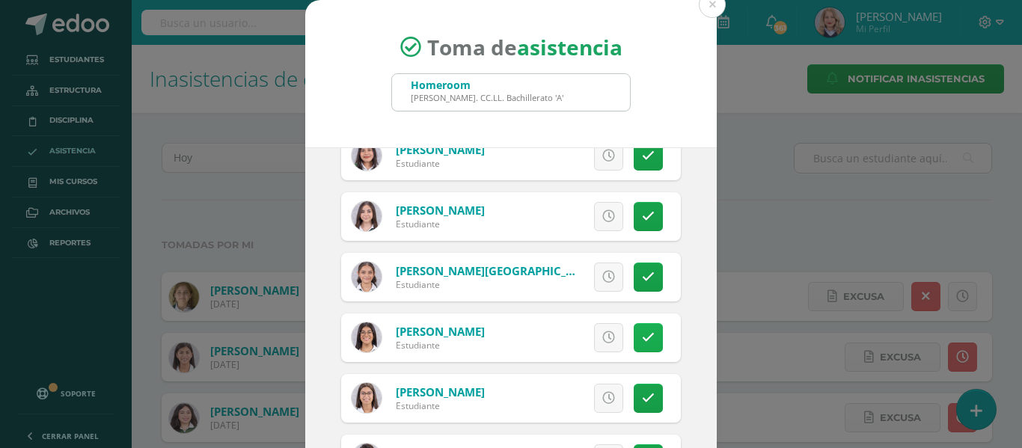
click at [642, 340] on icon at bounding box center [648, 337] width 13 height 13
click at [642, 217] on icon at bounding box center [648, 216] width 13 height 13
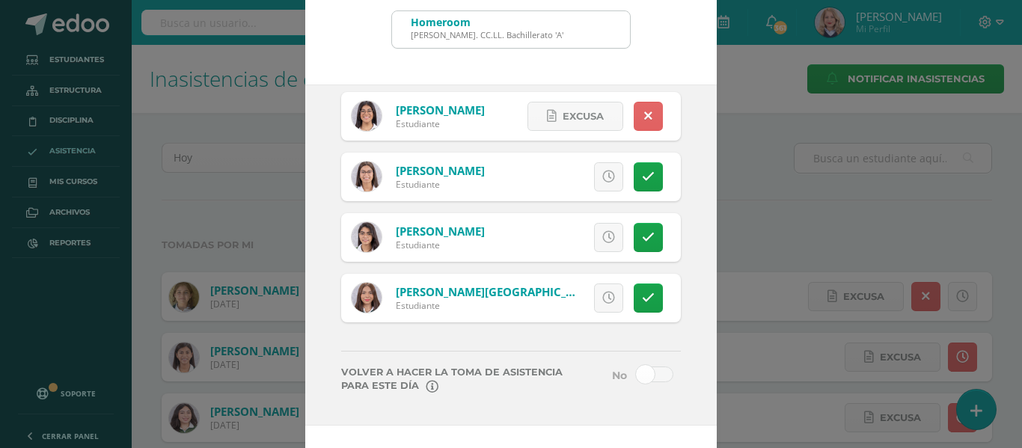
scroll to position [117, 0]
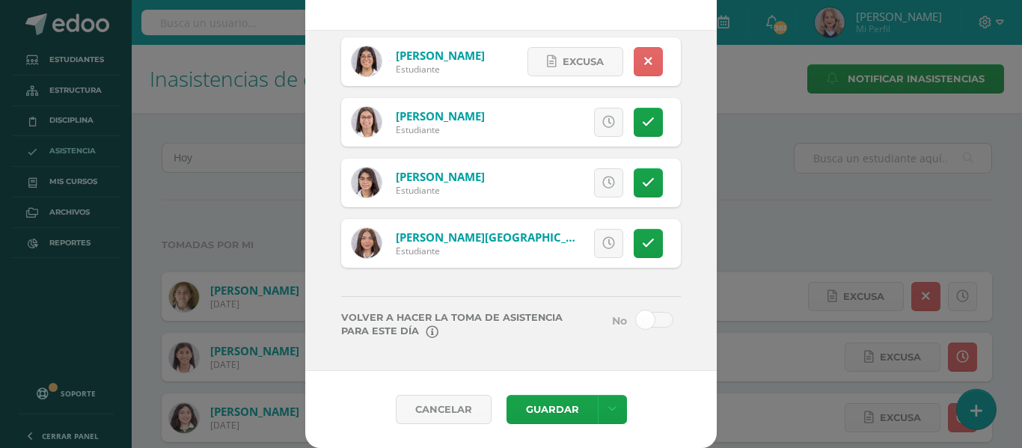
click at [638, 316] on span at bounding box center [654, 320] width 37 height 16
click at [0, 0] on input "checkbox" at bounding box center [0, 0] width 0 height 0
click at [598, 403] on link at bounding box center [612, 409] width 29 height 29
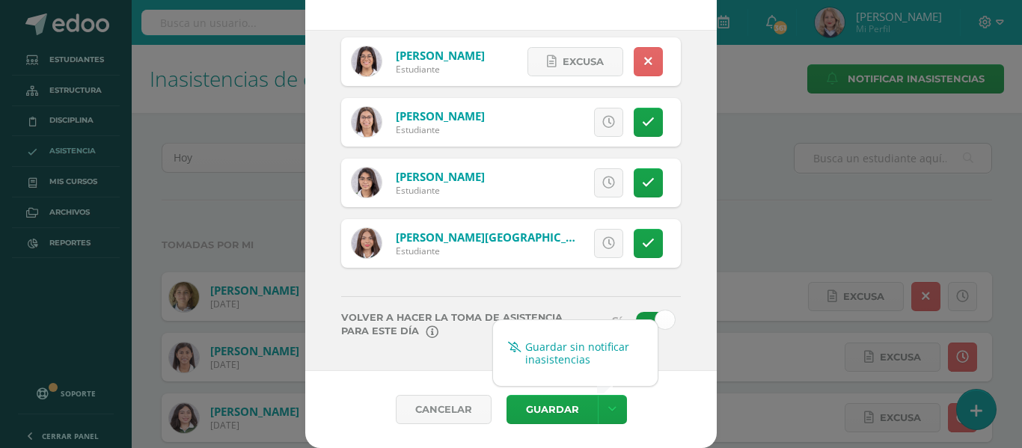
click at [602, 355] on link "Guardar sin notificar inasistencias" at bounding box center [575, 353] width 165 height 36
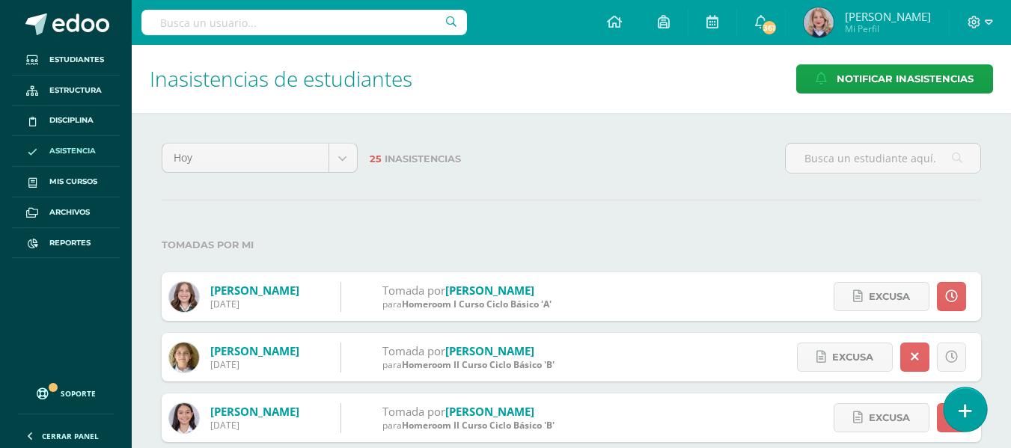
click at [957, 403] on link at bounding box center [964, 409] width 43 height 43
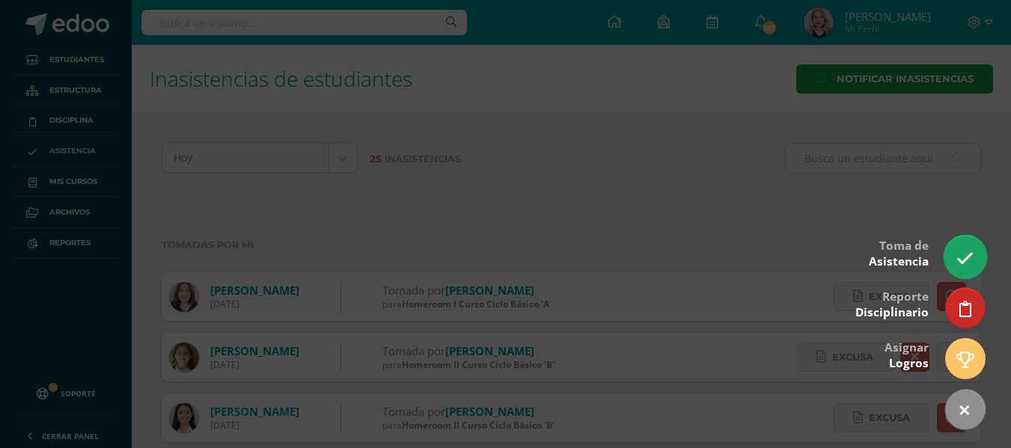
click at [967, 245] on link at bounding box center [964, 256] width 43 height 43
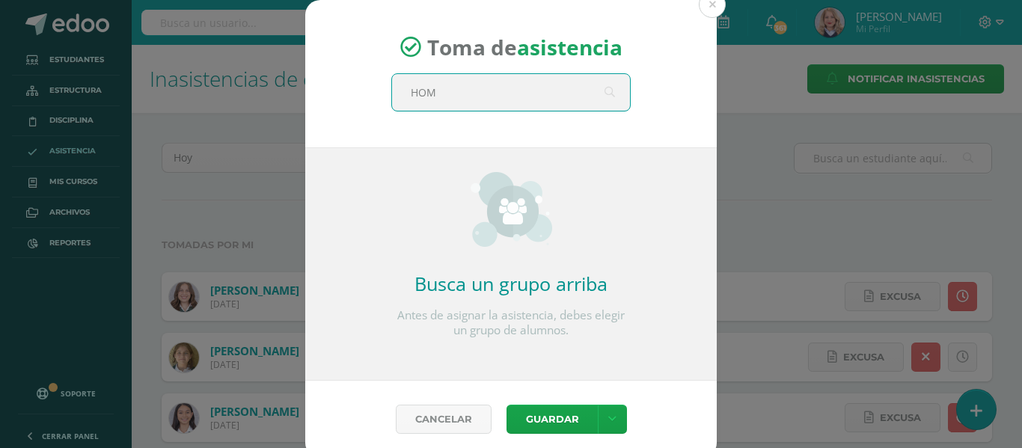
type input "HOME"
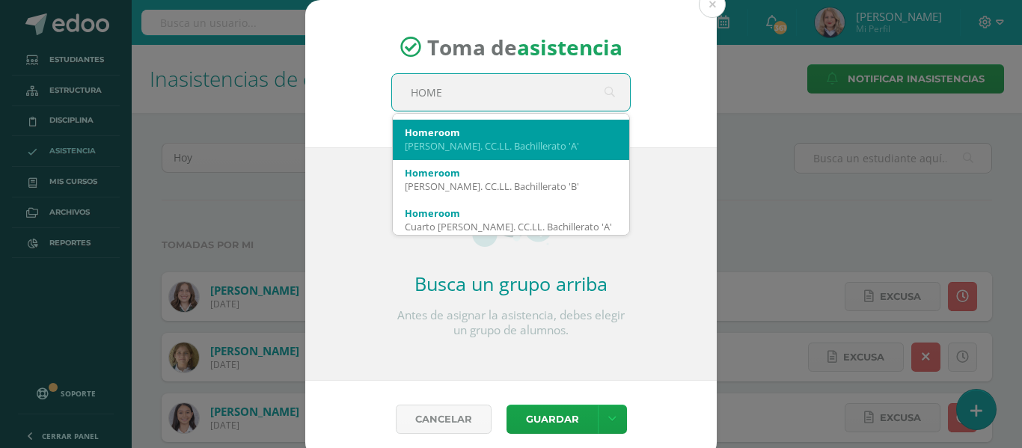
scroll to position [299, 0]
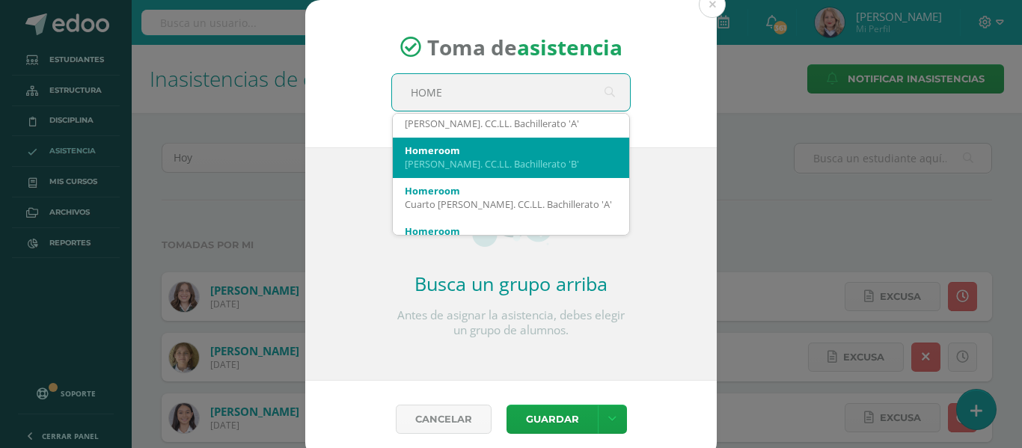
click at [552, 168] on div "[PERSON_NAME]. CC.LL. Bachillerato 'B'" at bounding box center [511, 163] width 212 height 13
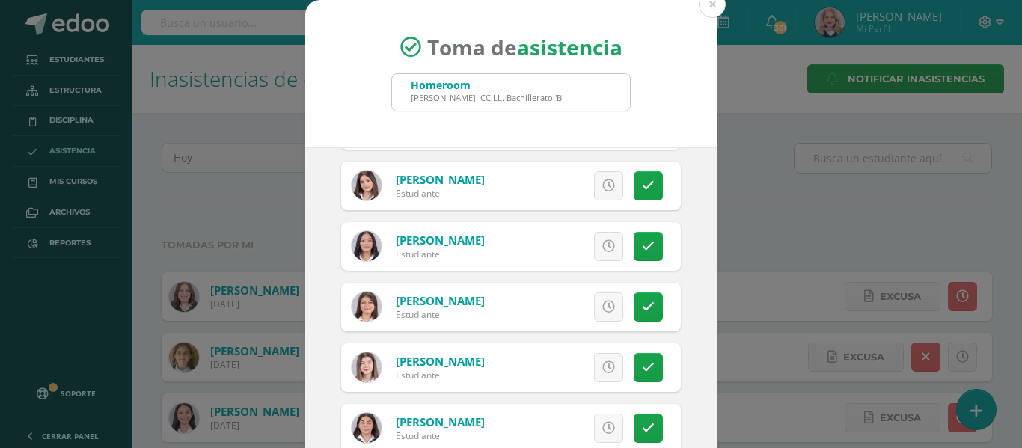
scroll to position [748, 0]
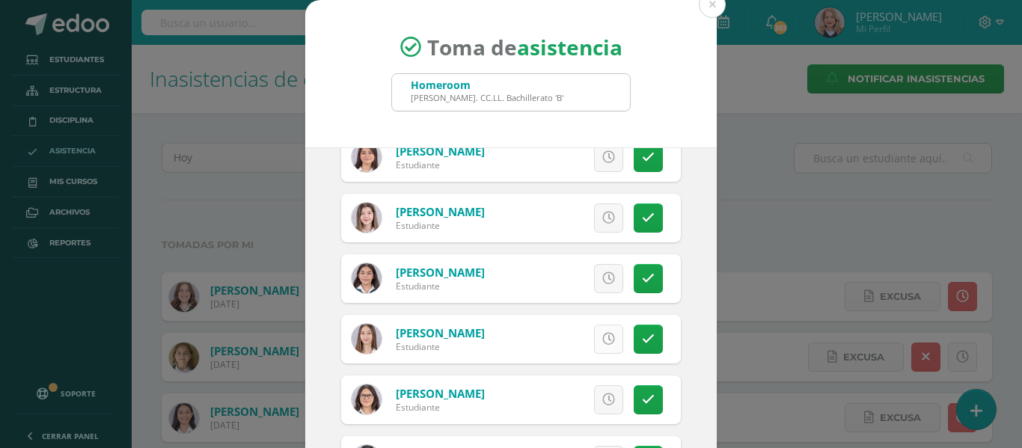
click at [602, 338] on icon at bounding box center [608, 339] width 13 height 13
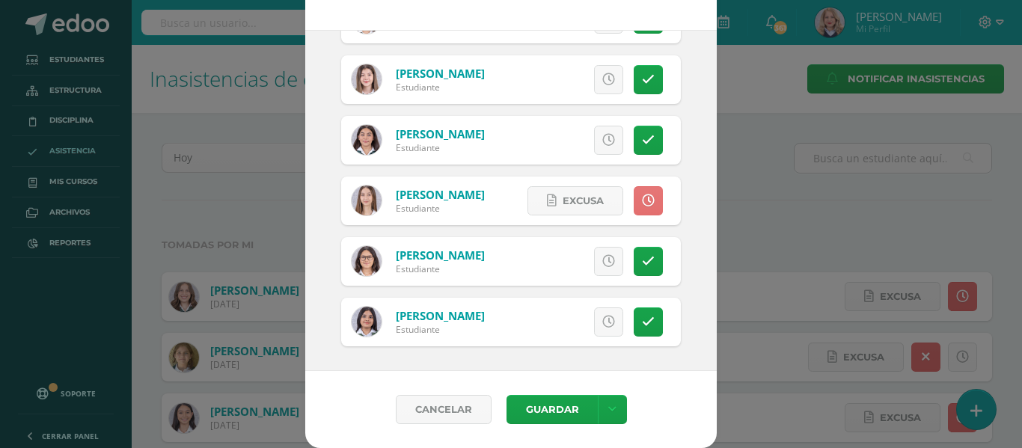
scroll to position [694, 0]
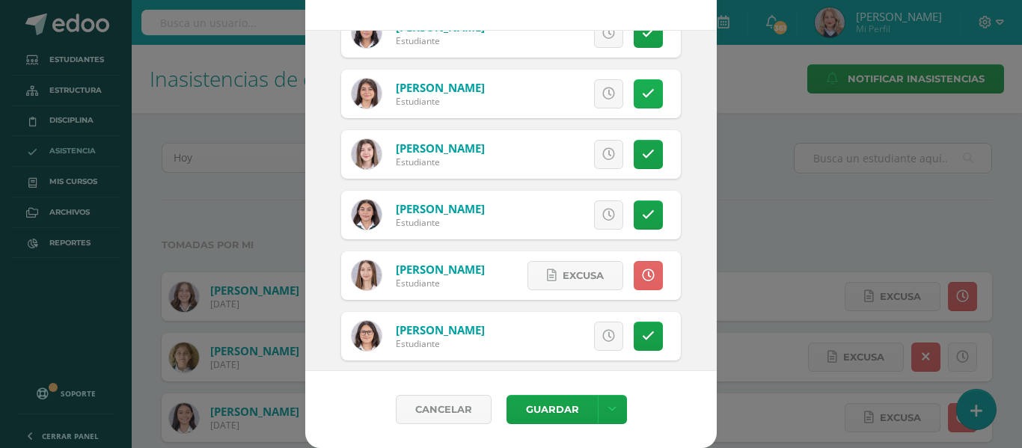
click at [639, 100] on link at bounding box center [648, 93] width 29 height 29
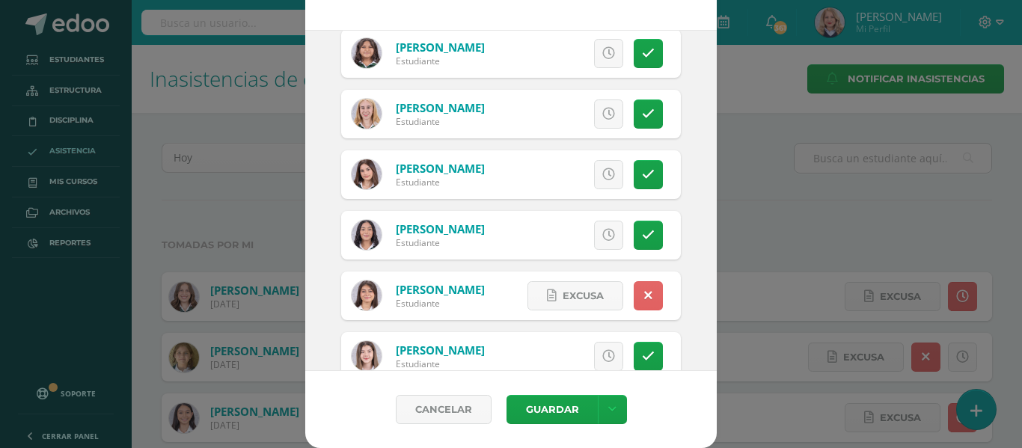
scroll to position [470, 0]
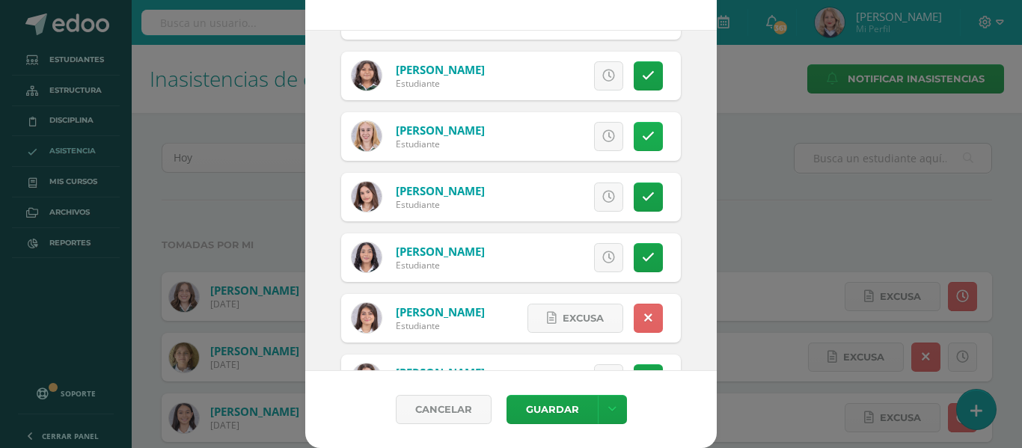
click at [637, 146] on link at bounding box center [648, 136] width 29 height 29
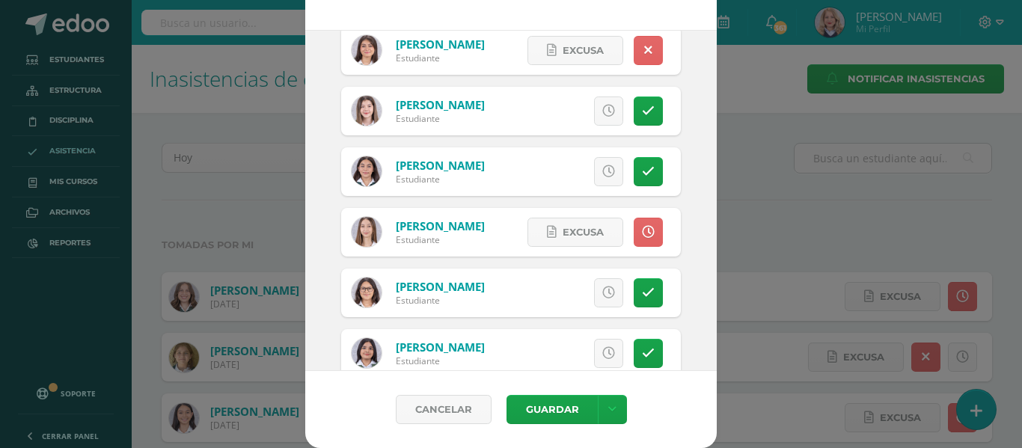
scroll to position [769, 0]
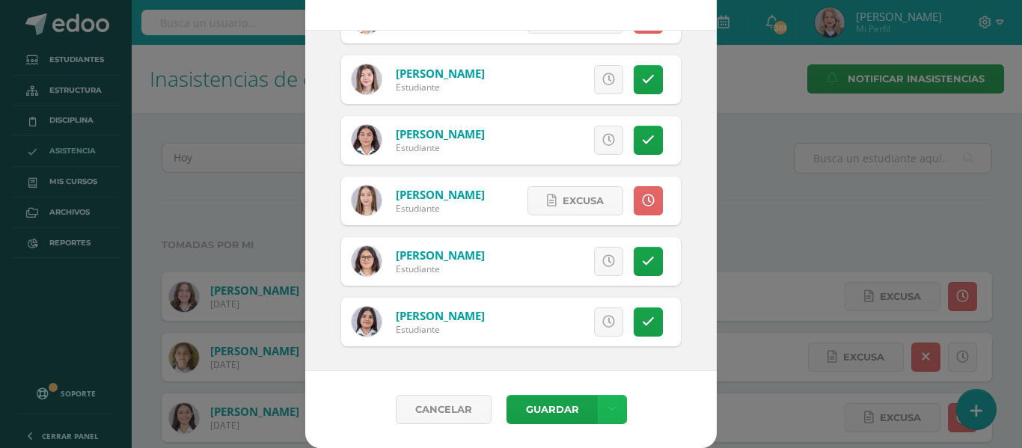
click at [620, 416] on link at bounding box center [612, 409] width 29 height 29
click at [590, 335] on link "Guardar sin notificar inasistencias" at bounding box center [575, 353] width 165 height 36
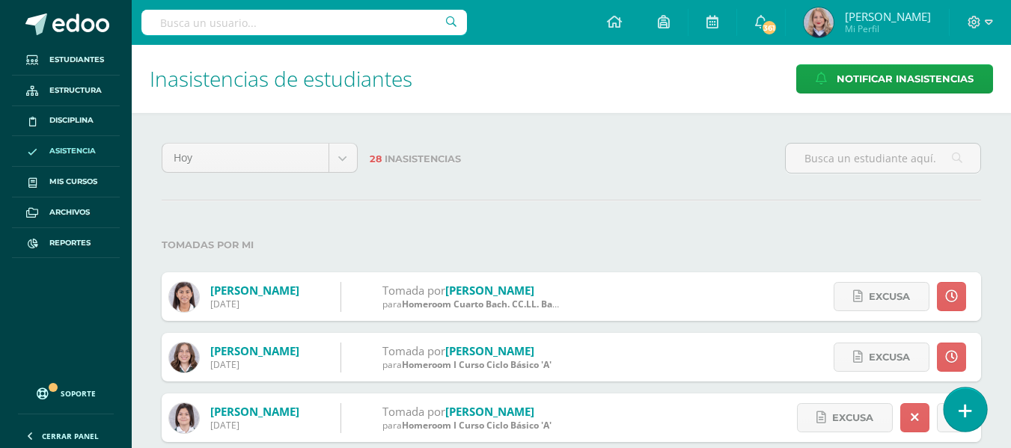
click at [965, 407] on icon at bounding box center [964, 411] width 13 height 17
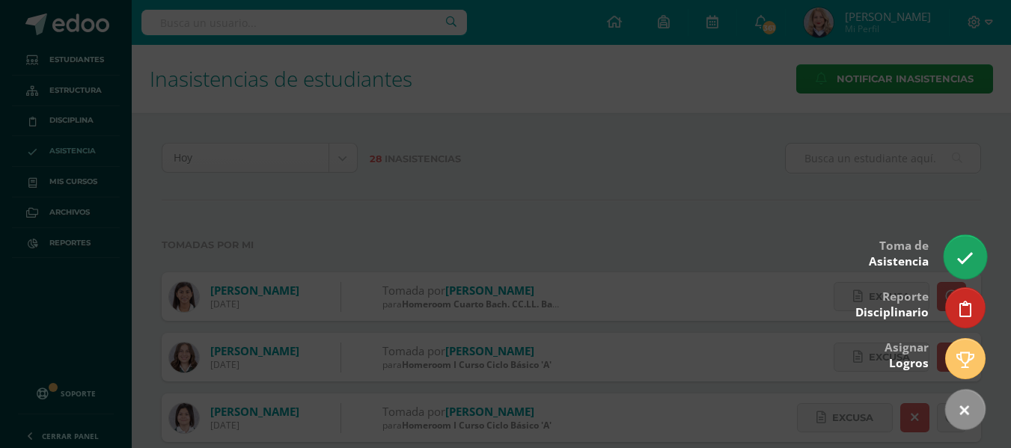
click at [960, 257] on icon at bounding box center [964, 258] width 17 height 17
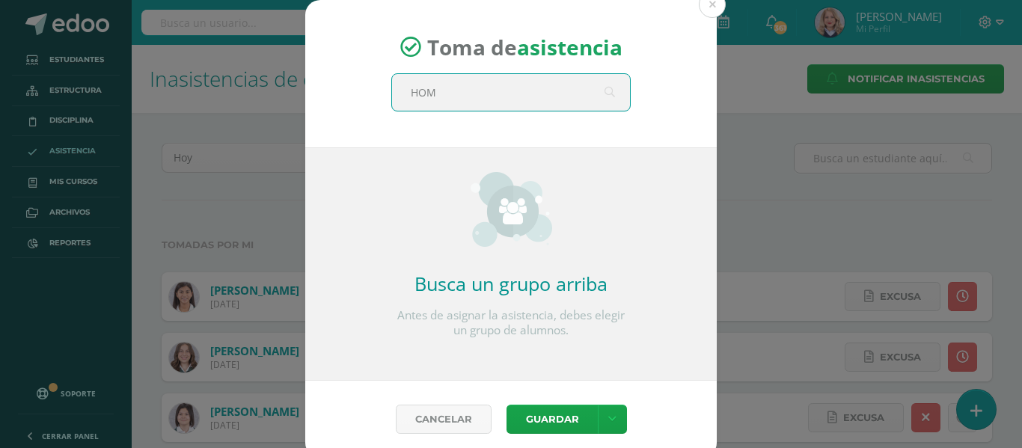
type input "HOME"
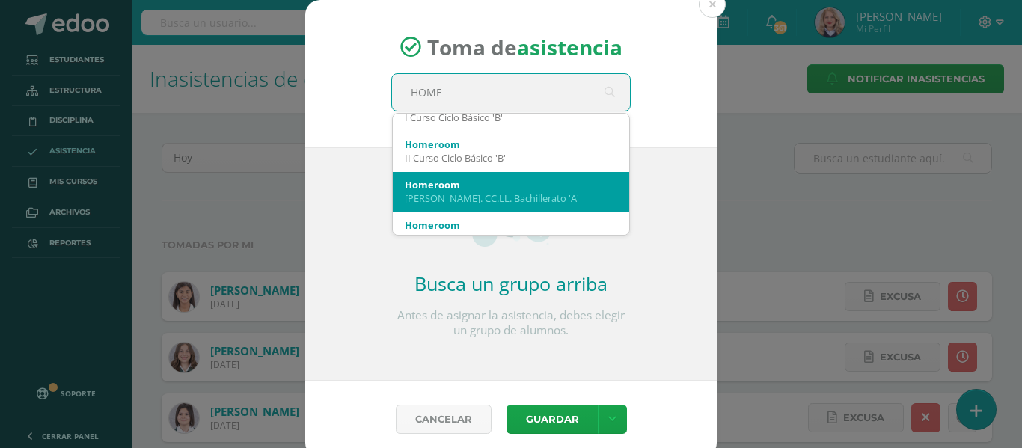
scroll to position [299, 0]
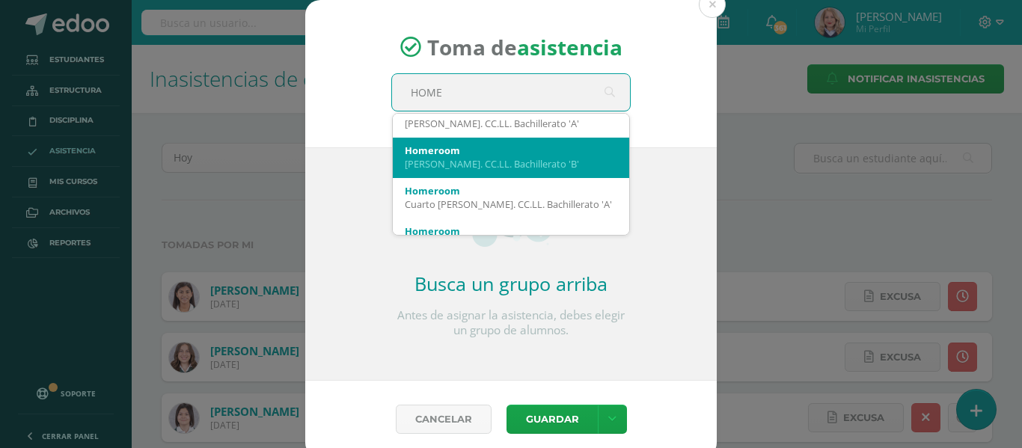
click at [531, 167] on div "[PERSON_NAME]. CC.LL. Bachillerato 'B'" at bounding box center [511, 163] width 212 height 13
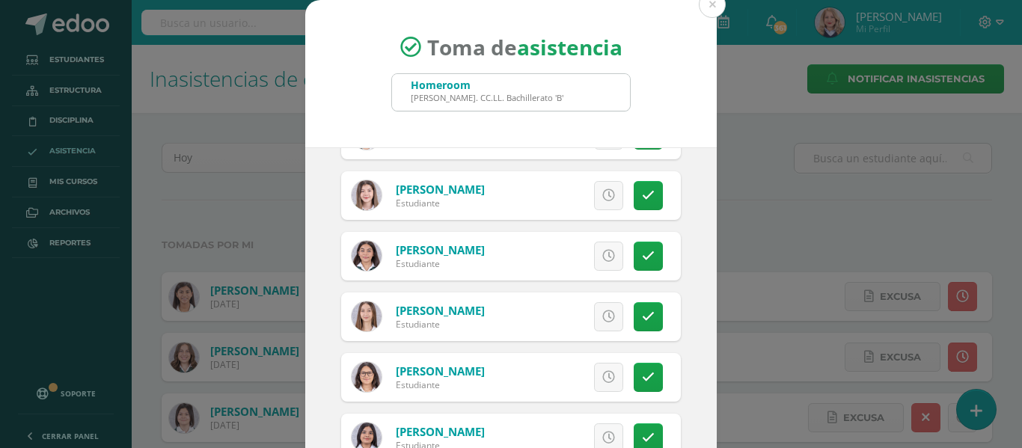
scroll to position [921, 0]
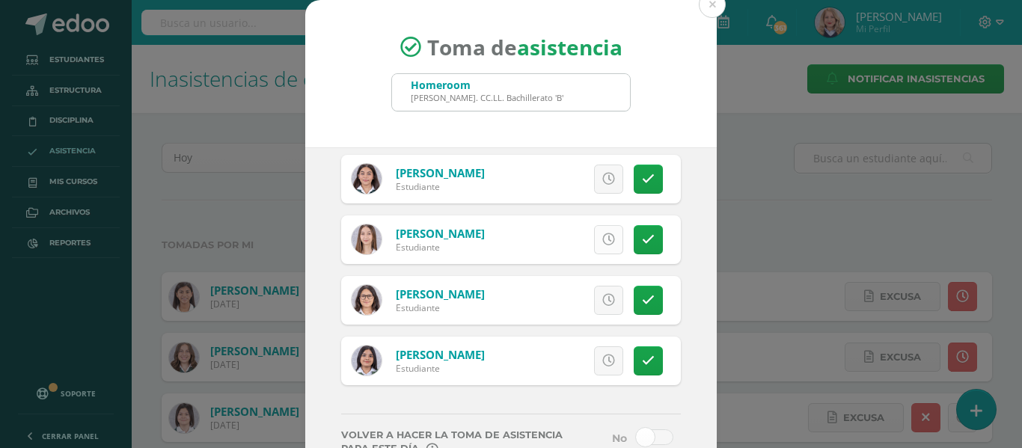
click at [594, 243] on link at bounding box center [608, 239] width 29 height 29
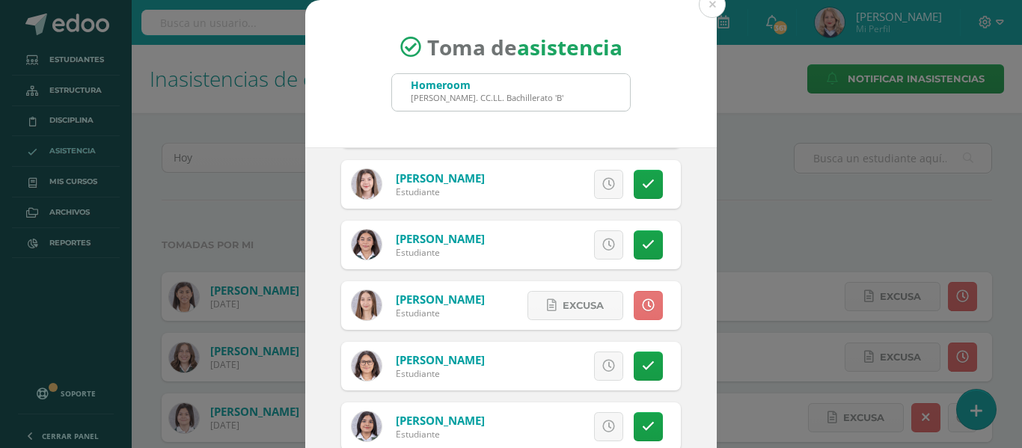
scroll to position [771, 0]
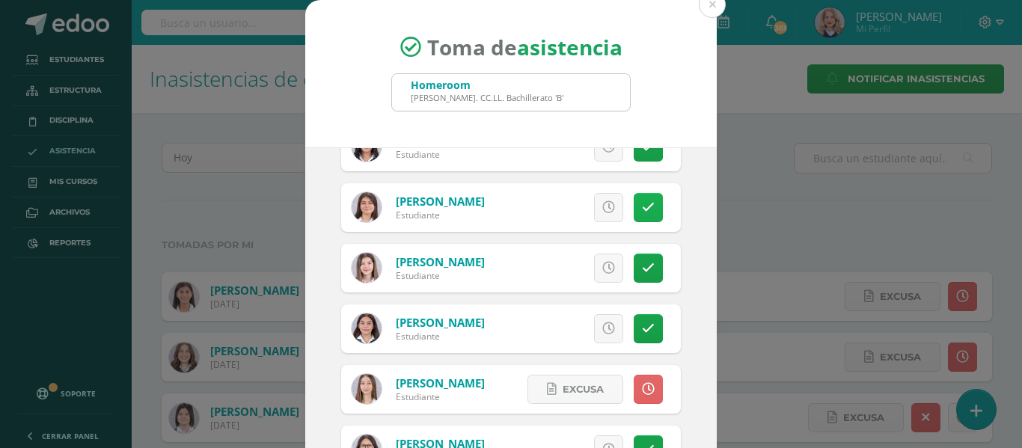
click at [635, 214] on link at bounding box center [648, 207] width 29 height 29
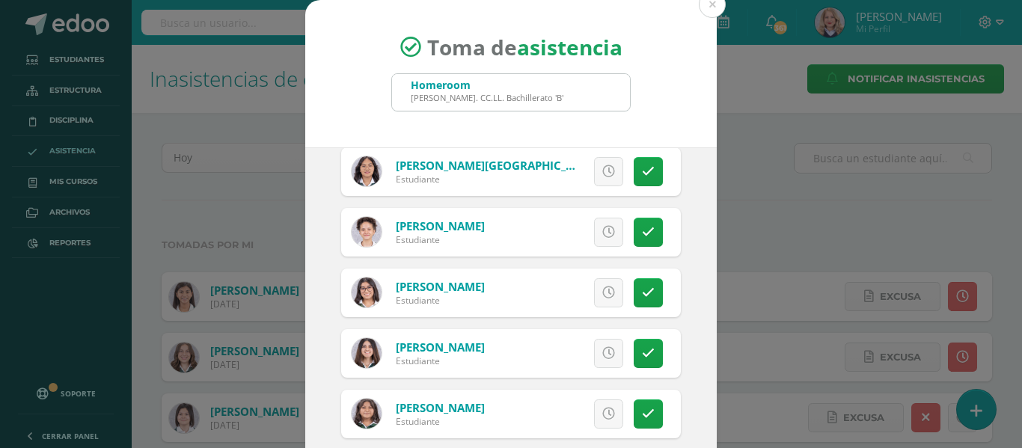
scroll to position [472, 0]
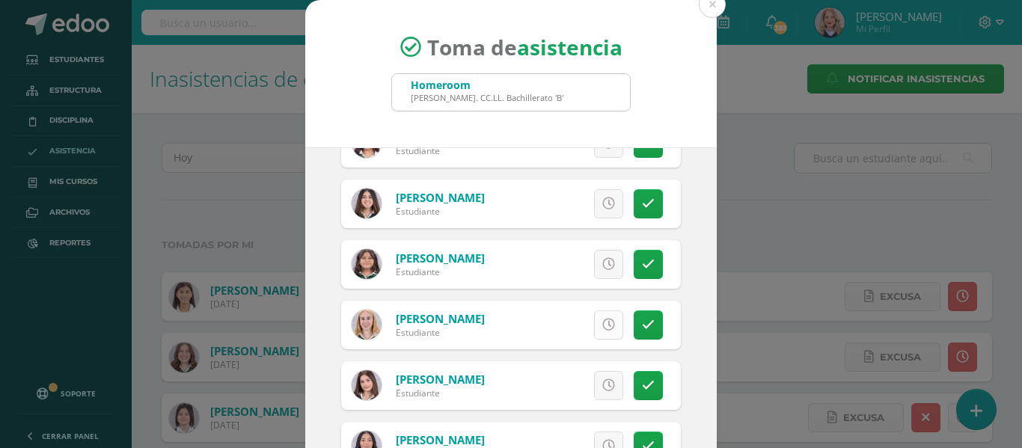
click at [602, 319] on icon at bounding box center [608, 325] width 13 height 13
click at [638, 322] on link at bounding box center [648, 325] width 29 height 29
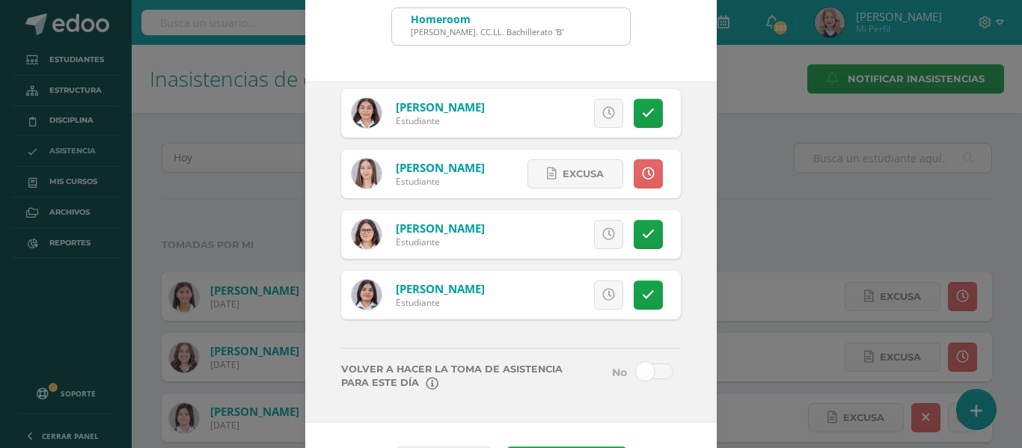
scroll to position [117, 0]
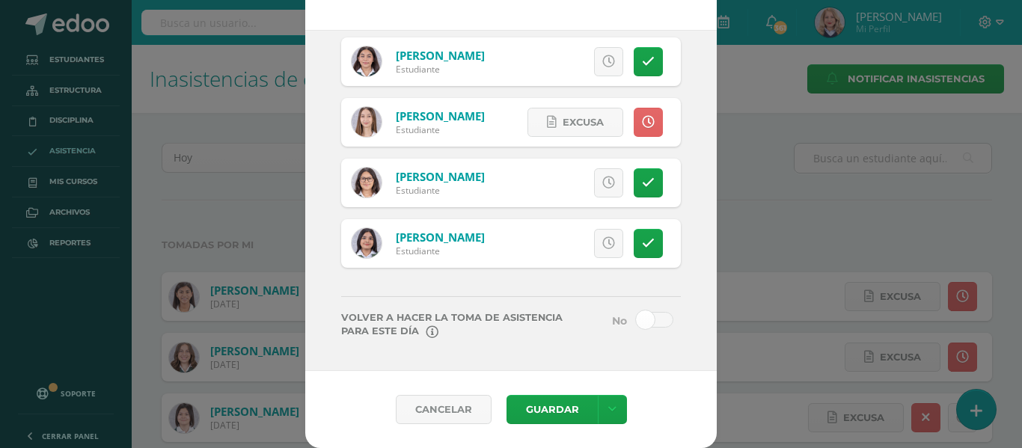
click at [636, 319] on span at bounding box center [654, 320] width 37 height 16
click at [0, 0] on input "checkbox" at bounding box center [0, 0] width 0 height 0
click at [608, 412] on icon at bounding box center [612, 409] width 8 height 13
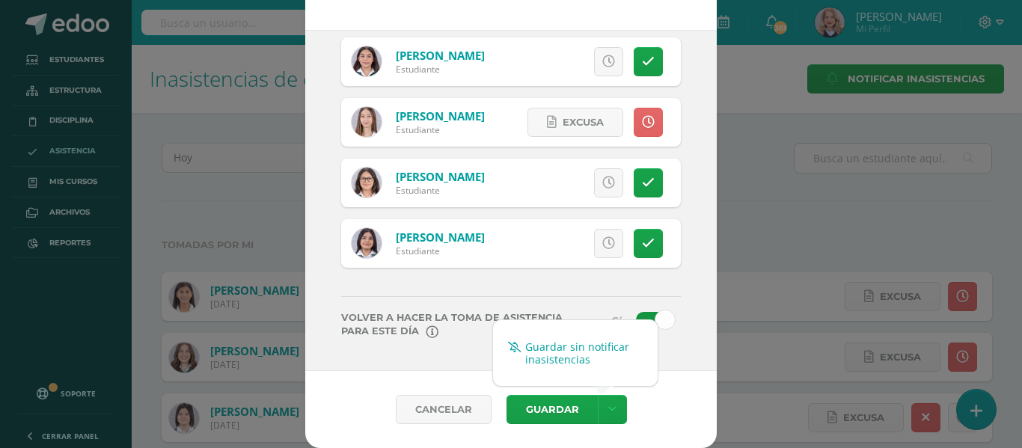
click at [578, 354] on link "Guardar sin notificar inasistencias" at bounding box center [575, 353] width 165 height 36
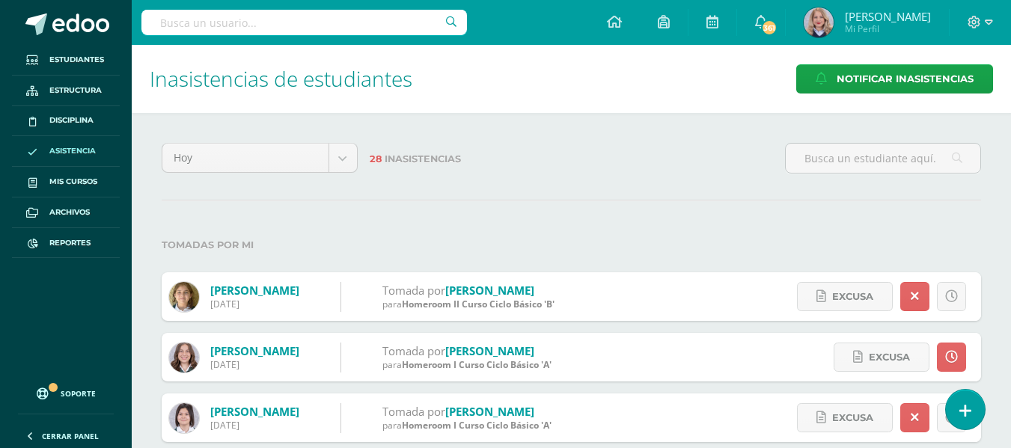
click at [304, 38] on div at bounding box center [303, 22] width 325 height 45
click at [301, 25] on input "text" at bounding box center [303, 22] width 325 height 25
type input "[PERSON_NAME]"
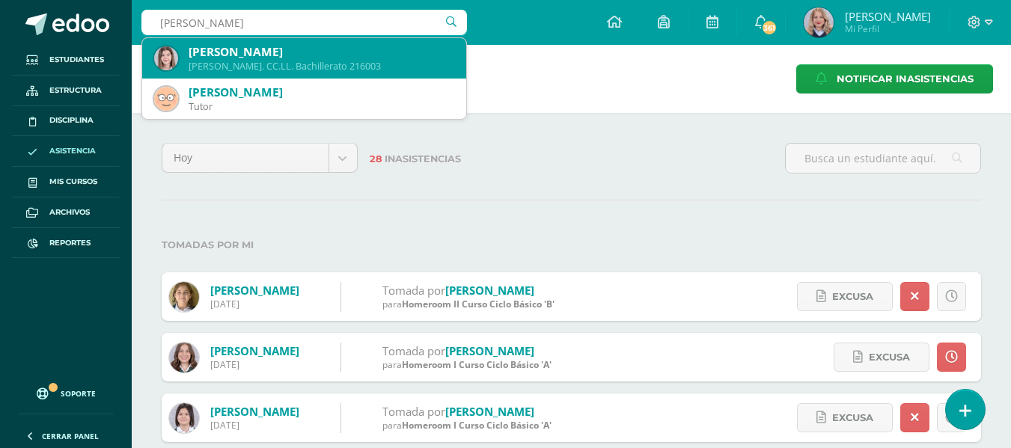
click at [308, 46] on div "[PERSON_NAME]" at bounding box center [322, 52] width 266 height 16
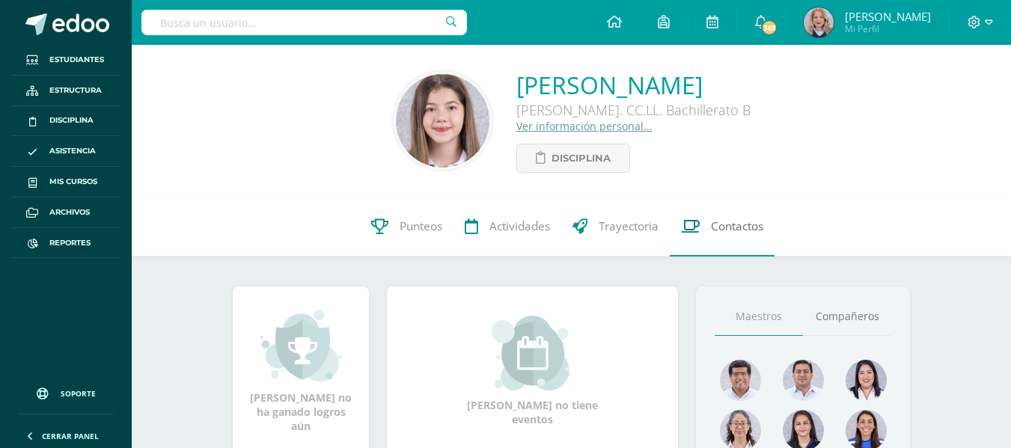
click at [723, 215] on link "Contactos" at bounding box center [722, 227] width 105 height 60
